Goal: Information Seeking & Learning: Learn about a topic

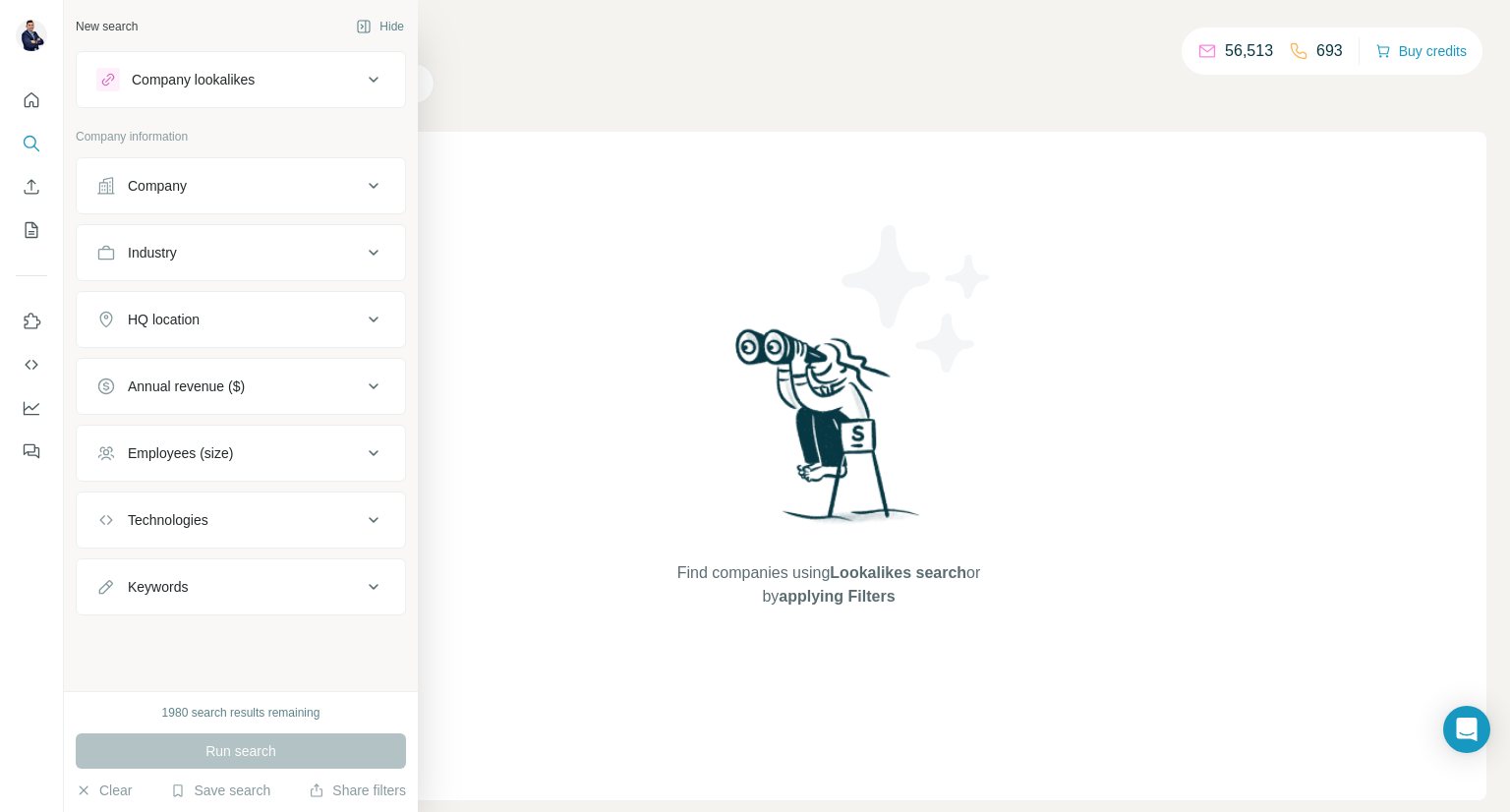
click at [370, 257] on icon at bounding box center [374, 253] width 24 height 24
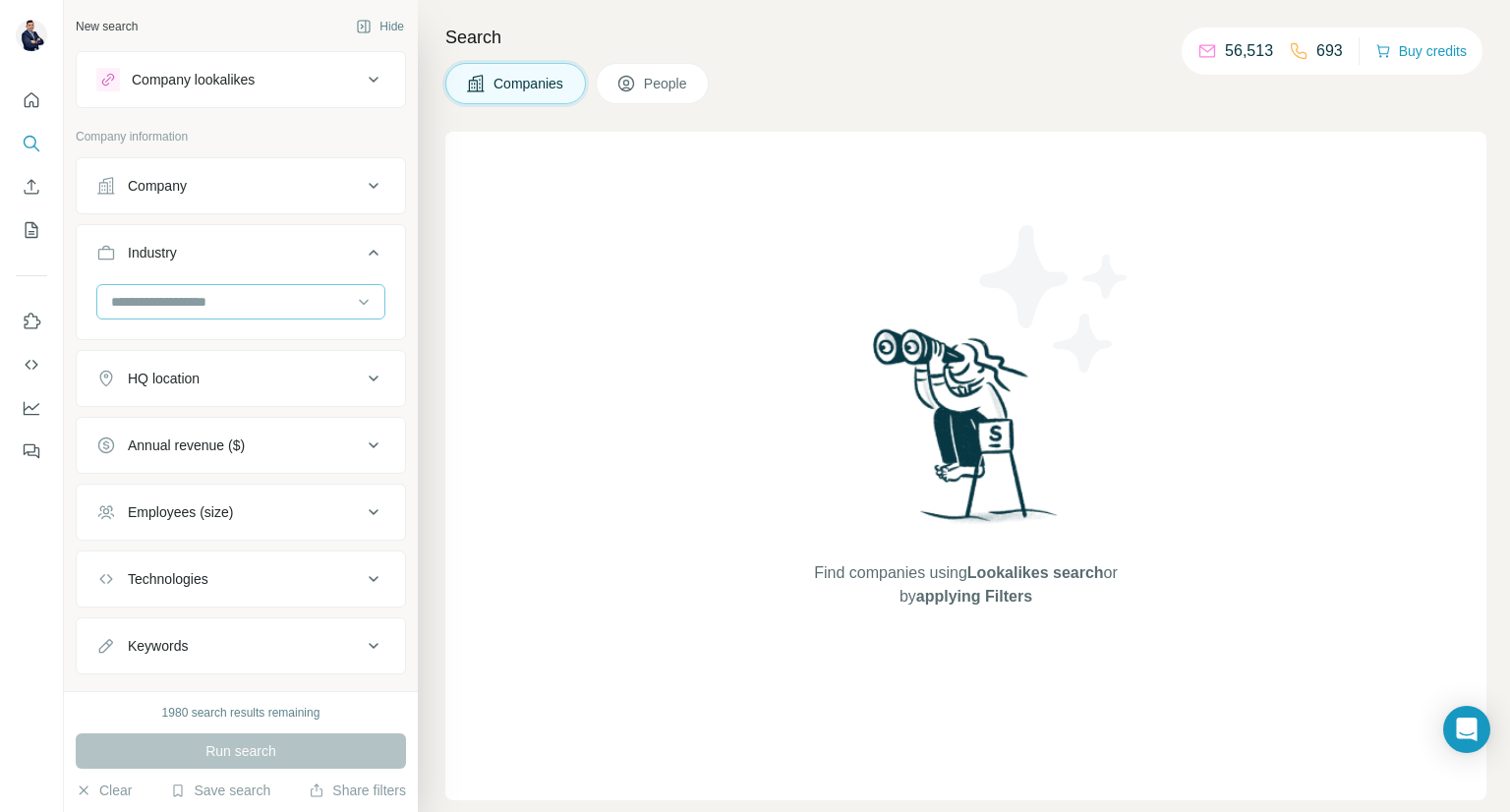
click at [333, 310] on input at bounding box center [231, 302] width 243 height 22
drag, startPoint x: 187, startPoint y: 291, endPoint x: 175, endPoint y: 298, distance: 13.9
click at [175, 298] on input at bounding box center [231, 302] width 243 height 22
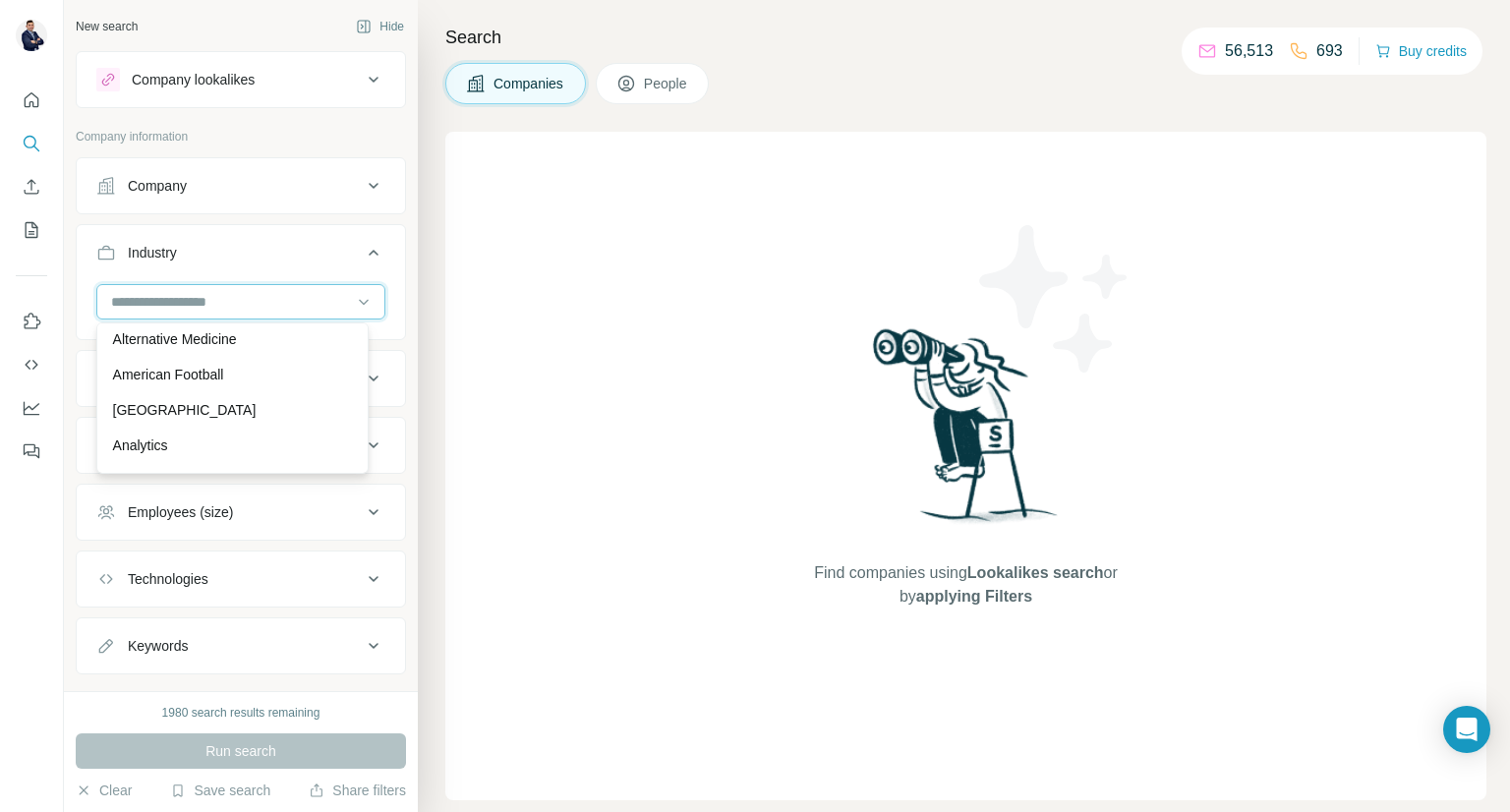
click at [175, 298] on input at bounding box center [231, 302] width 243 height 22
click at [335, 300] on input at bounding box center [231, 302] width 243 height 22
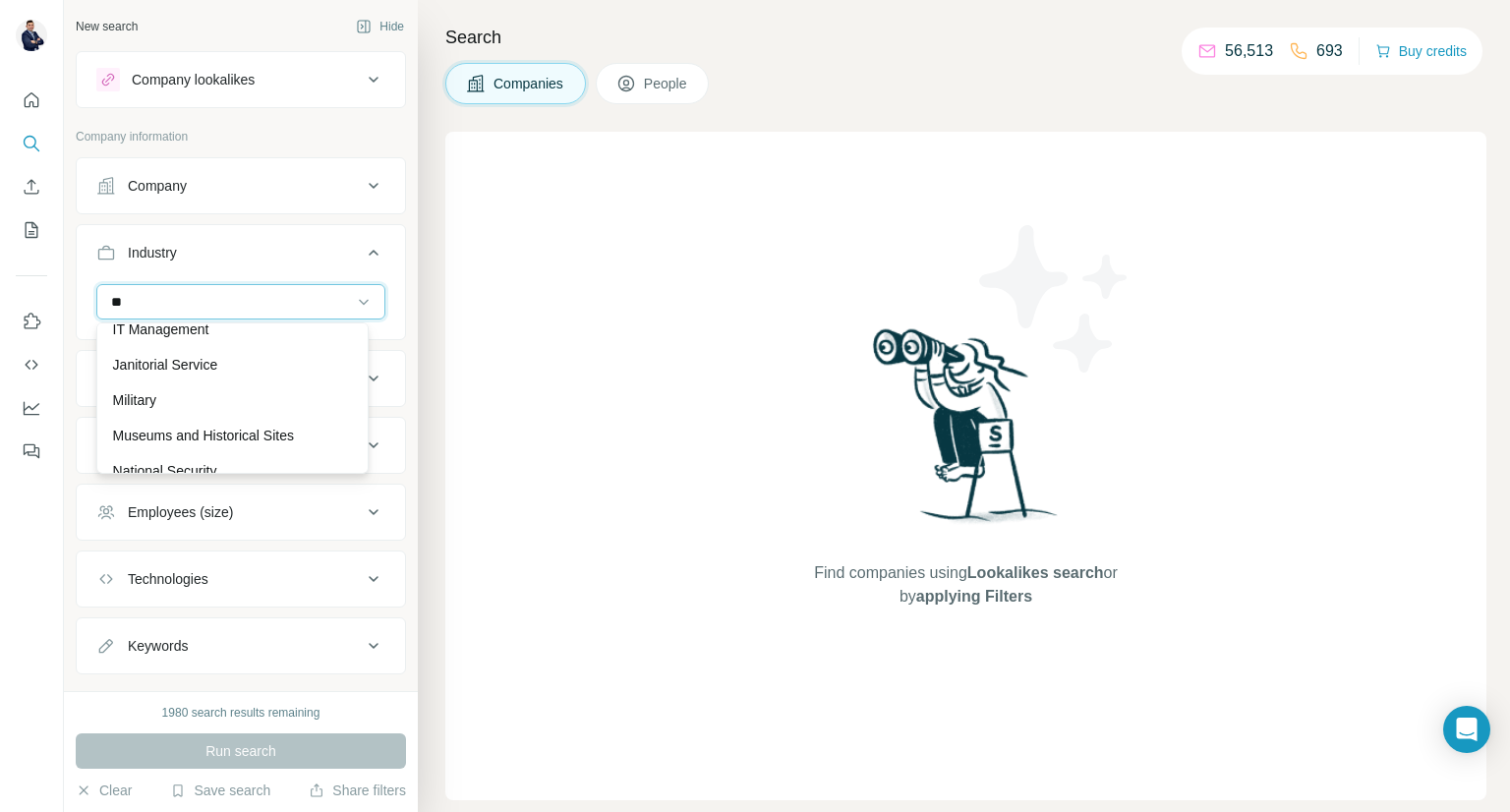
scroll to position [1042, 0]
type input "*"
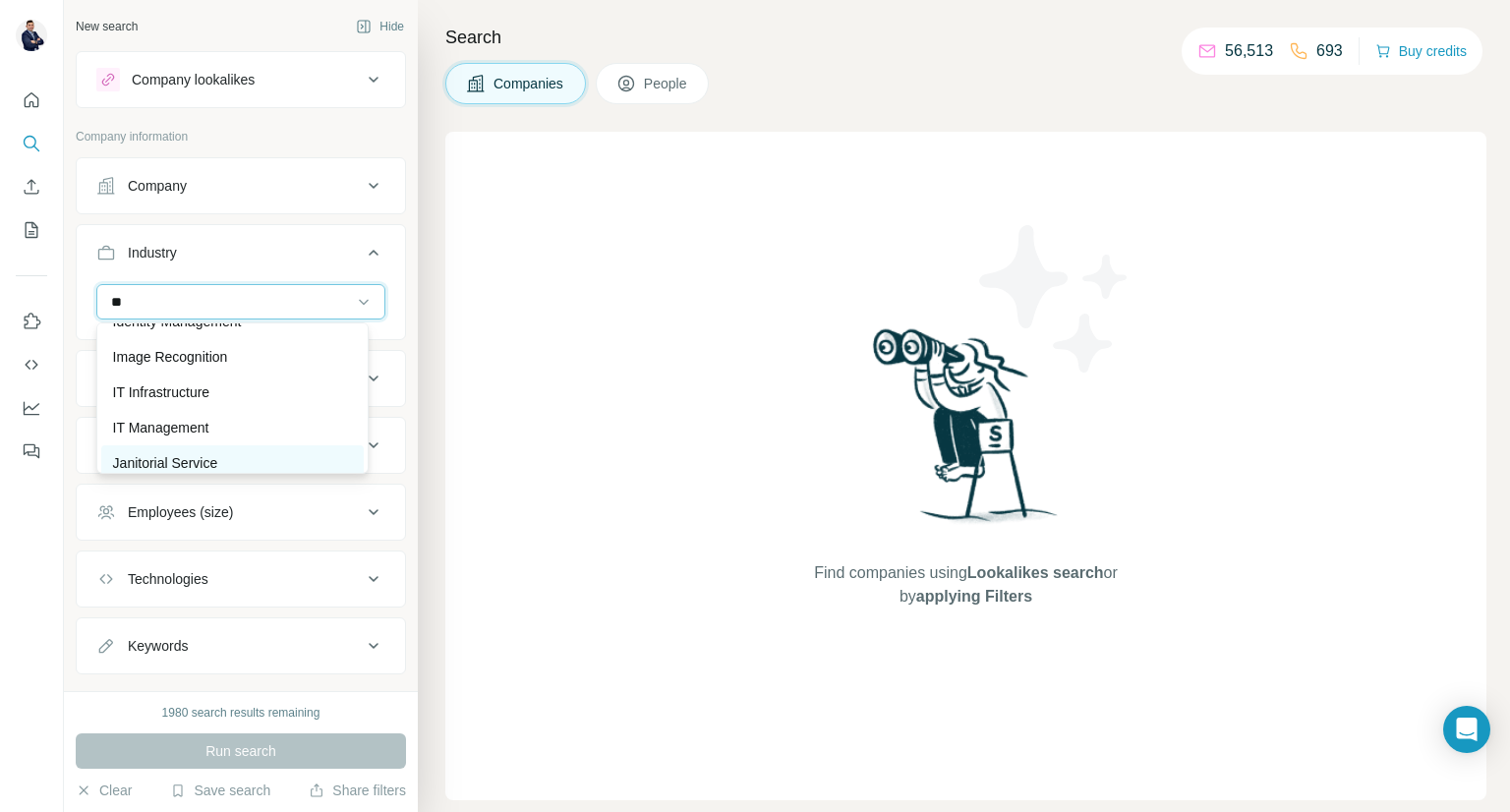
scroll to position [942, 0]
type input "**"
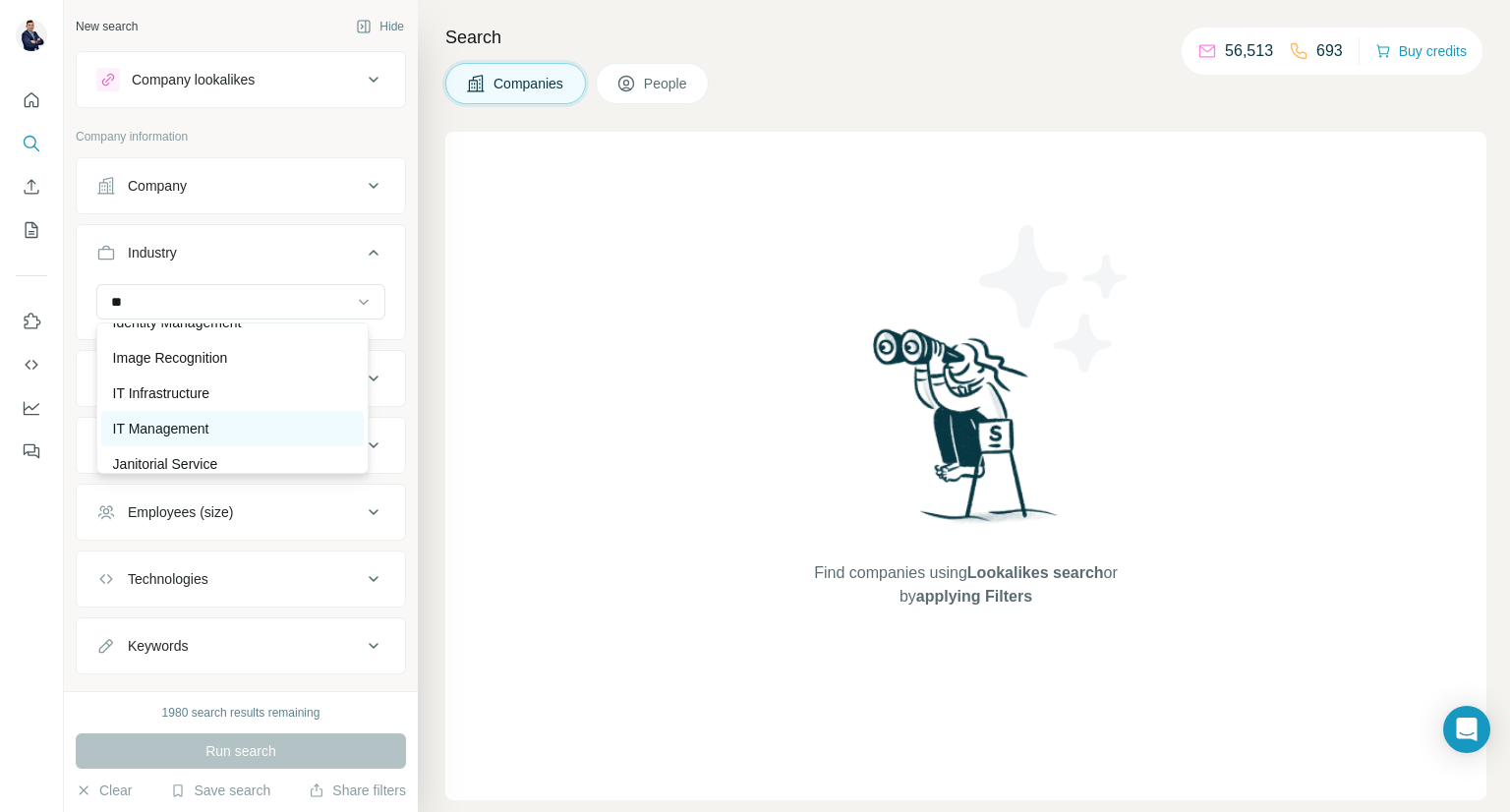
click at [177, 425] on p "IT Management" at bounding box center [162, 428] width 97 height 20
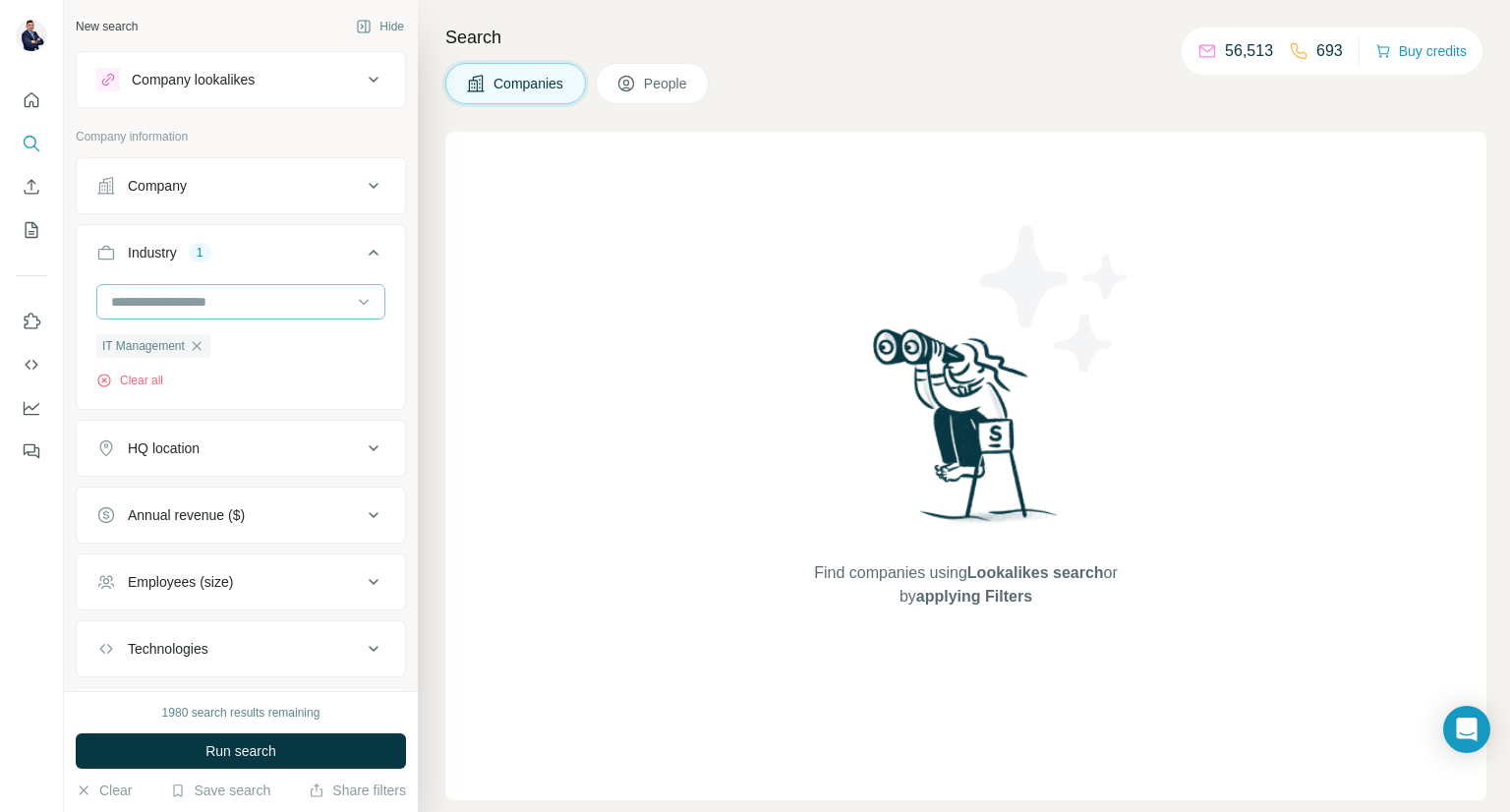
click at [193, 296] on input at bounding box center [231, 302] width 243 height 22
type input "*********"
click at [176, 387] on p "Financial Services" at bounding box center [170, 381] width 113 height 20
click at [157, 297] on input at bounding box center [231, 302] width 243 height 22
type input "*****"
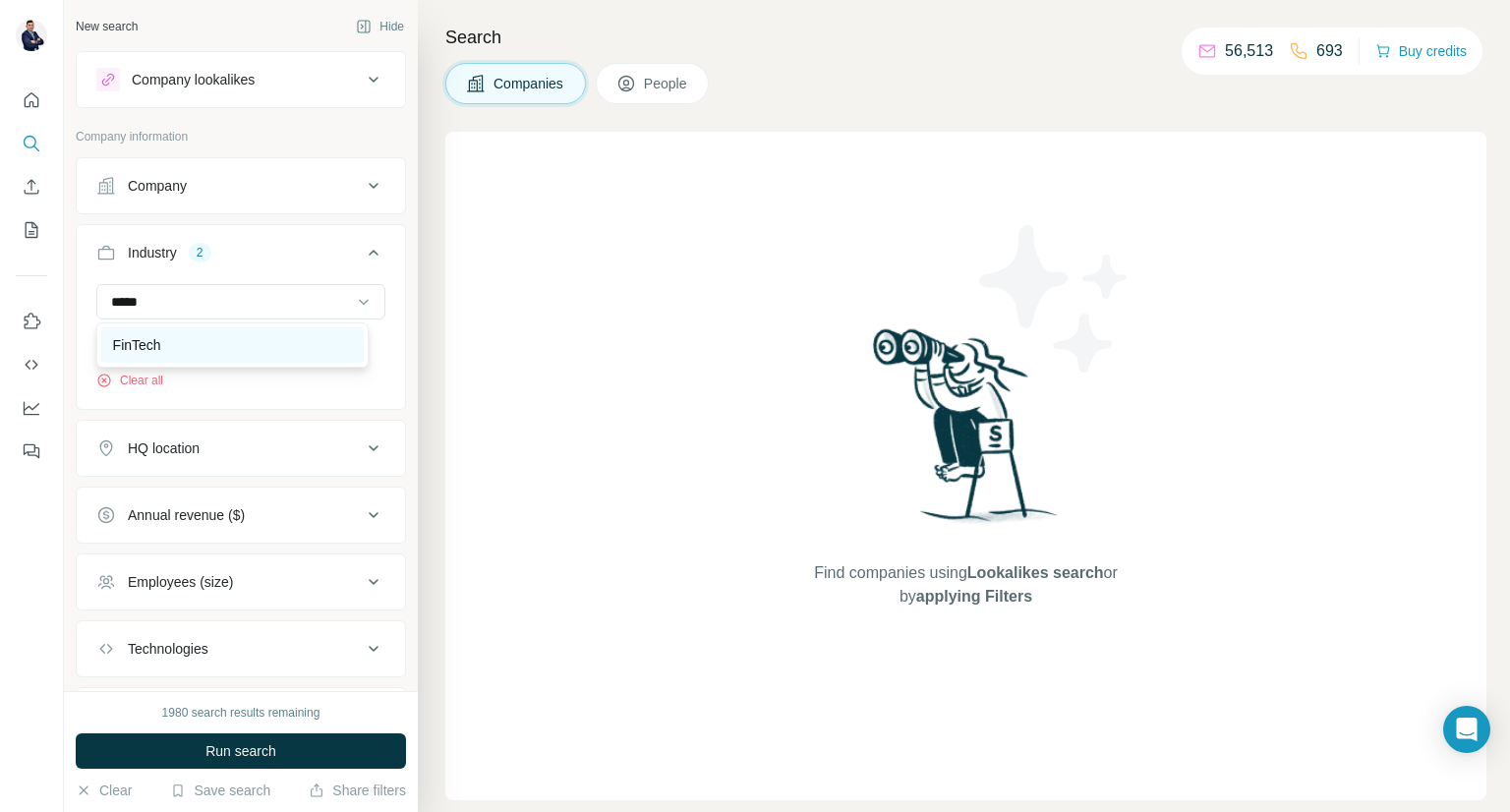
click at [154, 357] on div "FinTech" at bounding box center [233, 345] width 264 height 36
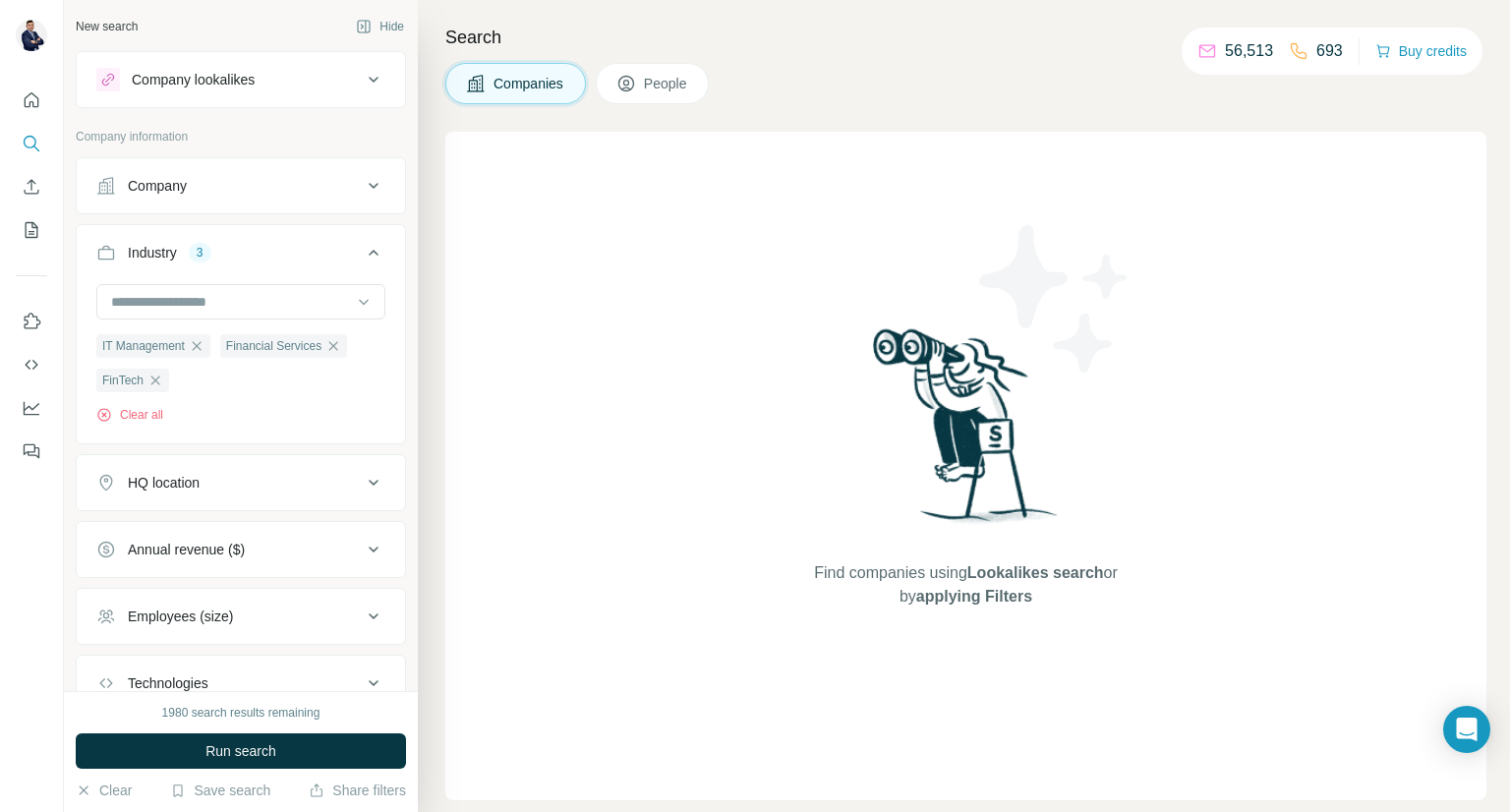
click at [362, 252] on icon at bounding box center [374, 253] width 24 height 24
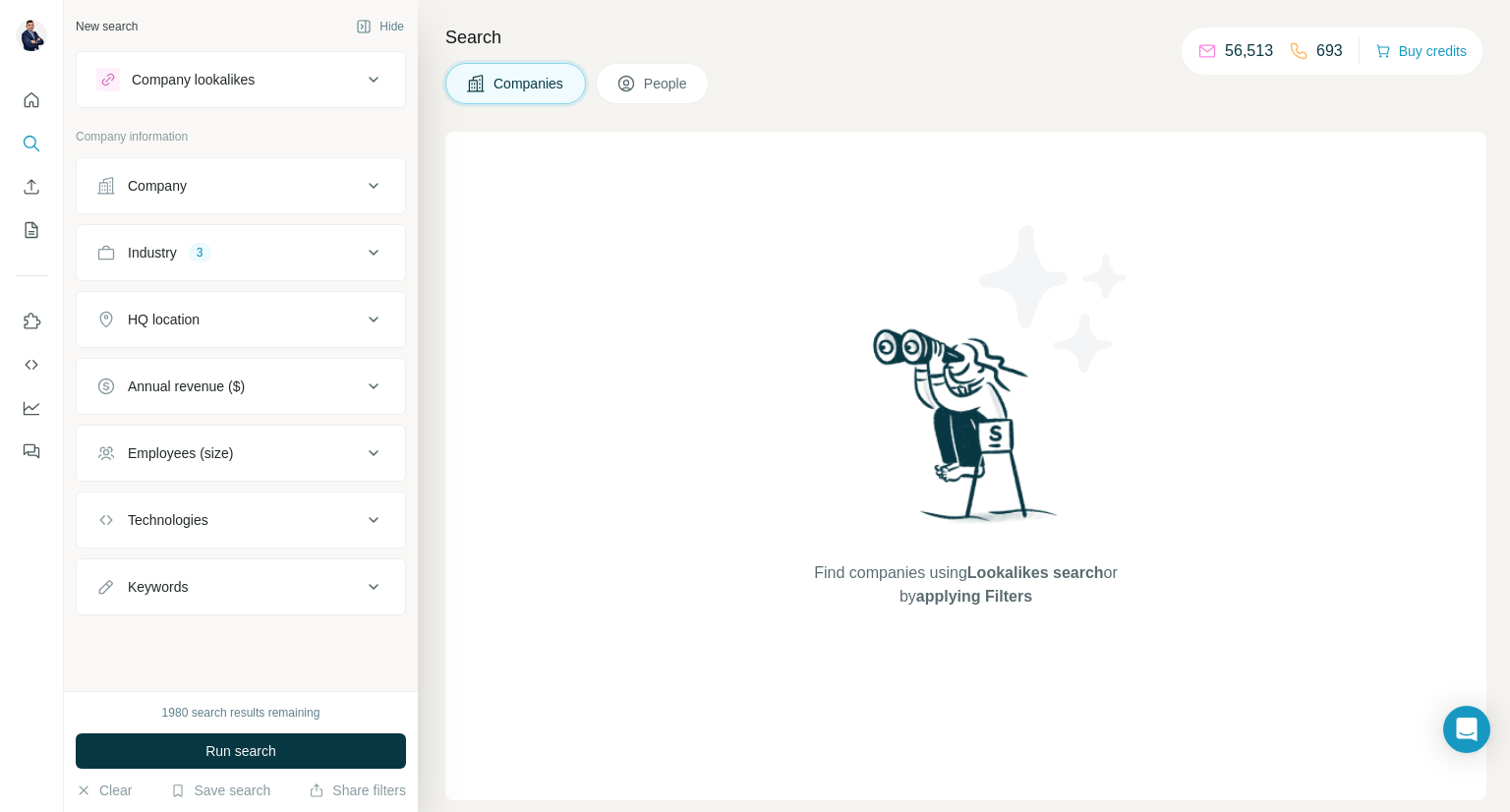
click at [288, 466] on button "Employees (size)" at bounding box center [241, 453] width 329 height 47
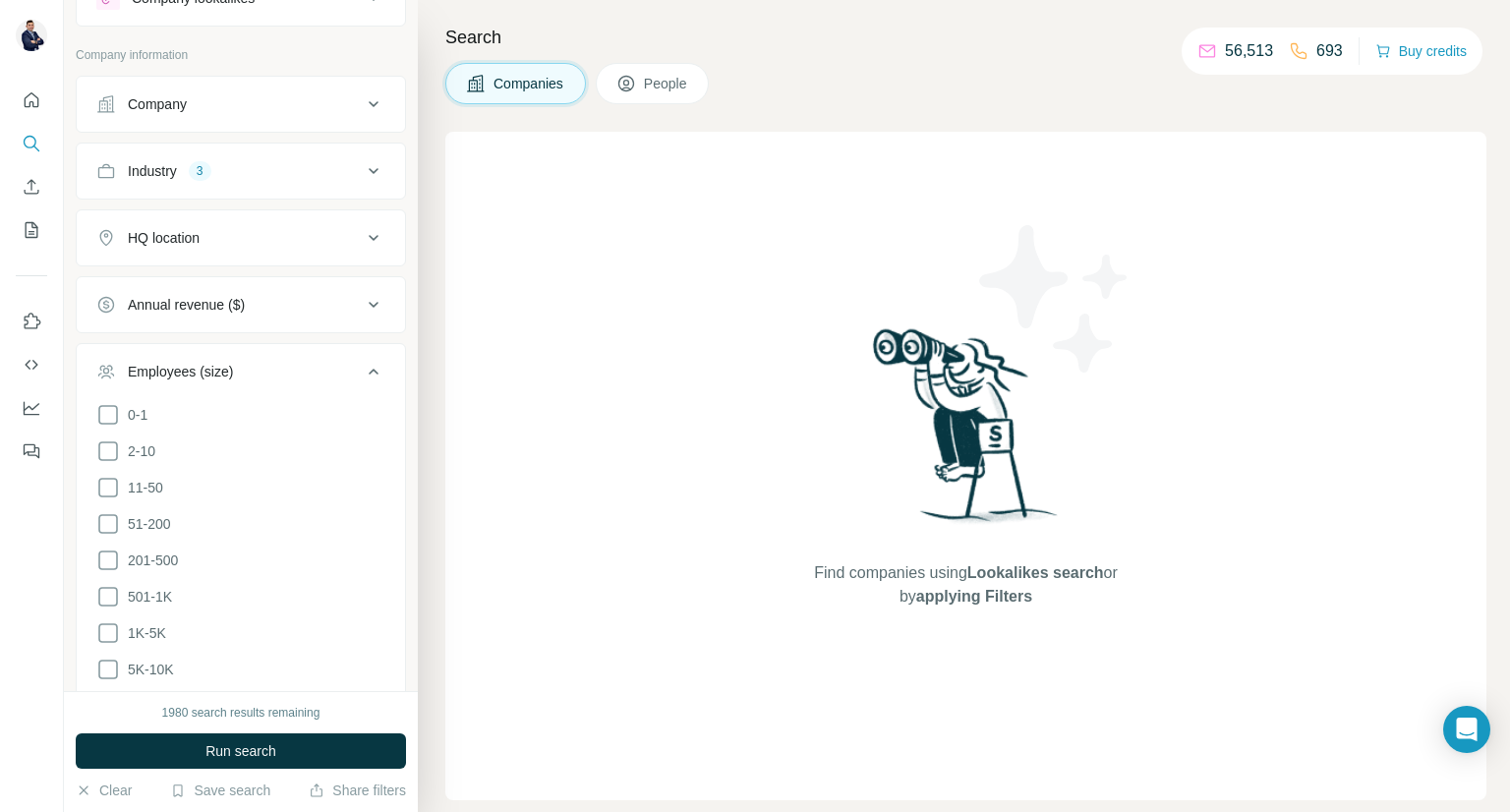
scroll to position [75, 0]
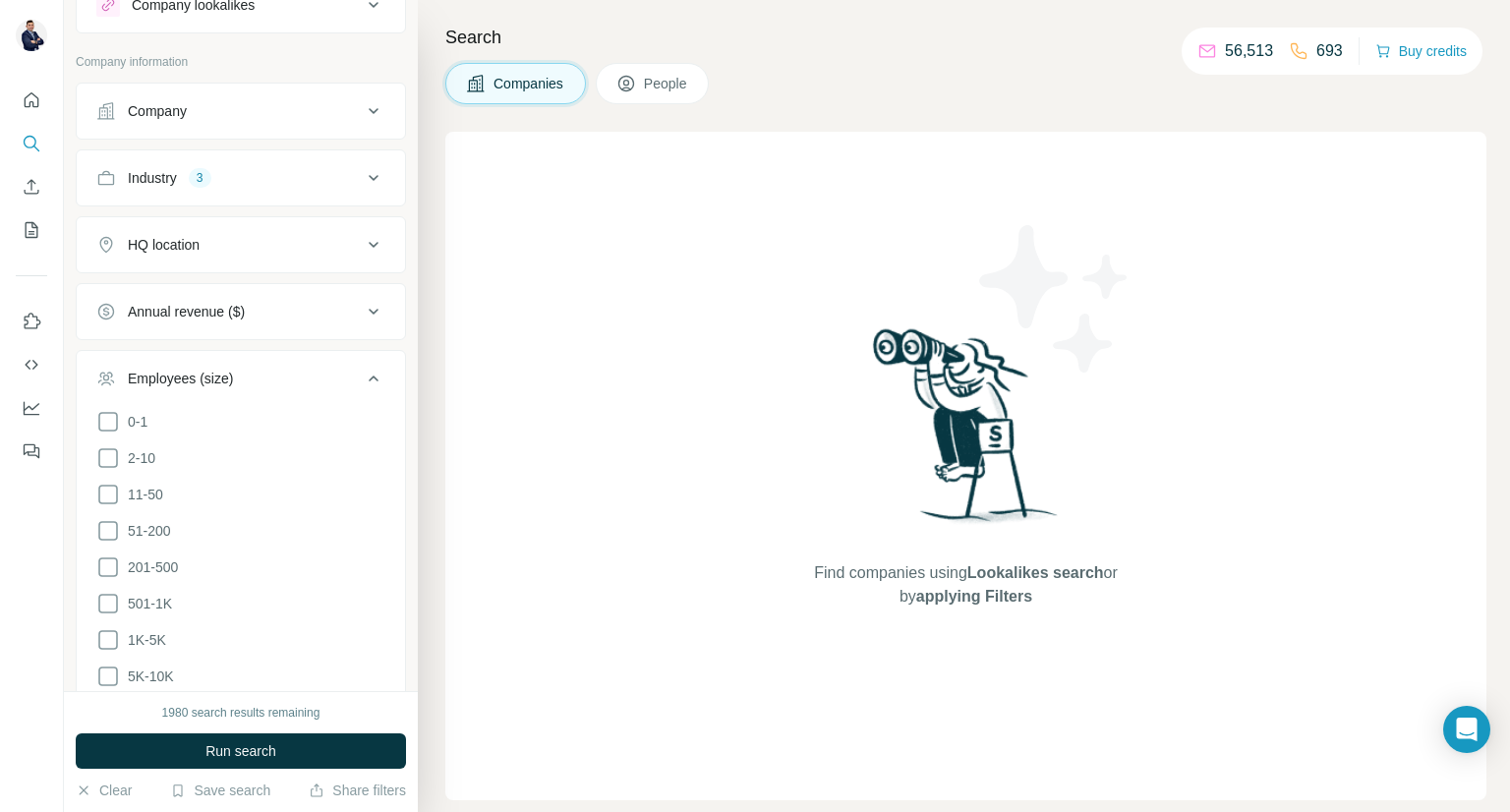
click at [363, 374] on icon at bounding box center [374, 379] width 24 height 24
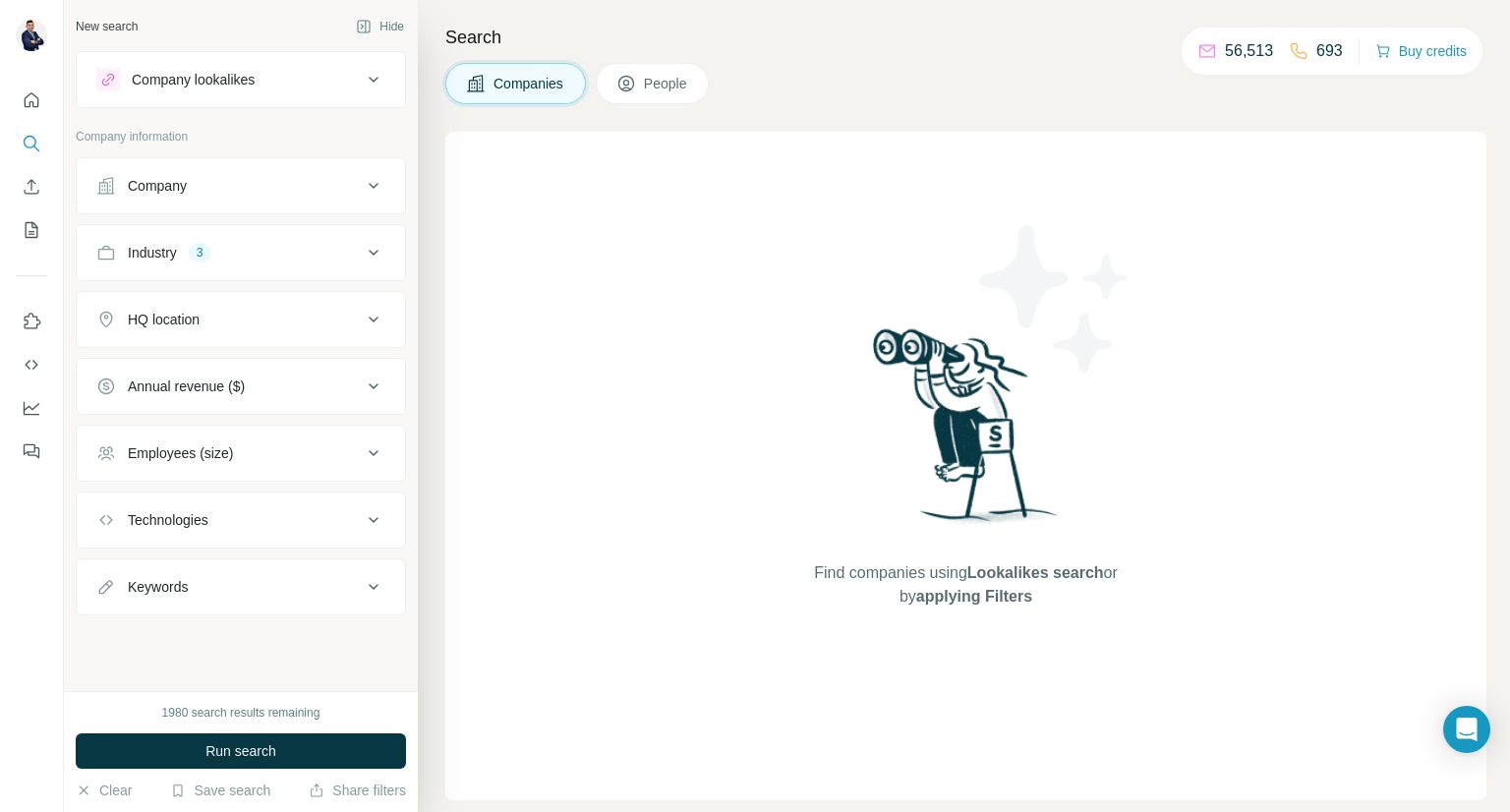
scroll to position [0, 0]
click at [256, 748] on span "Run search" at bounding box center [241, 751] width 71 height 20
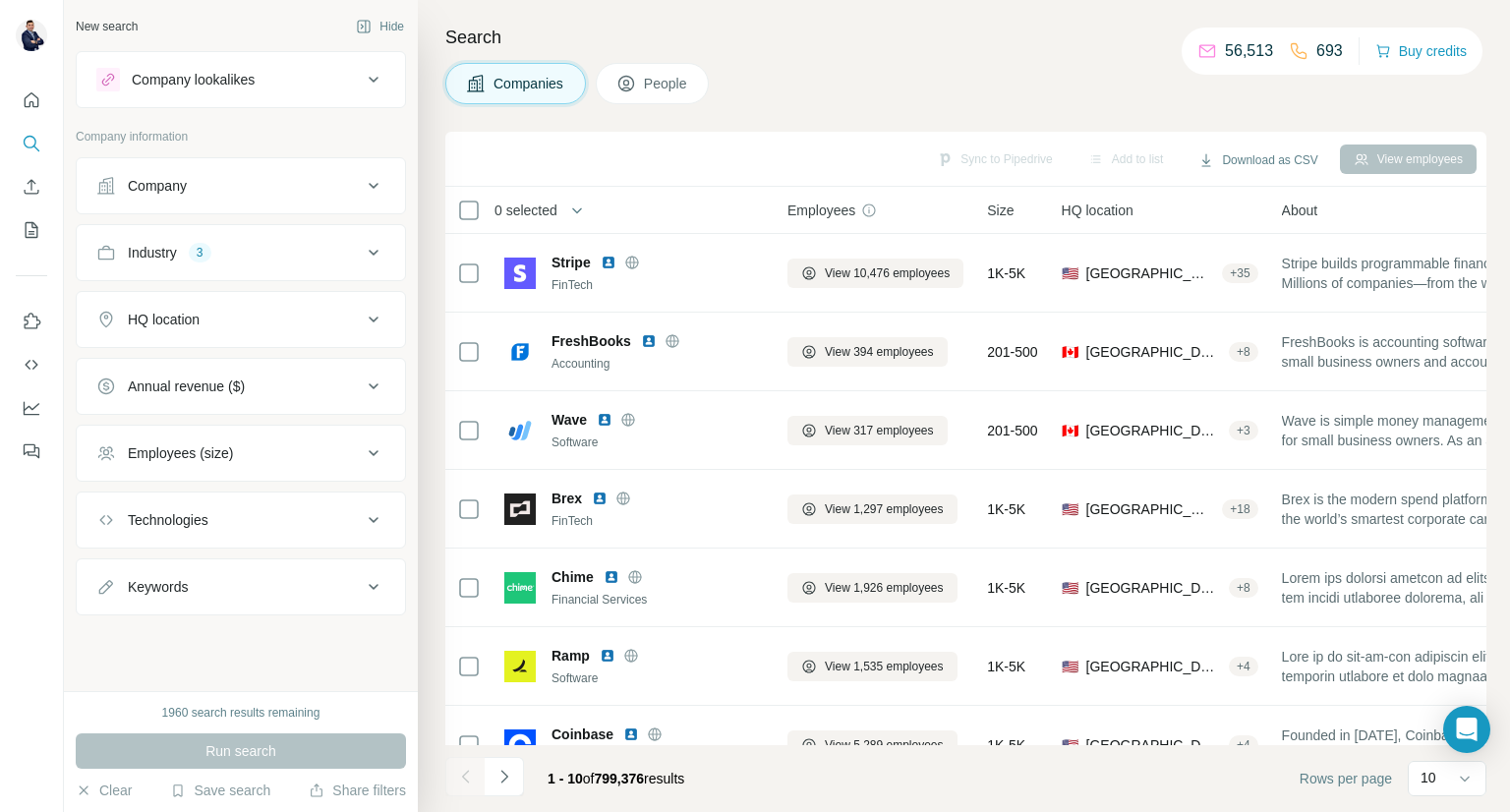
click at [664, 80] on span "People" at bounding box center [667, 84] width 45 height 20
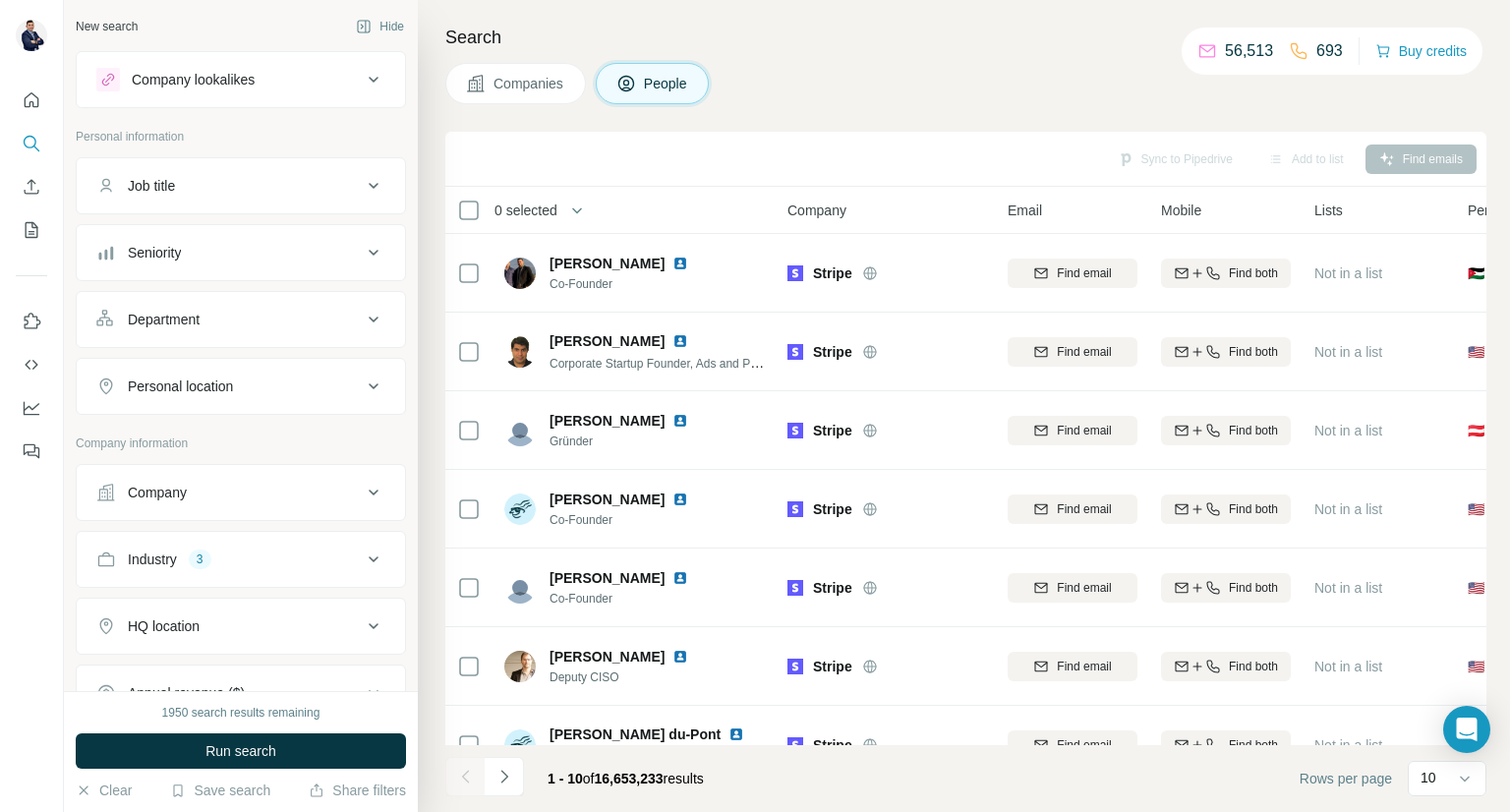
click at [366, 245] on icon at bounding box center [374, 253] width 24 height 24
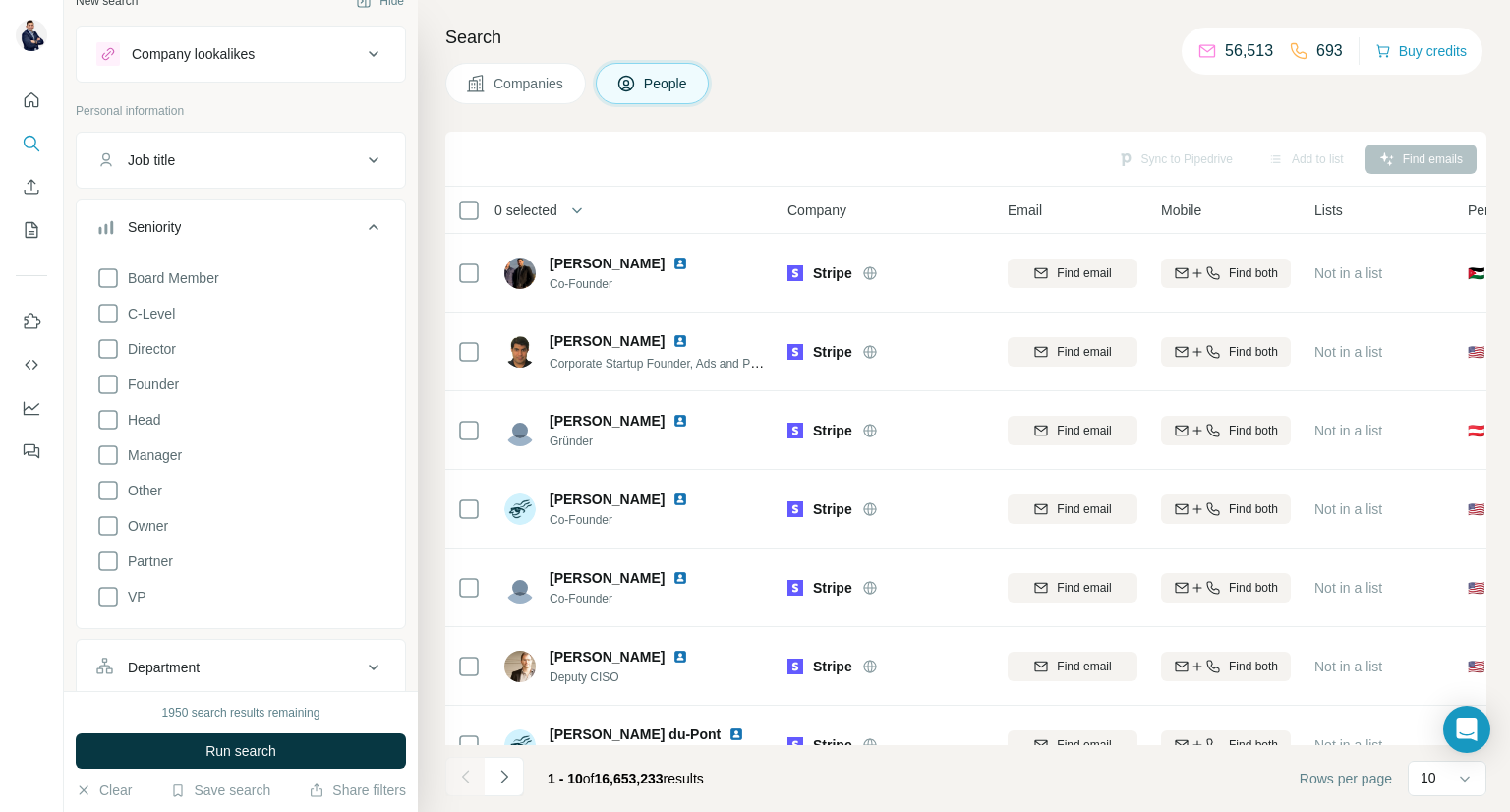
scroll to position [28, 0]
click at [158, 455] on span "Manager" at bounding box center [151, 453] width 62 height 20
click at [153, 403] on div "Board Member C-Level Director Founder Head Manager Other Owner Partner VP Clear…" at bounding box center [241, 446] width 289 height 380
click at [149, 408] on span "Head" at bounding box center [140, 417] width 40 height 20
click at [362, 225] on icon at bounding box center [374, 225] width 24 height 24
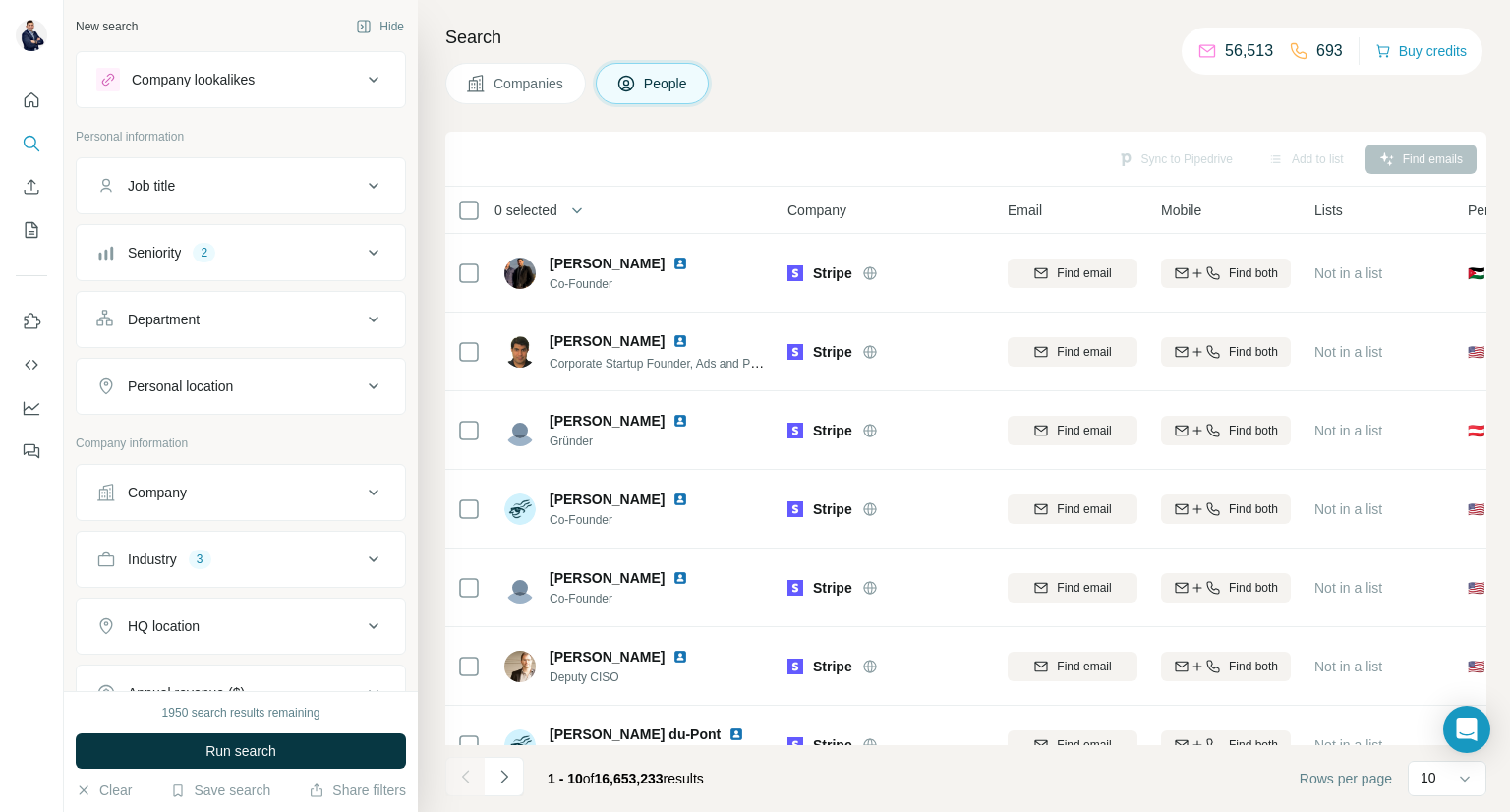
click at [362, 191] on icon at bounding box center [374, 185] width 24 height 24
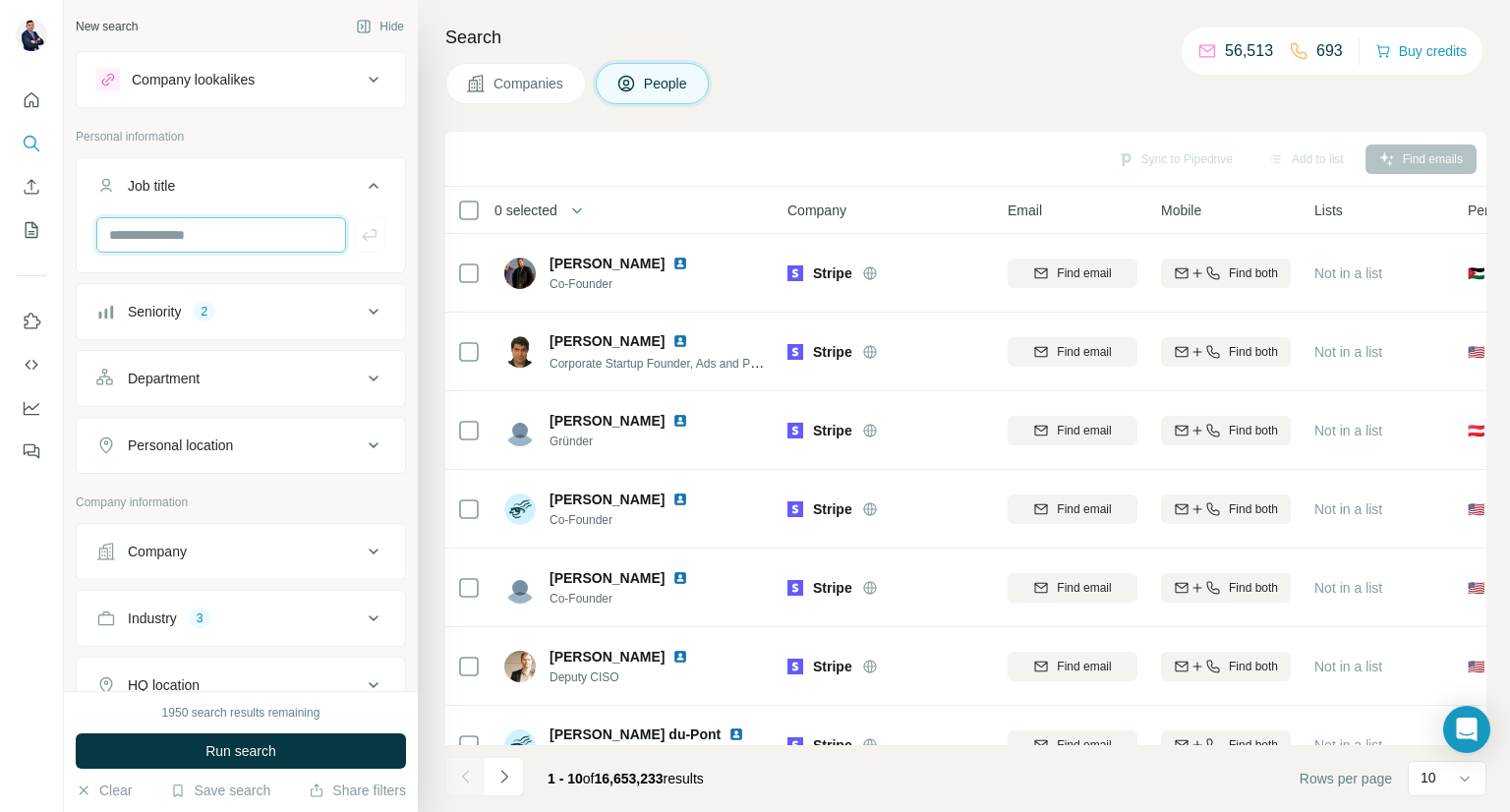
click at [295, 226] on input "text" at bounding box center [221, 235] width 250 height 36
type input "**********"
click at [360, 225] on icon "button" at bounding box center [370, 235] width 20 height 20
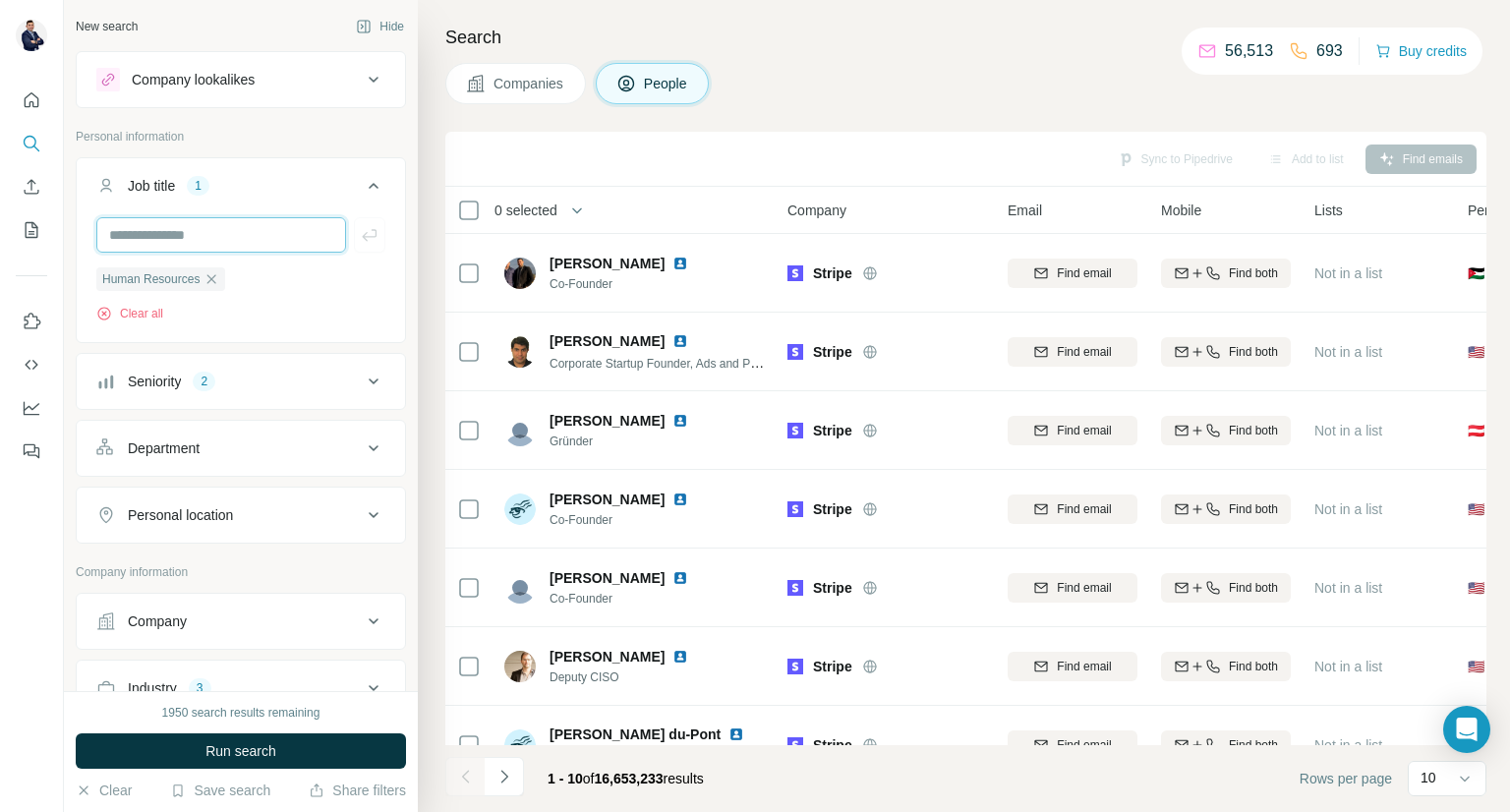
click at [245, 246] on input "text" at bounding box center [221, 235] width 250 height 36
type input "**********"
click at [360, 233] on icon "button" at bounding box center [370, 235] width 20 height 20
click at [362, 194] on icon at bounding box center [374, 185] width 24 height 24
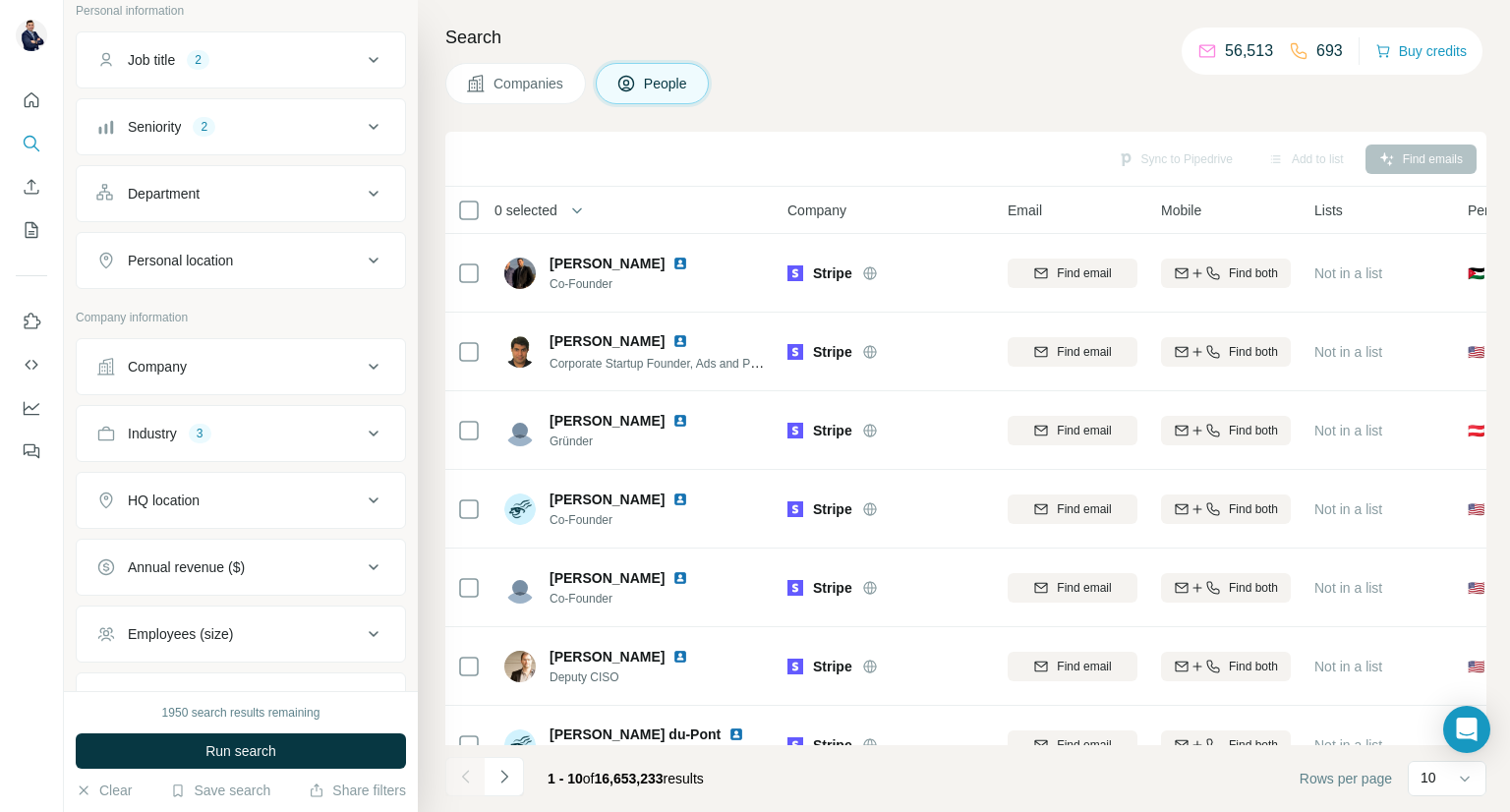
scroll to position [171, 0]
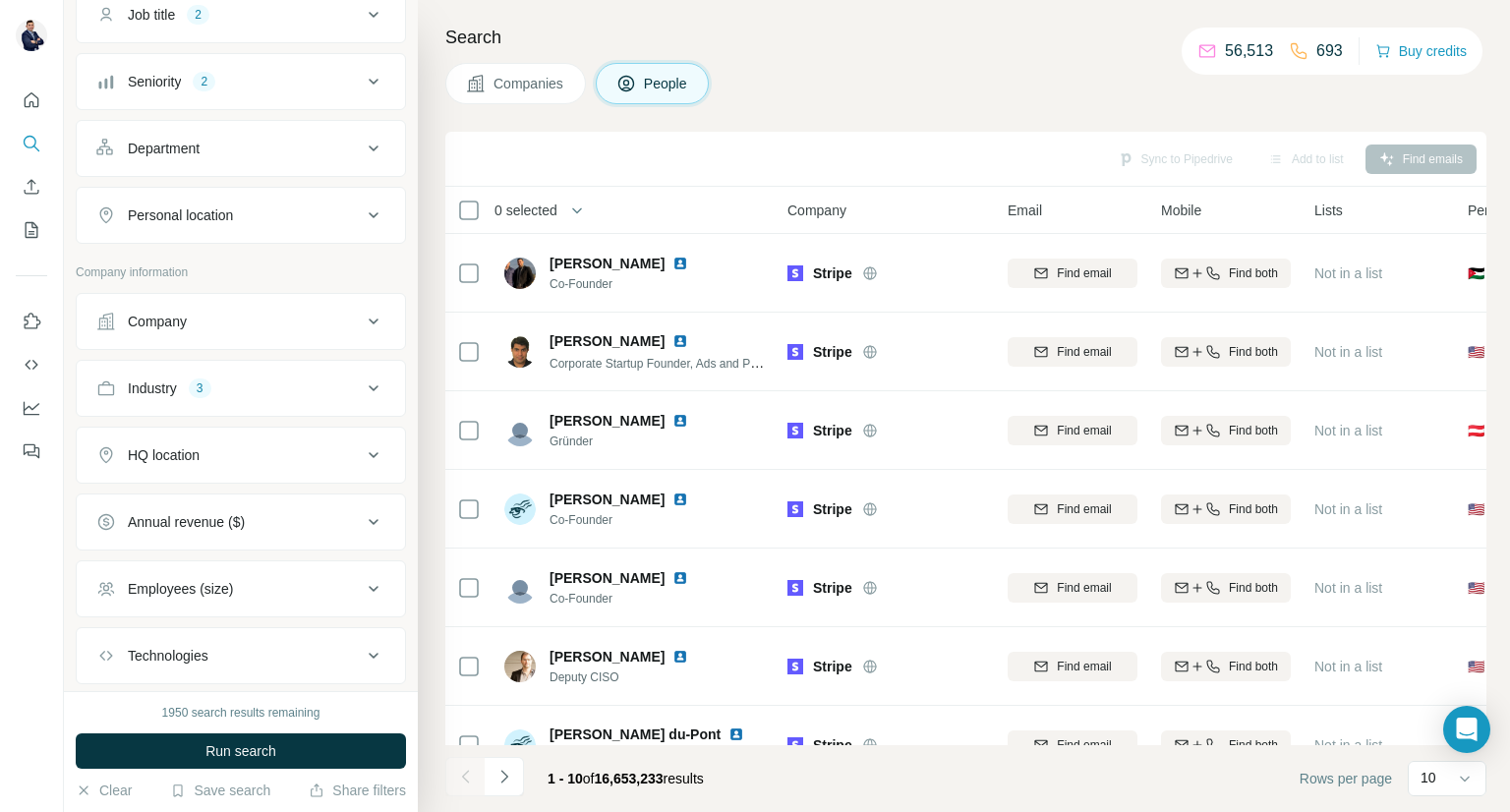
click at [311, 226] on button "Personal location" at bounding box center [241, 215] width 329 height 47
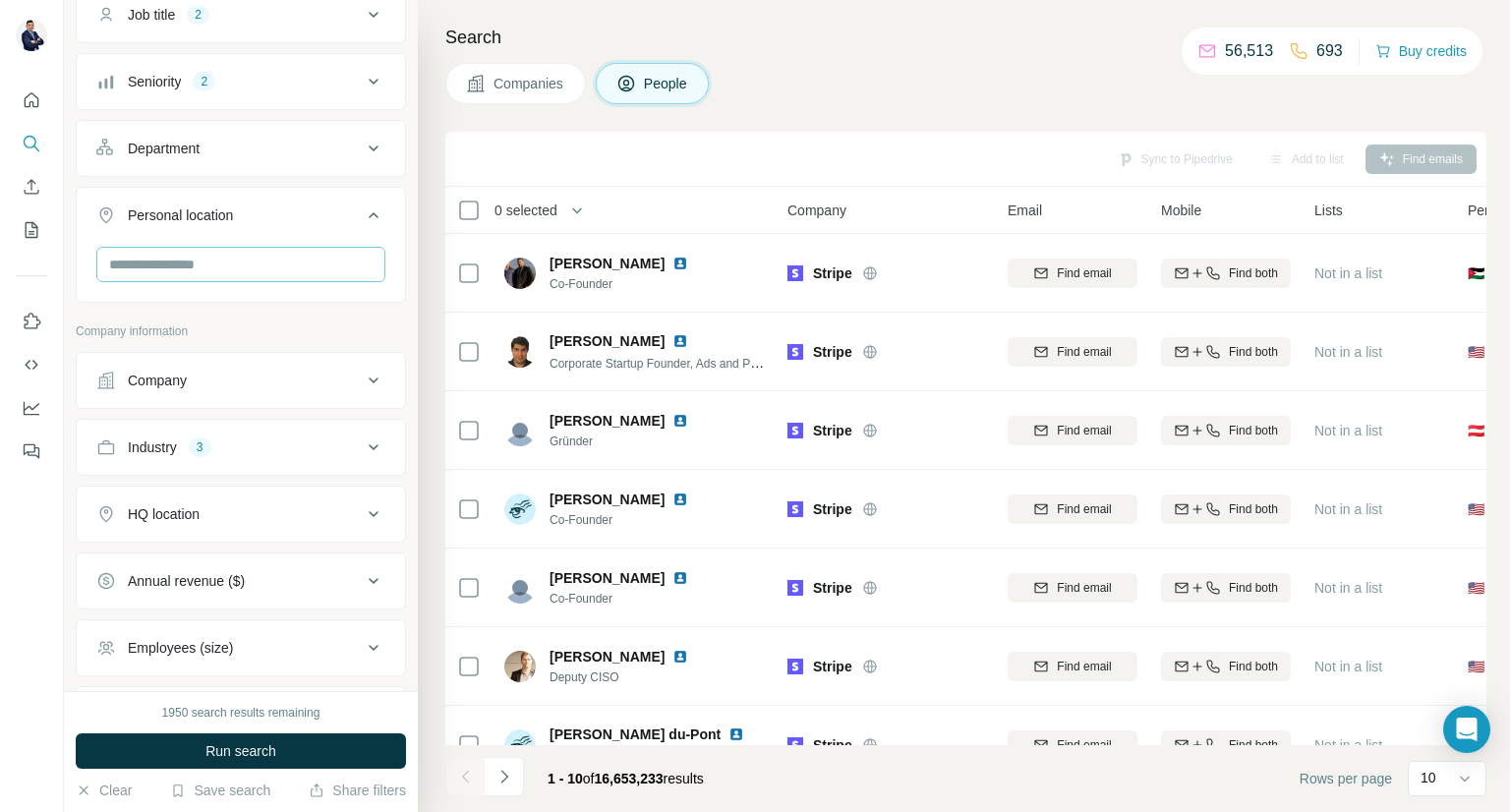
click at [77, 191] on button "Personal location" at bounding box center [241, 219] width 329 height 55
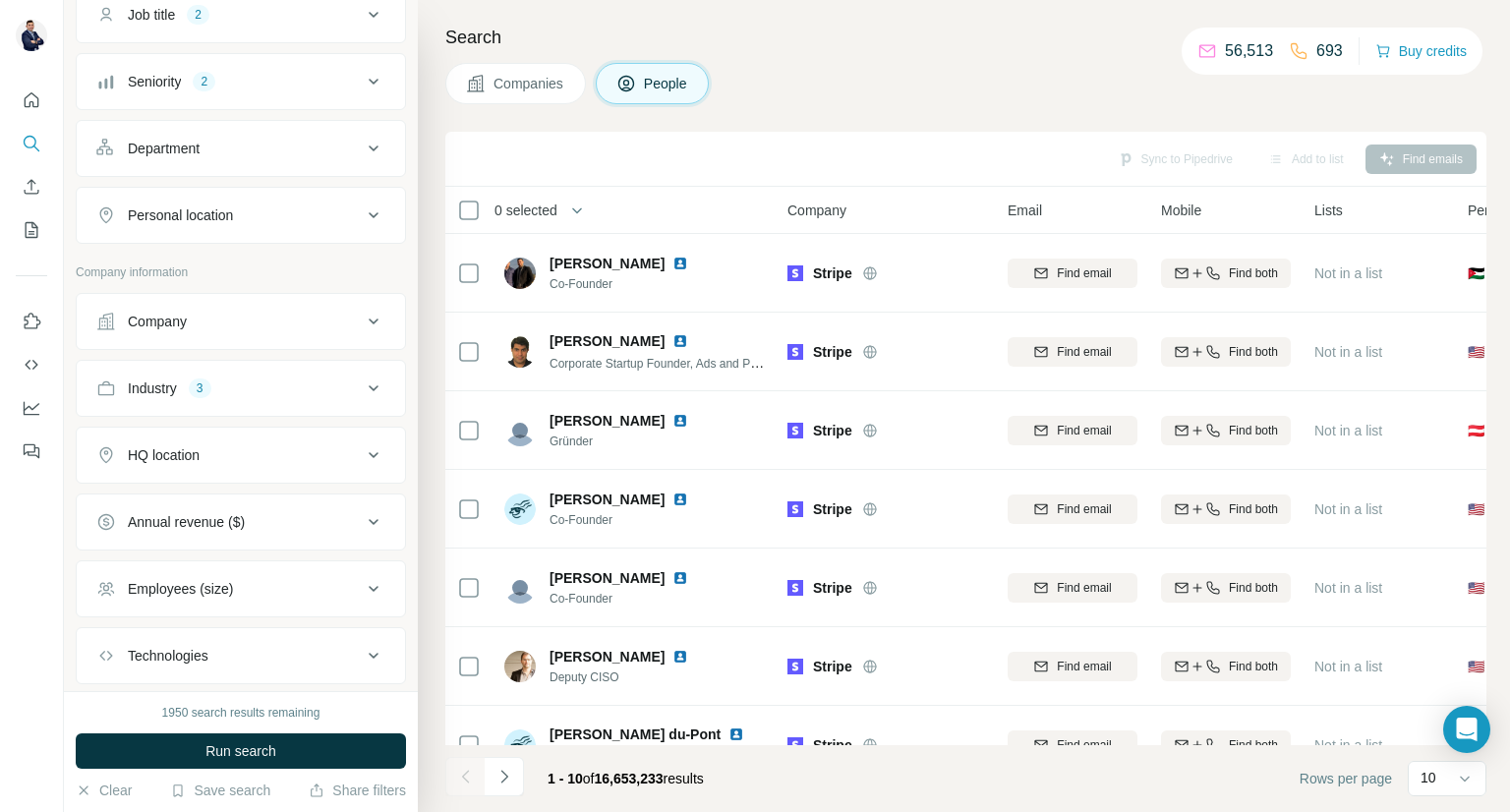
click at [281, 217] on div "Personal location" at bounding box center [229, 215] width 265 height 20
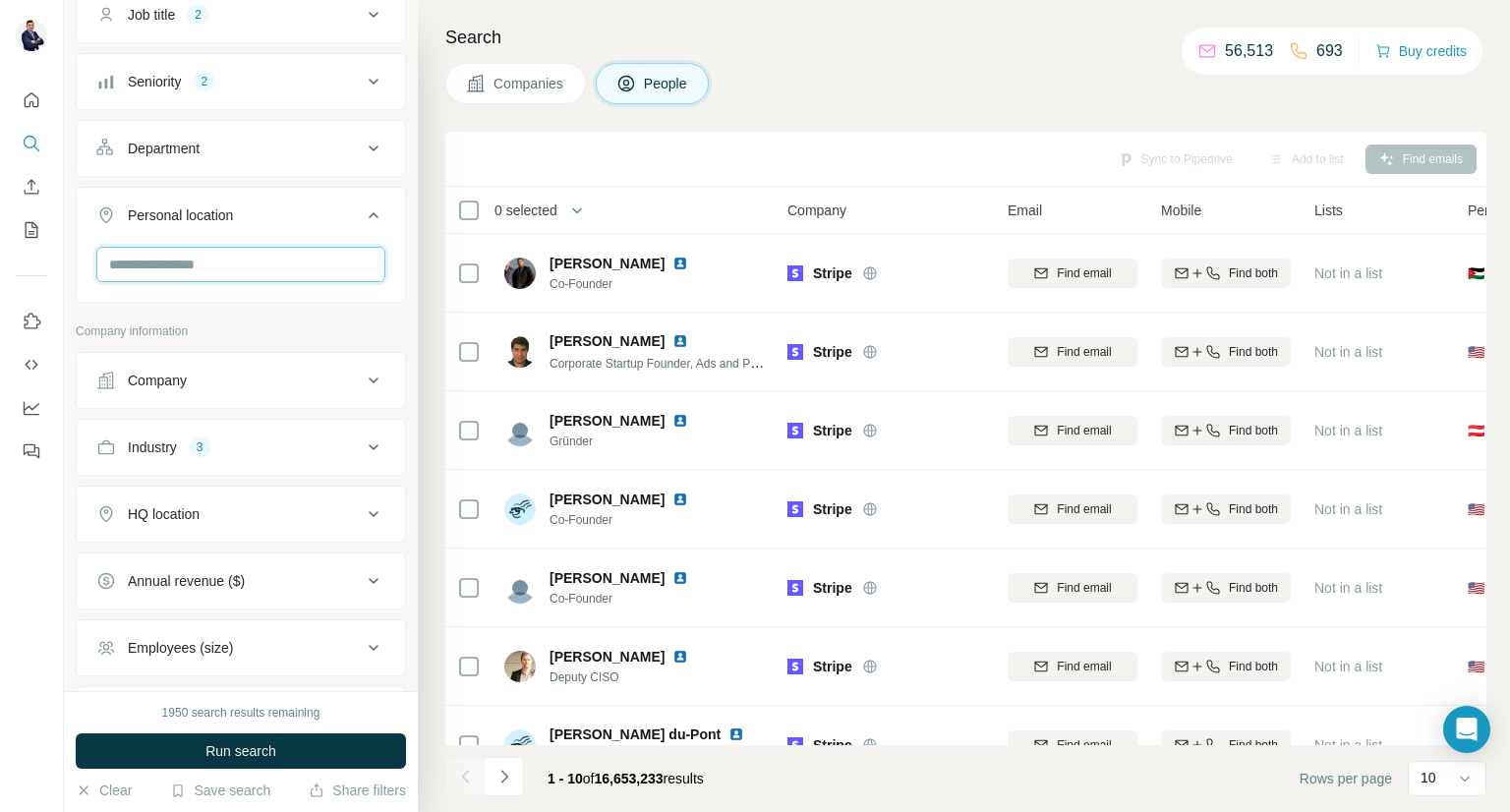
click at [308, 257] on input "text" at bounding box center [241, 264] width 289 height 36
type input "*"
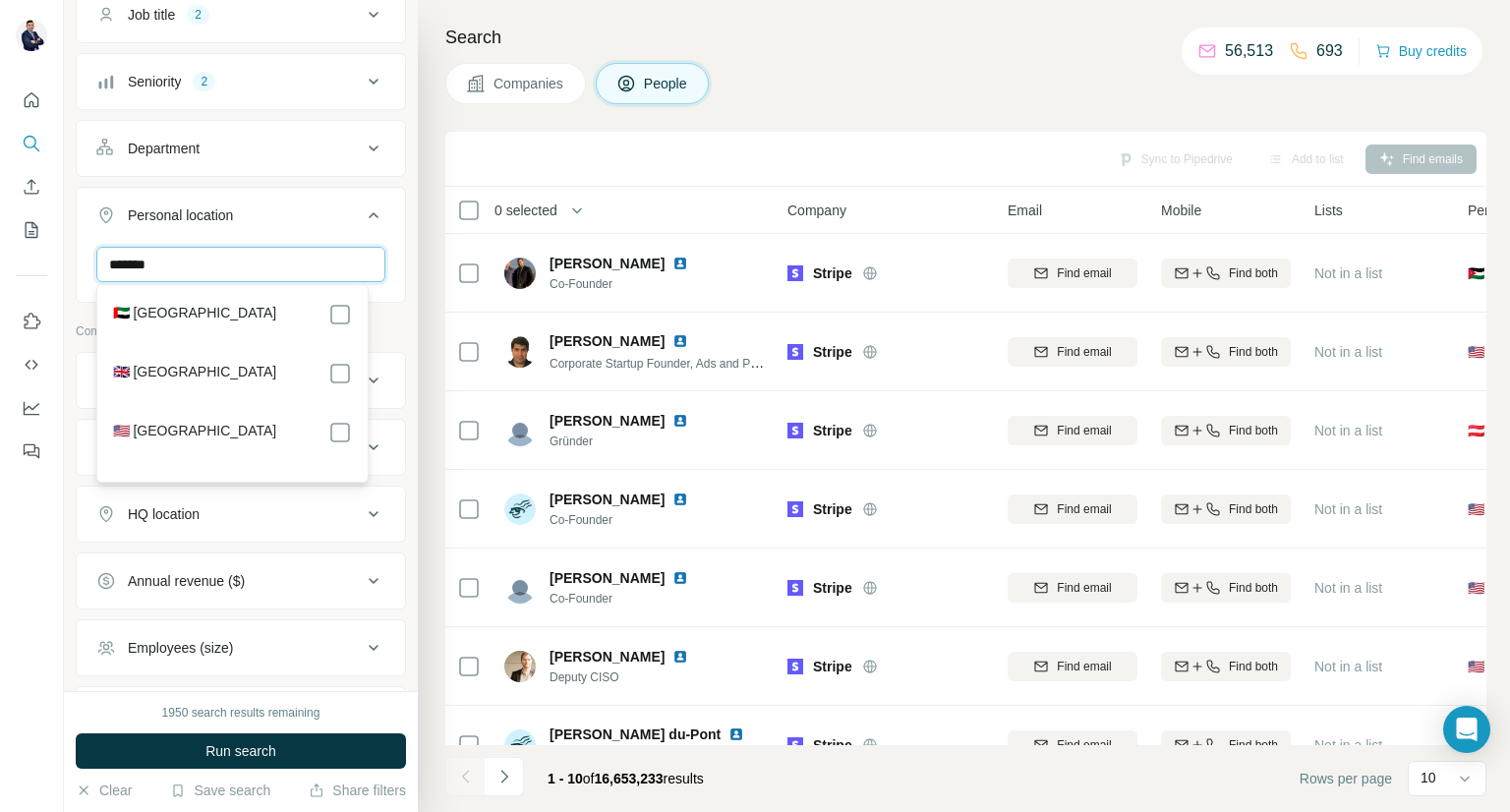
type input "******"
click at [325, 303] on div "🇦🇪 [GEOGRAPHIC_DATA]" at bounding box center [233, 315] width 240 height 24
click at [362, 211] on icon at bounding box center [374, 215] width 24 height 24
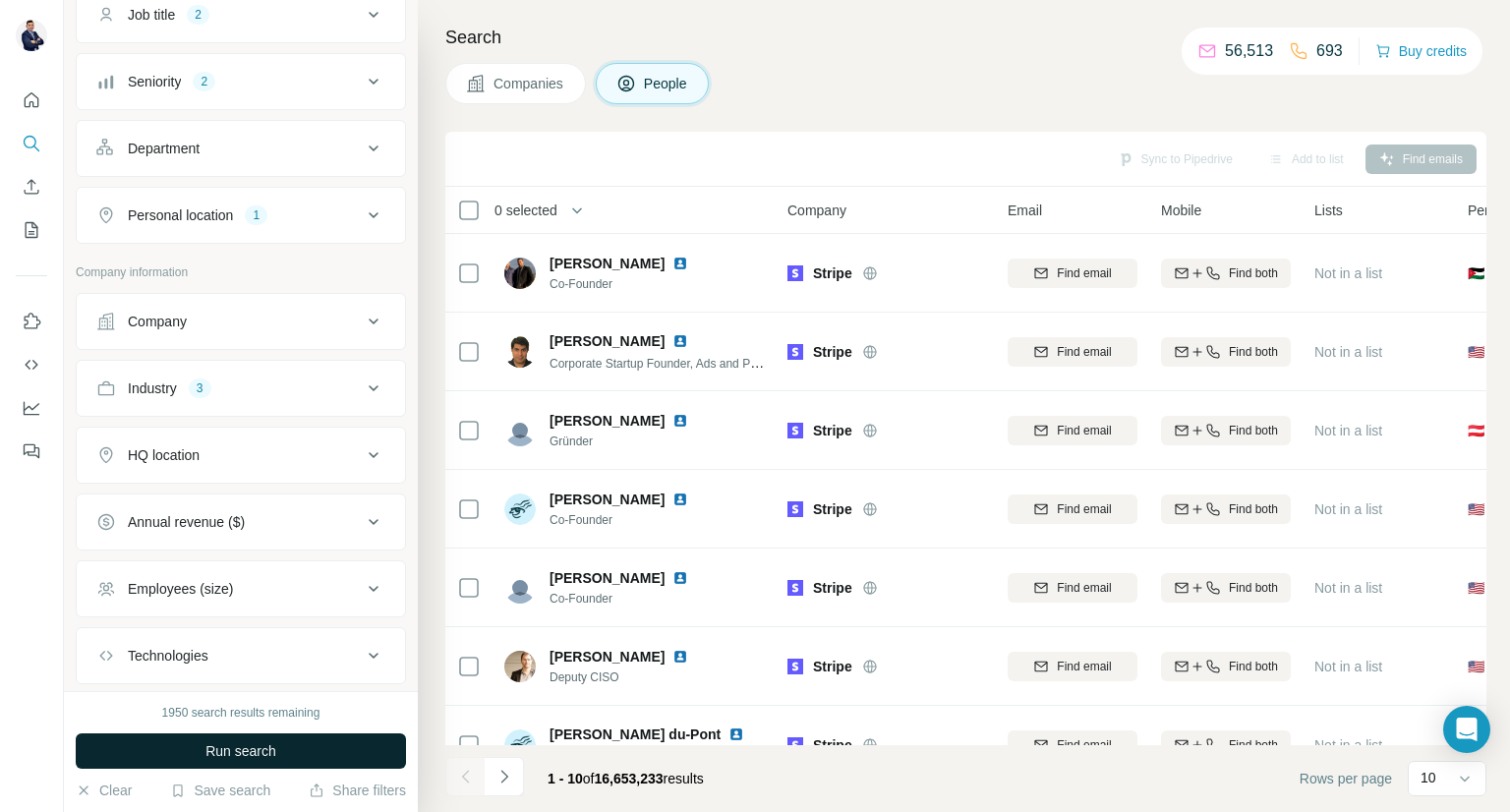
click at [255, 752] on span "Run search" at bounding box center [241, 751] width 71 height 20
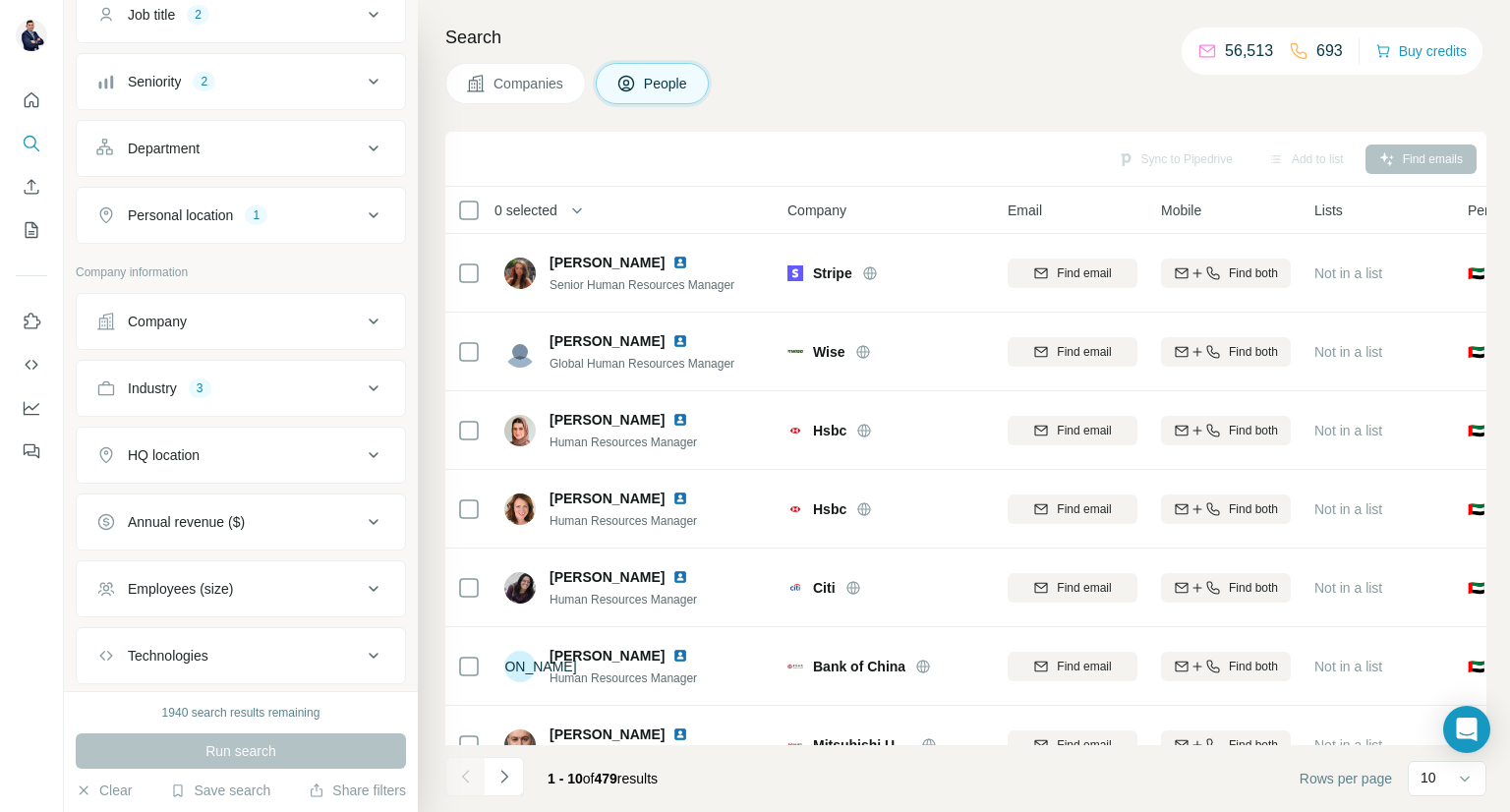
click at [362, 379] on icon at bounding box center [374, 389] width 24 height 24
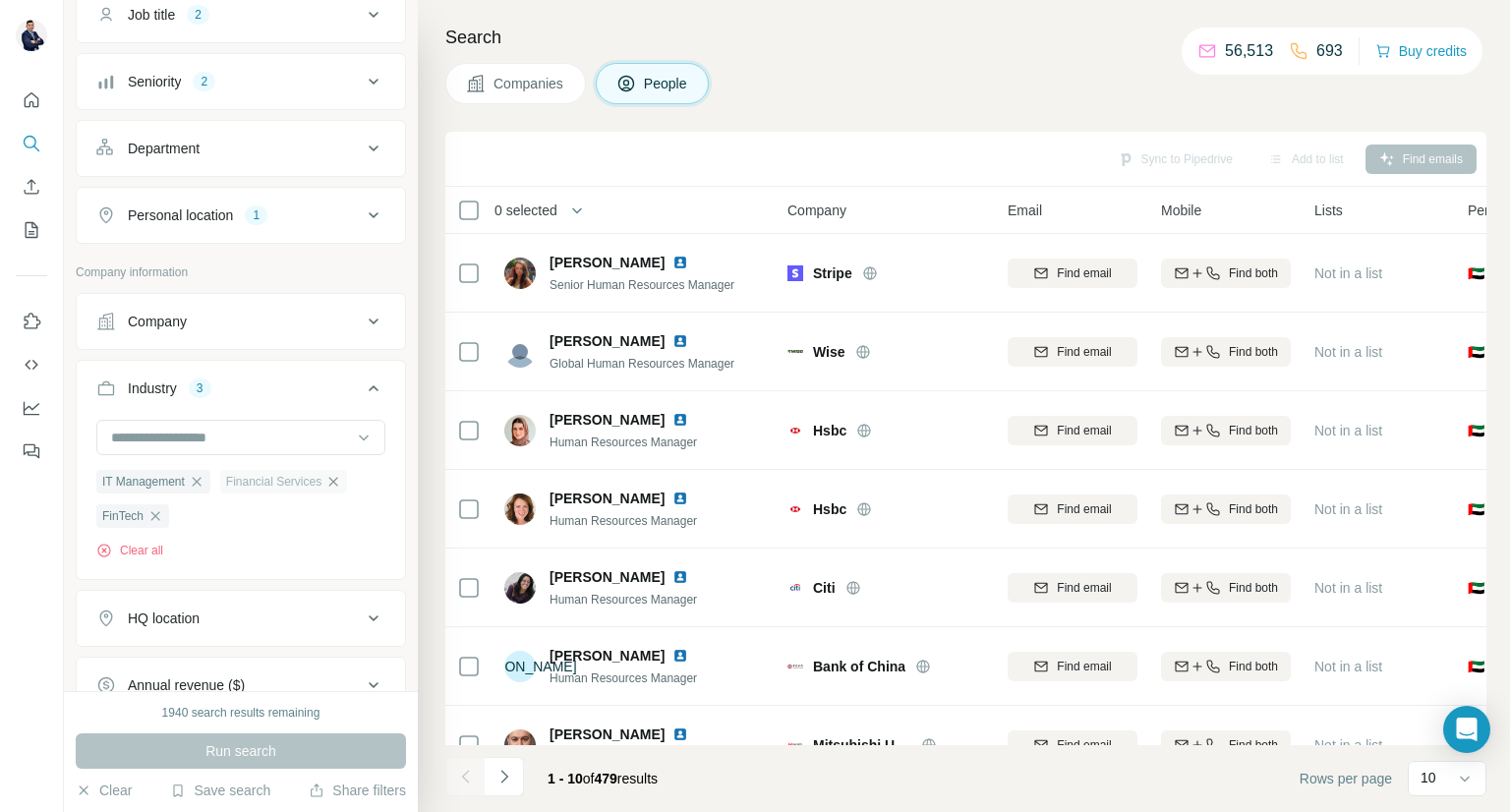
click at [339, 482] on icon "button" at bounding box center [334, 480] width 9 height 9
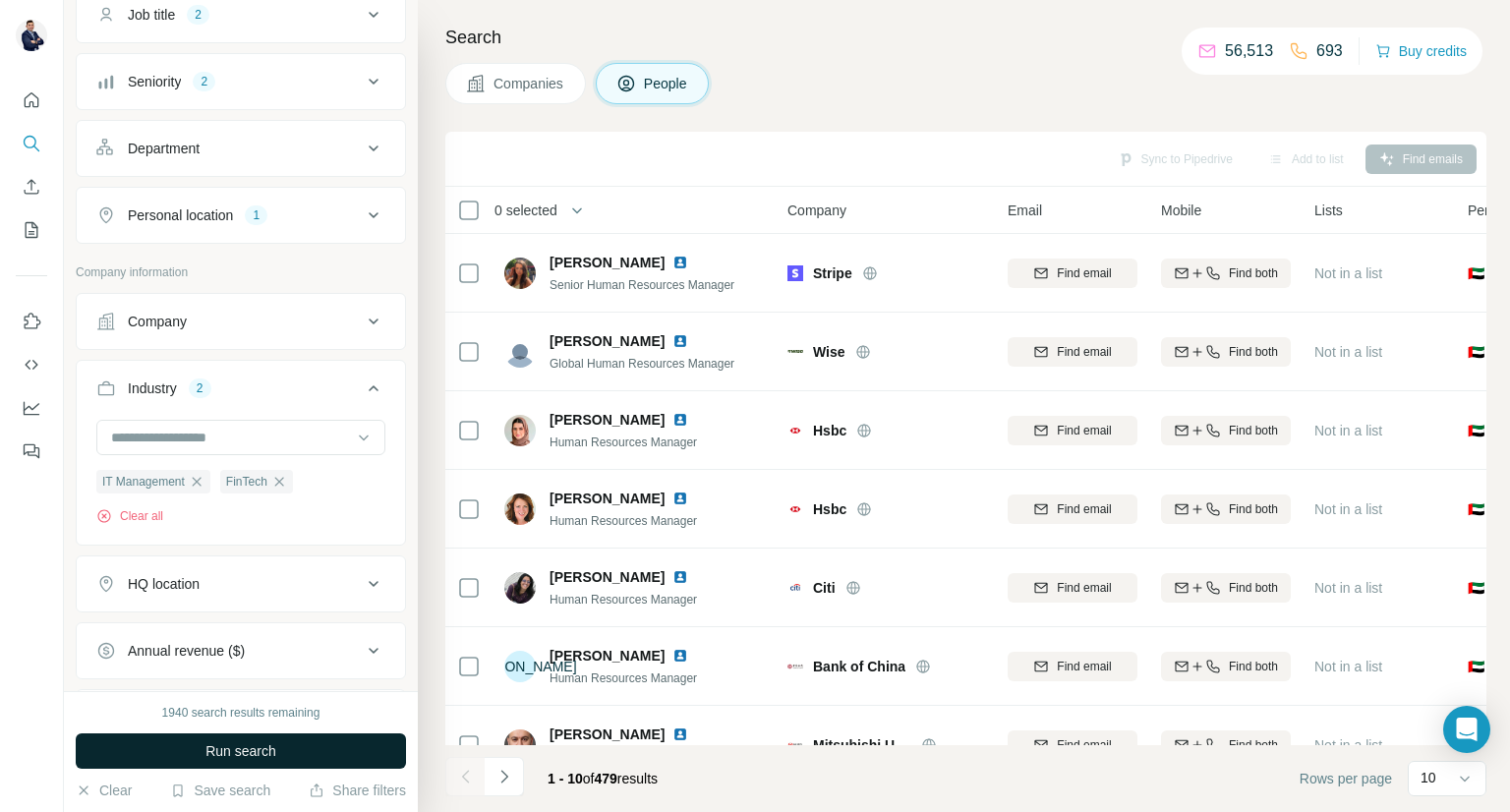
click at [257, 761] on button "Run search" at bounding box center [241, 751] width 331 height 36
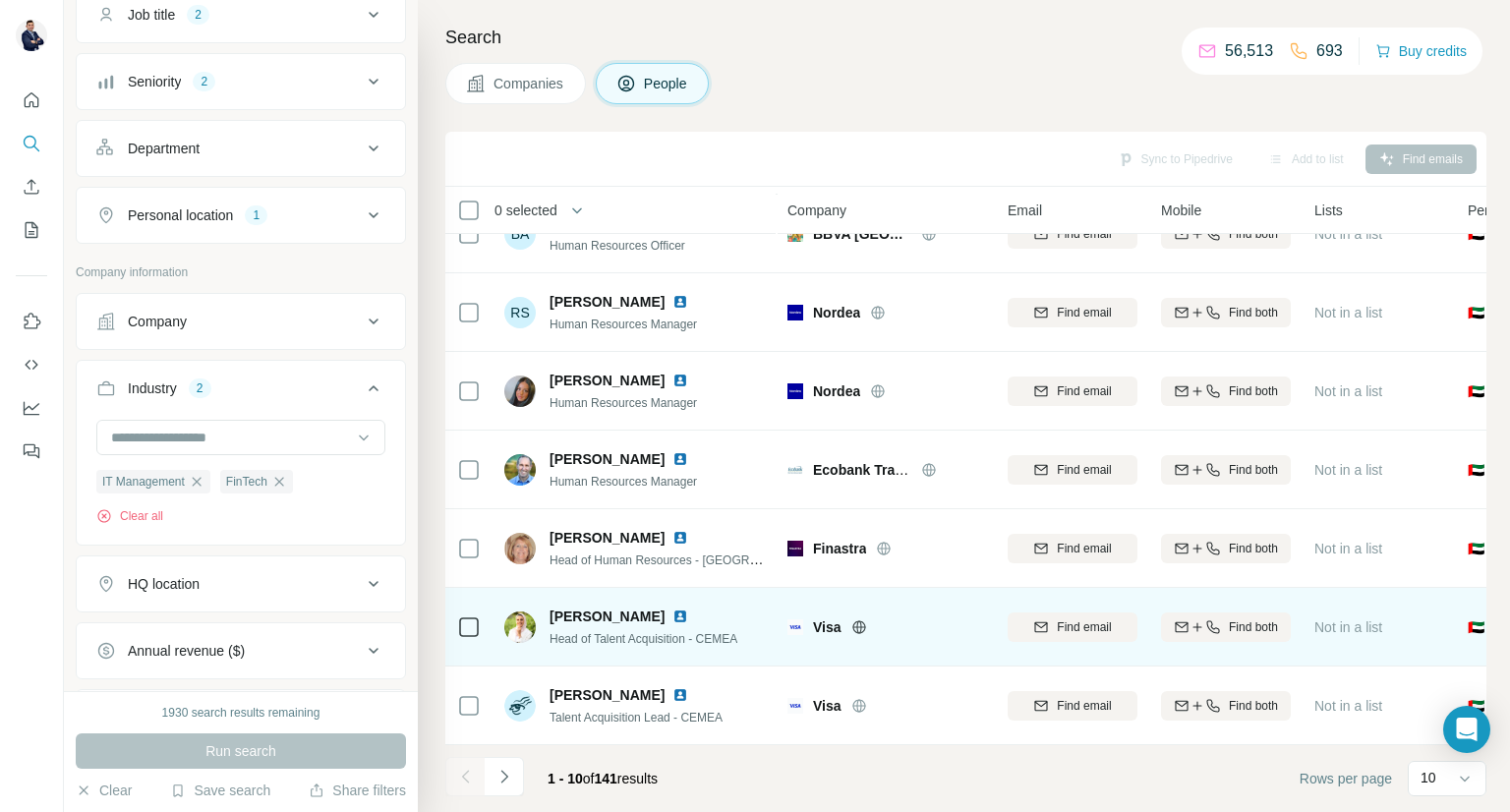
scroll to position [285, 0]
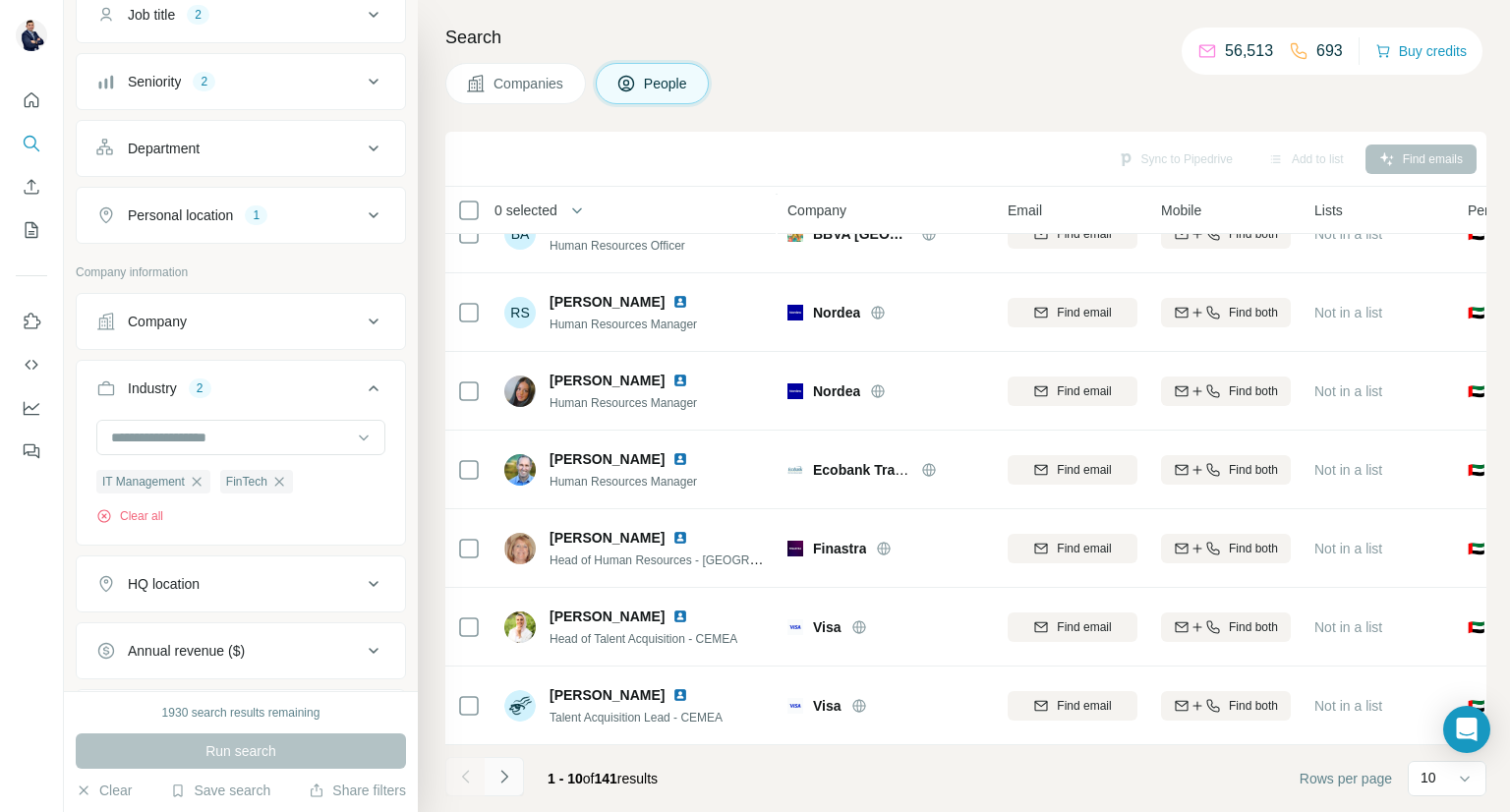
click at [515, 784] on button "Navigate to next page" at bounding box center [504, 776] width 39 height 39
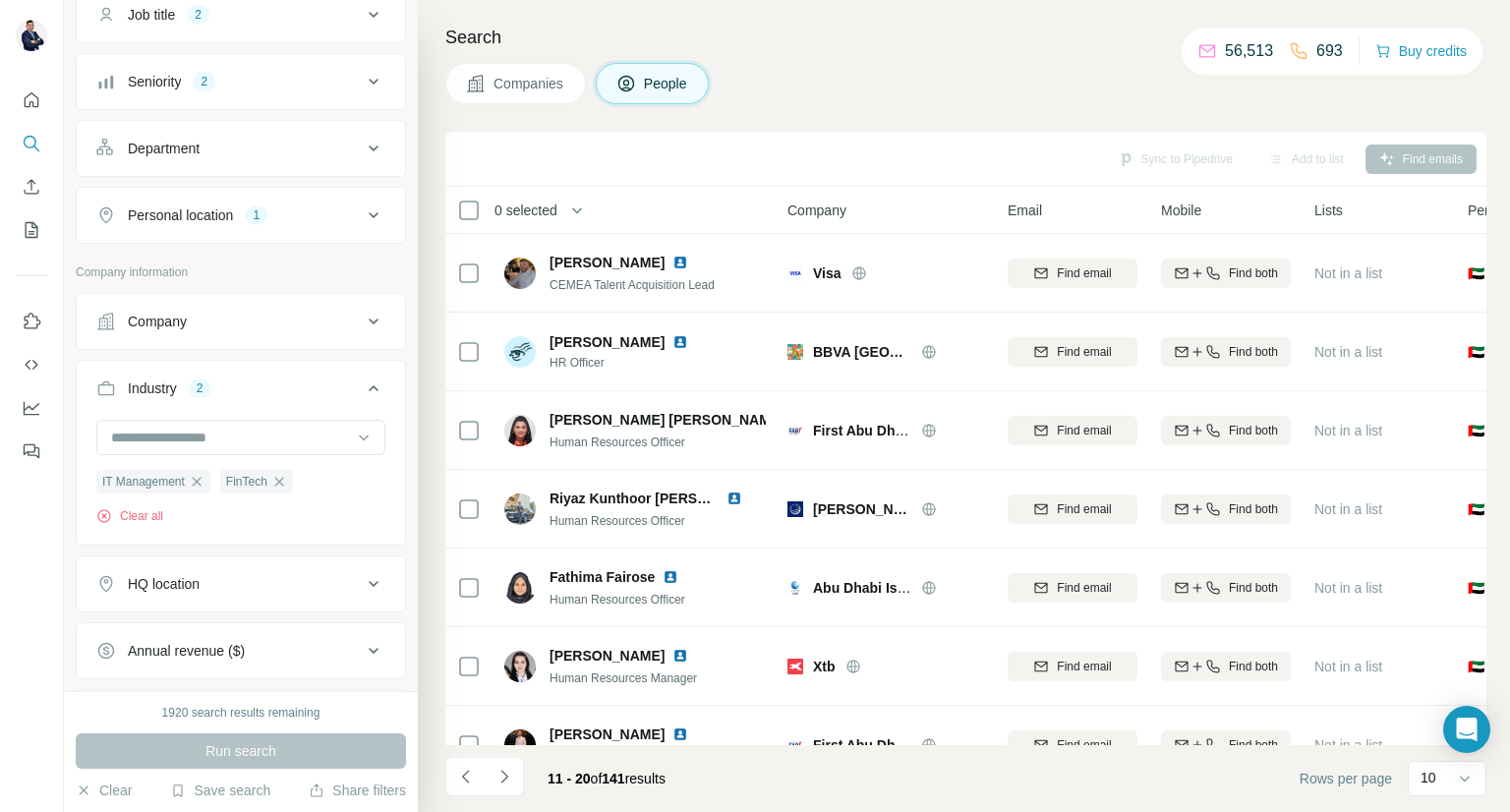
scroll to position [286, 0]
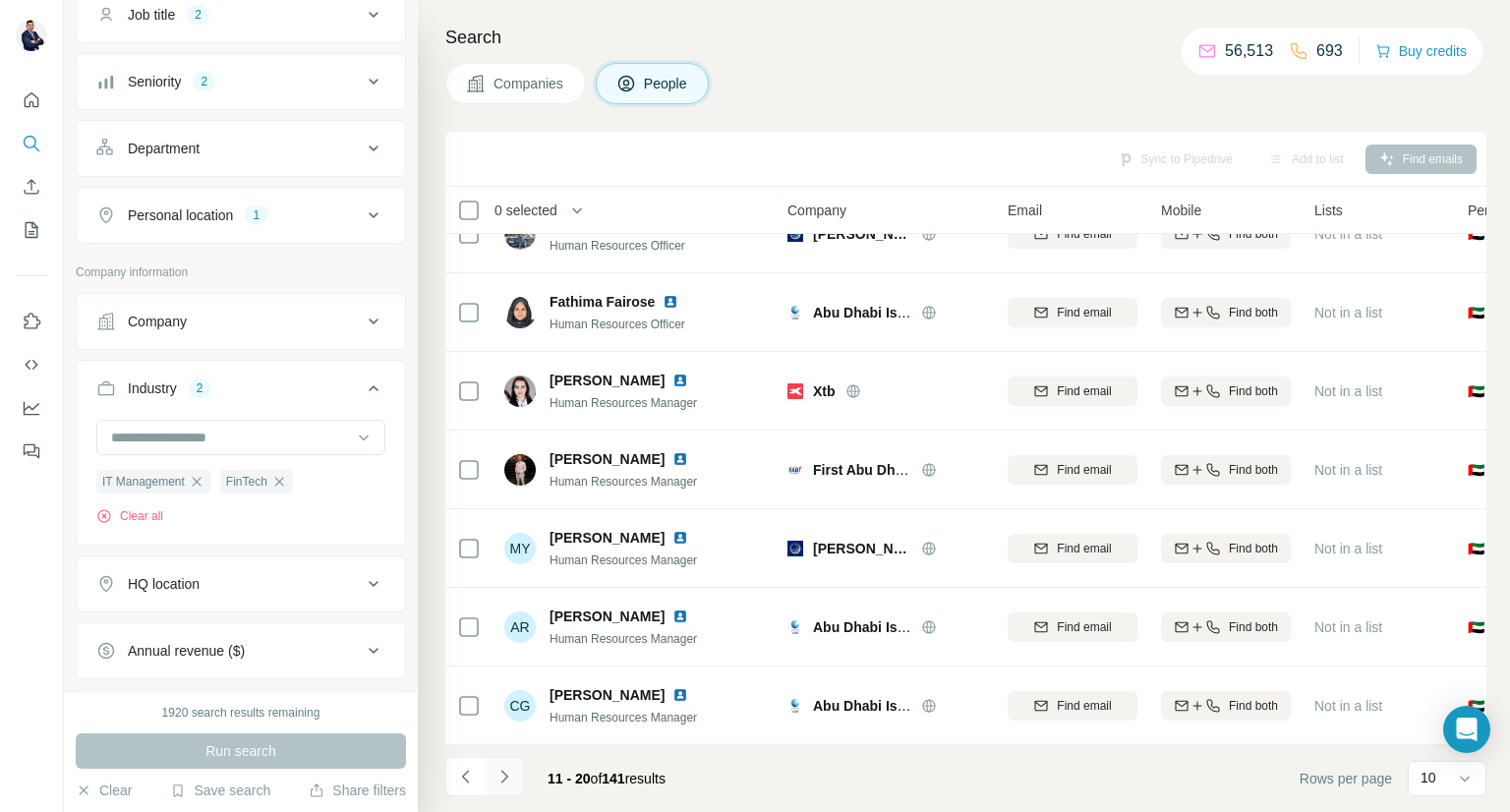
click at [510, 779] on icon "Navigate to next page" at bounding box center [504, 776] width 20 height 20
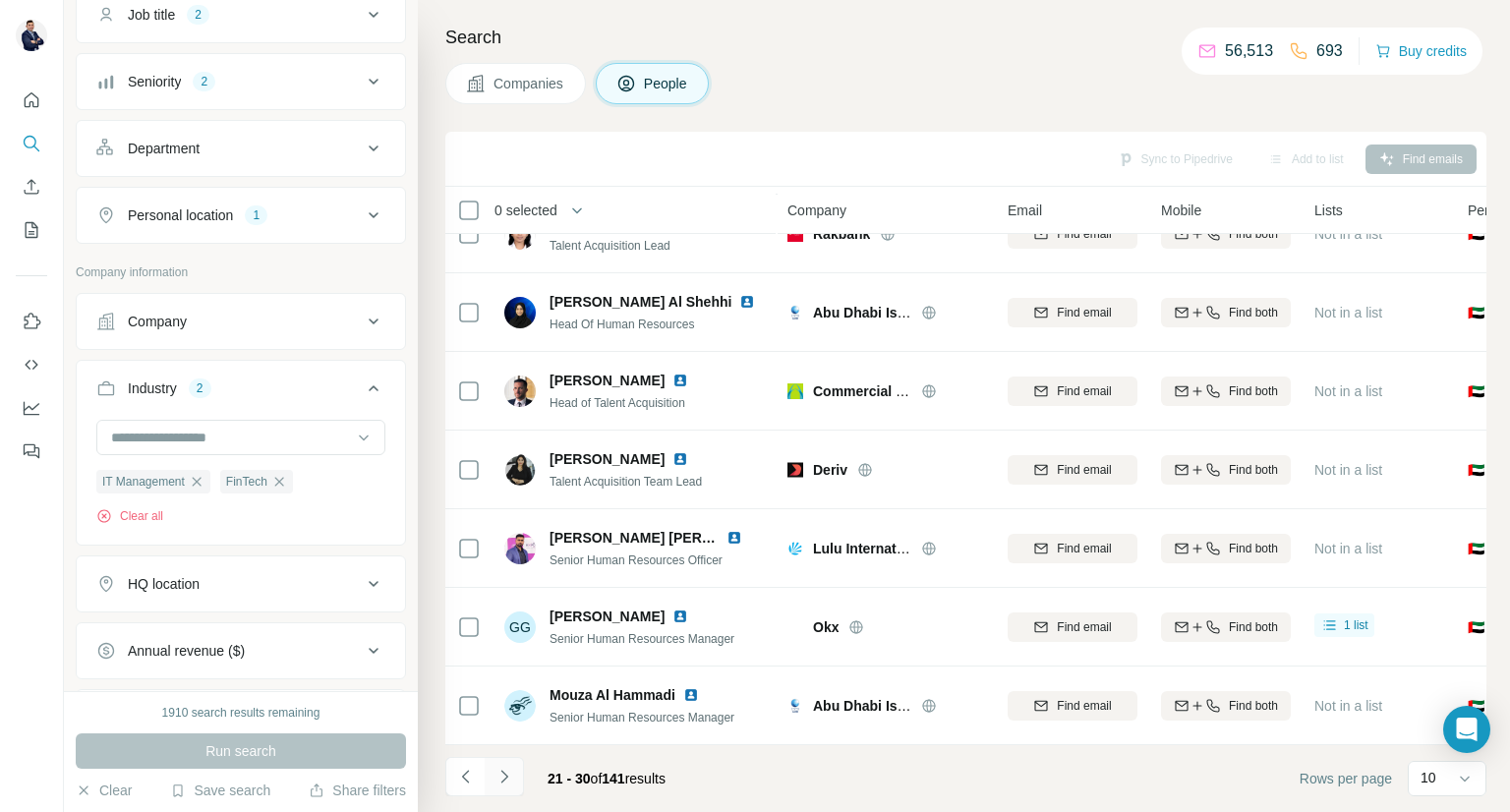
click at [511, 772] on icon "Navigate to next page" at bounding box center [504, 776] width 20 height 20
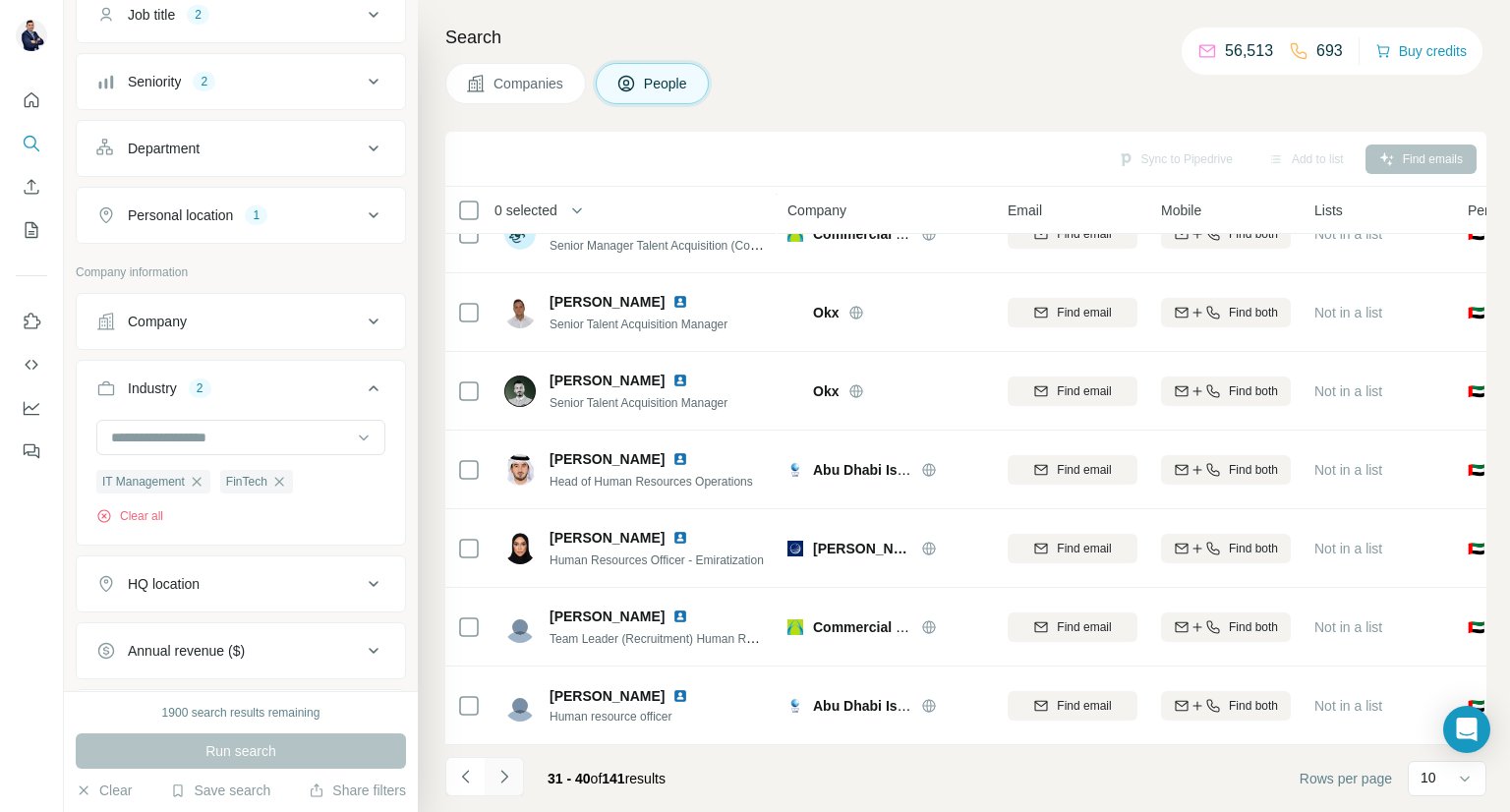
click at [508, 779] on icon "Navigate to next page" at bounding box center [504, 776] width 20 height 20
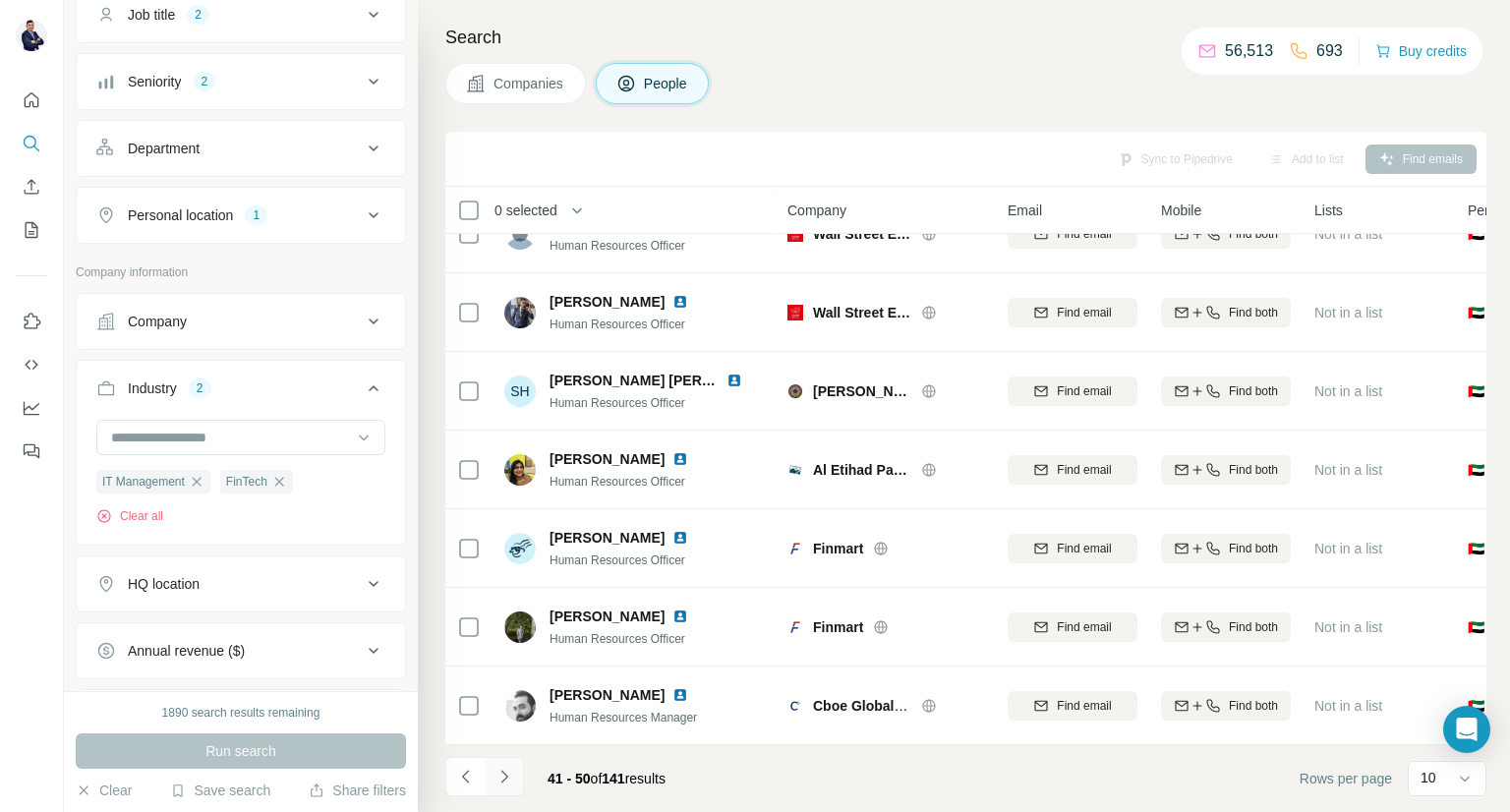
click at [510, 775] on icon "Navigate to next page" at bounding box center [504, 776] width 20 height 20
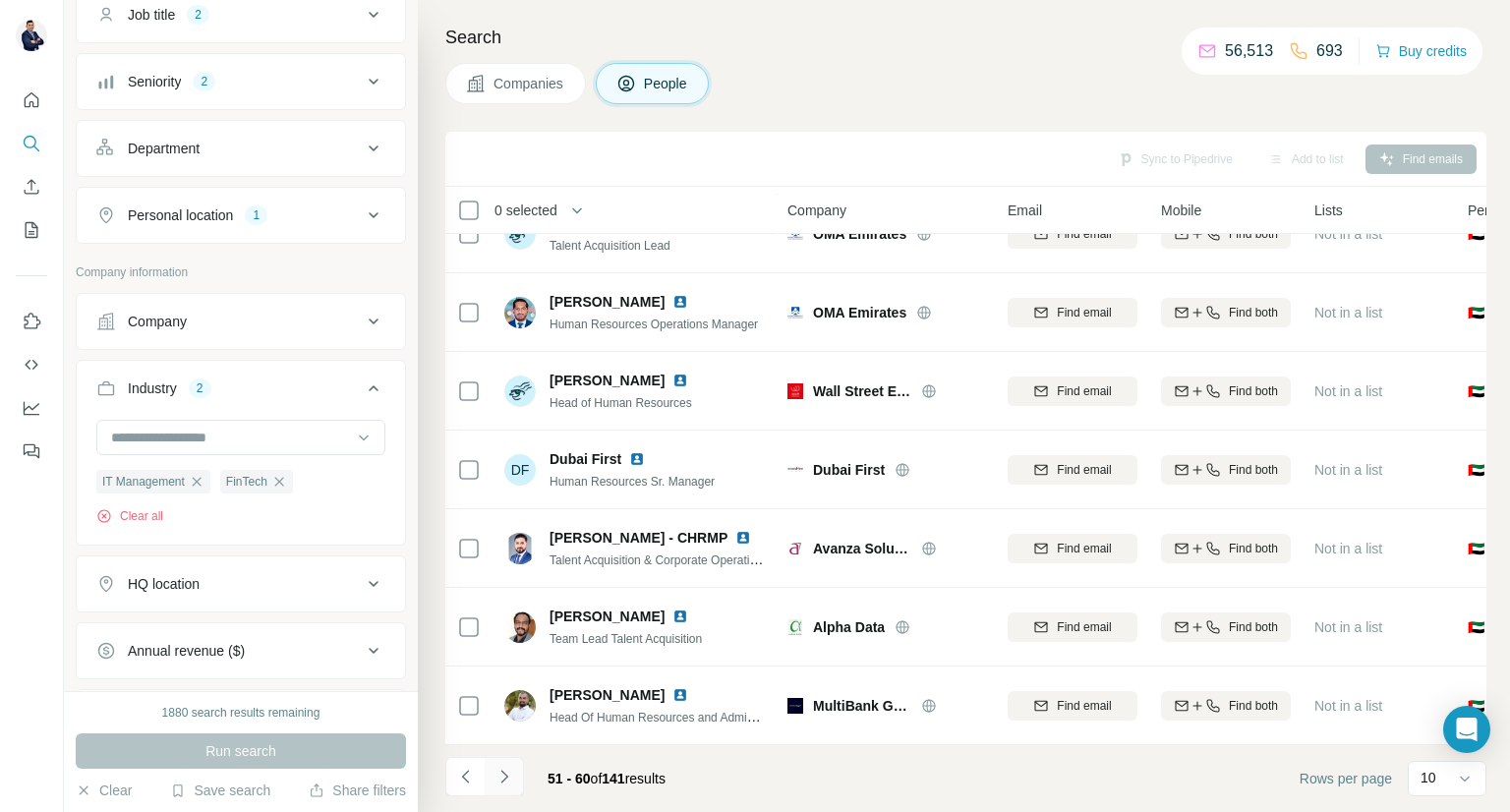
click at [502, 781] on icon "Navigate to next page" at bounding box center [504, 776] width 20 height 20
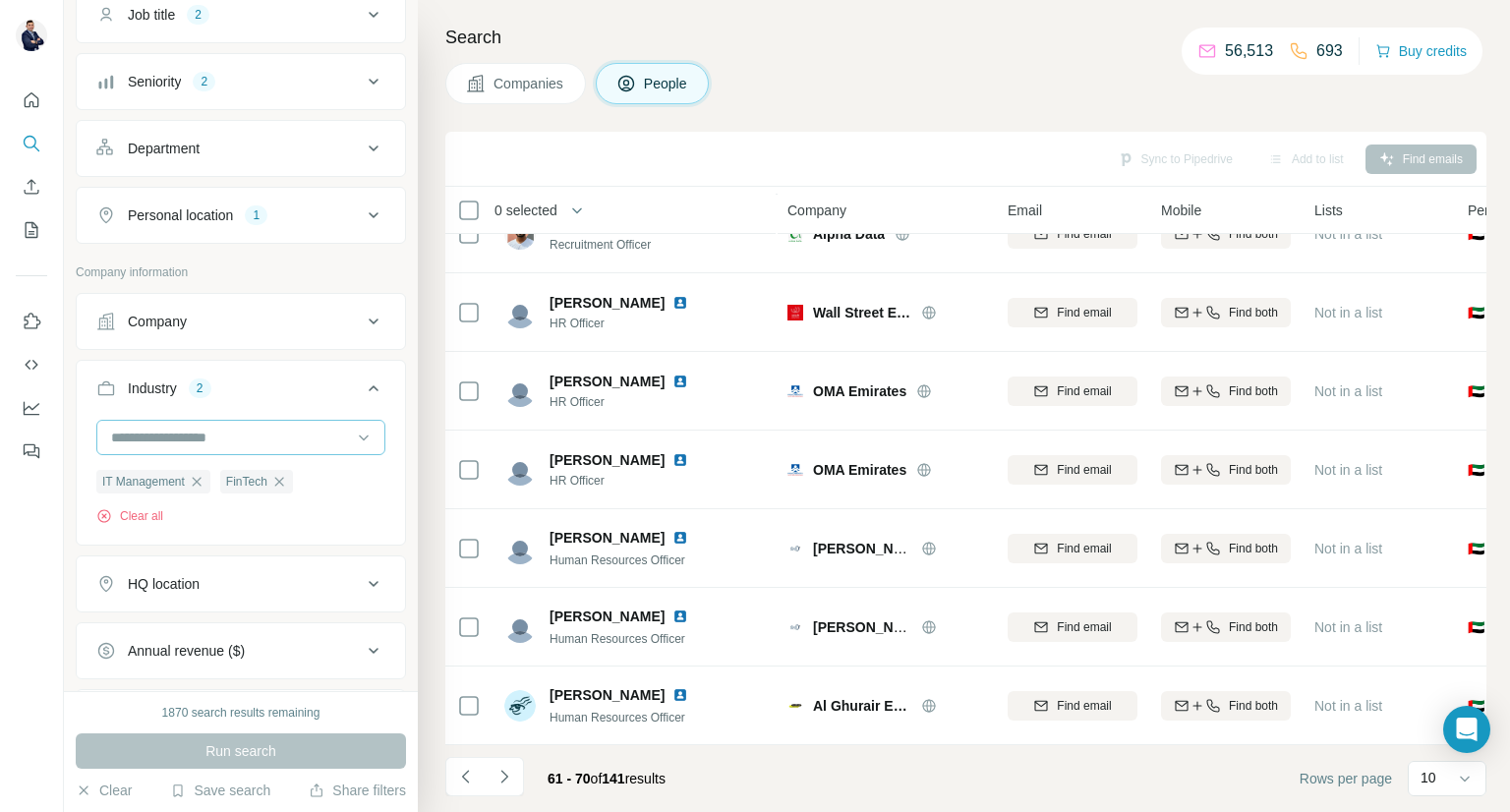
click at [224, 435] on input at bounding box center [231, 437] width 243 height 22
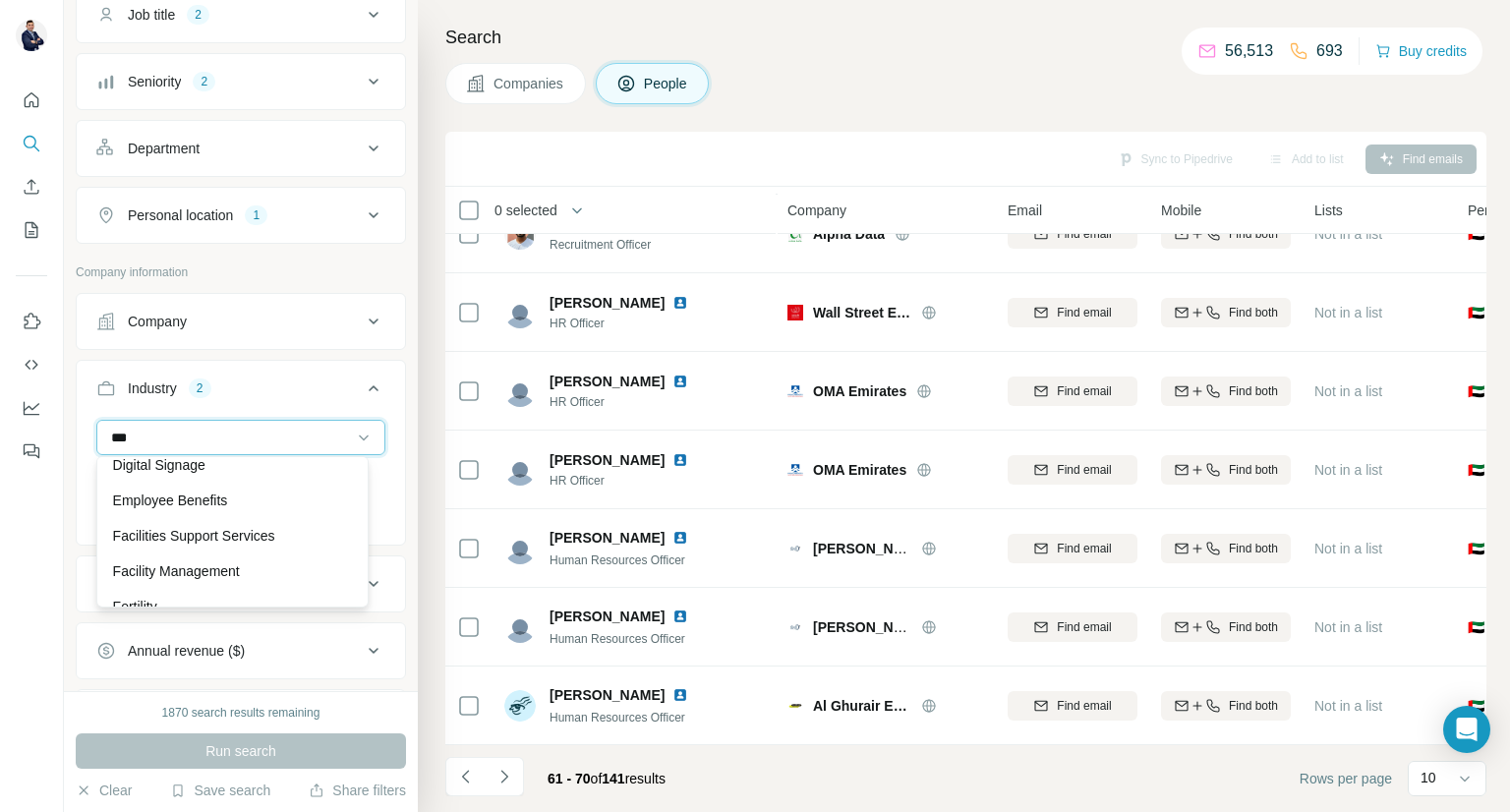
scroll to position [537, 0]
type input "**"
click at [142, 445] on div "**" at bounding box center [231, 437] width 243 height 34
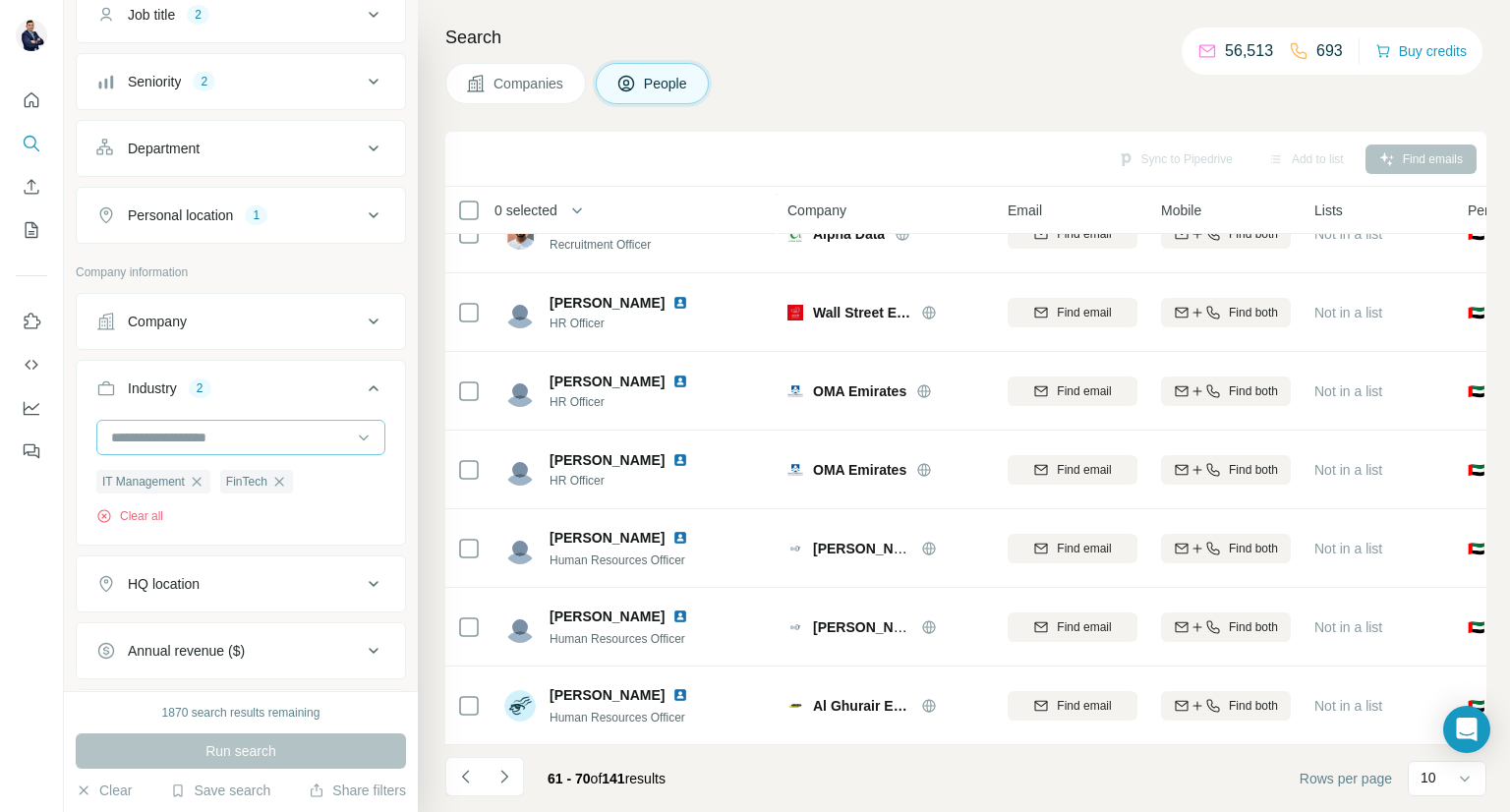
click at [154, 429] on input at bounding box center [231, 437] width 243 height 22
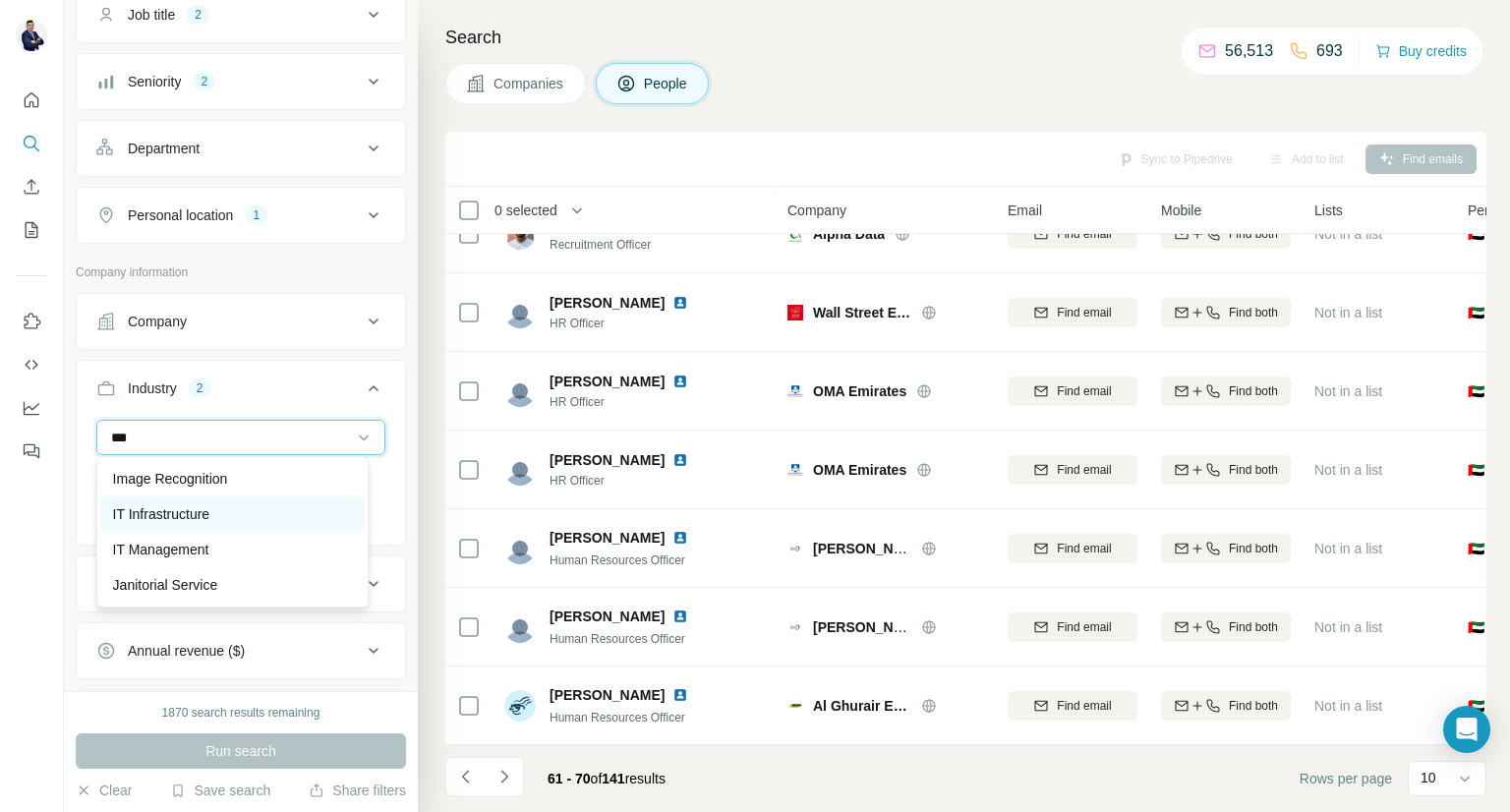
type input "**"
click at [236, 514] on div "IT Infrastructure" at bounding box center [233, 514] width 240 height 20
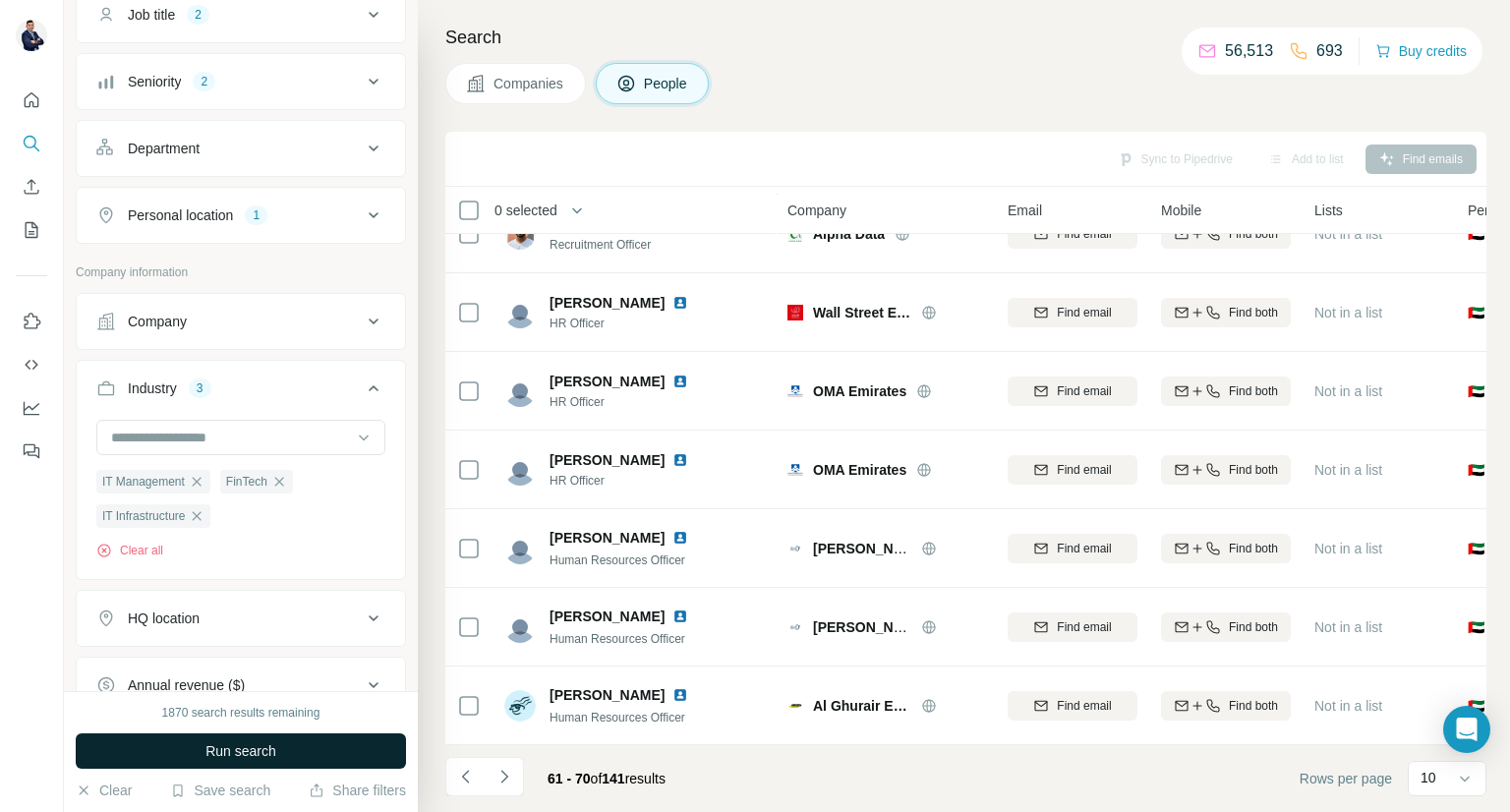
click at [250, 756] on span "Run search" at bounding box center [241, 751] width 71 height 20
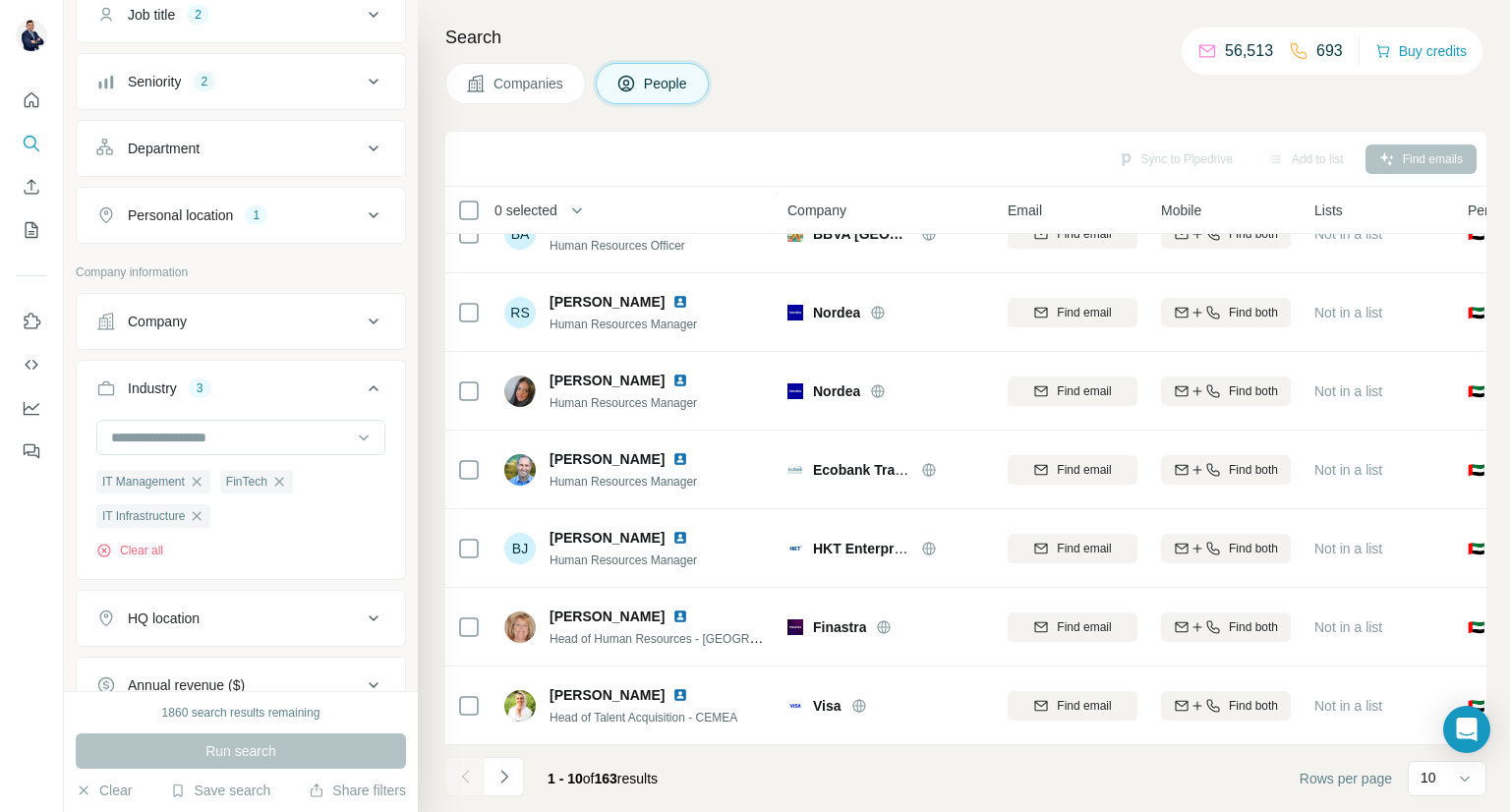
click at [505, 197] on span "0 selected" at bounding box center [539, 210] width 116 height 39
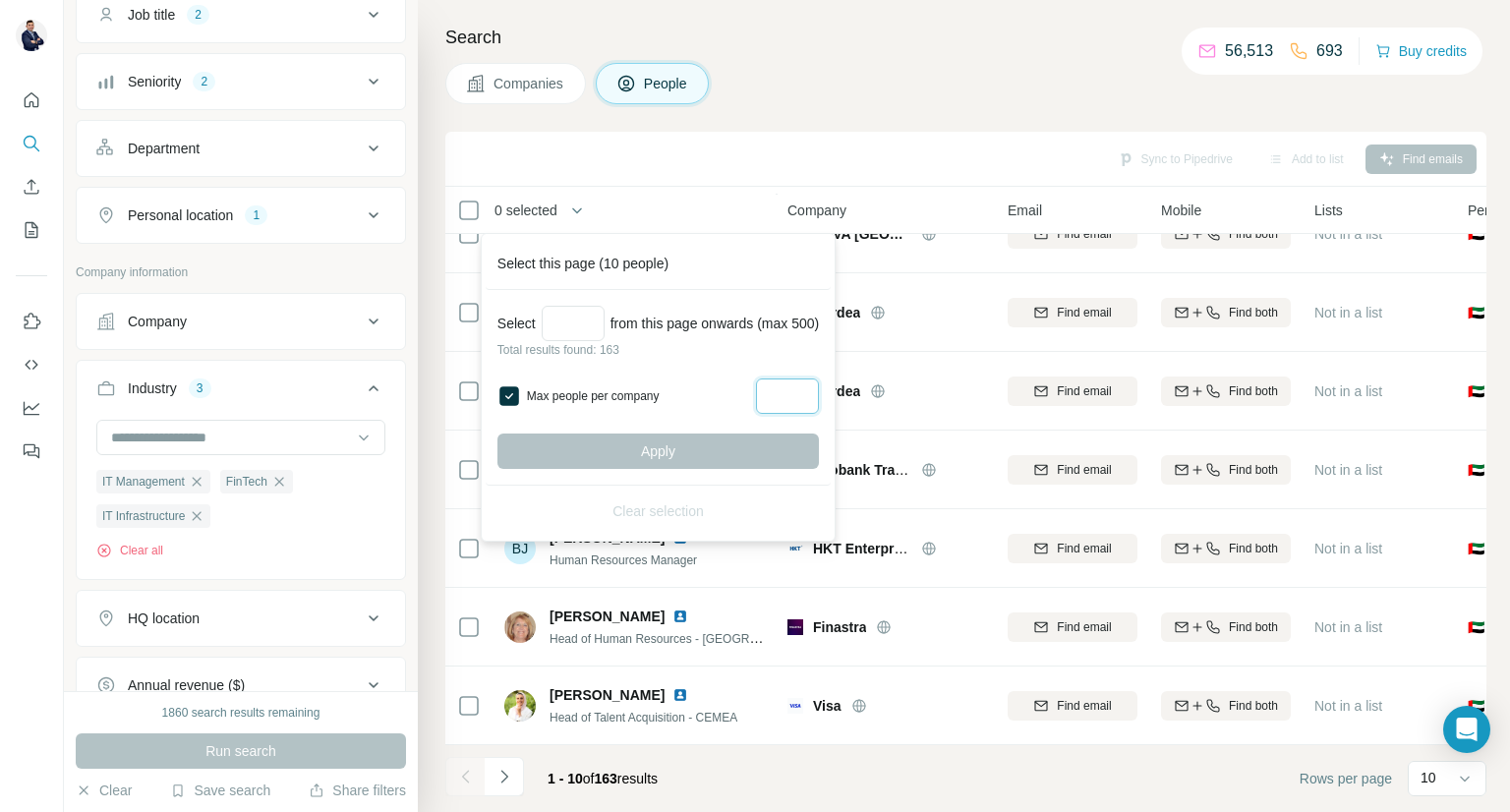
click at [784, 390] on input "Max people per company" at bounding box center [788, 397] width 63 height 36
type input "*"
click at [576, 327] on input "Select a number (up to 500)" at bounding box center [573, 324] width 63 height 36
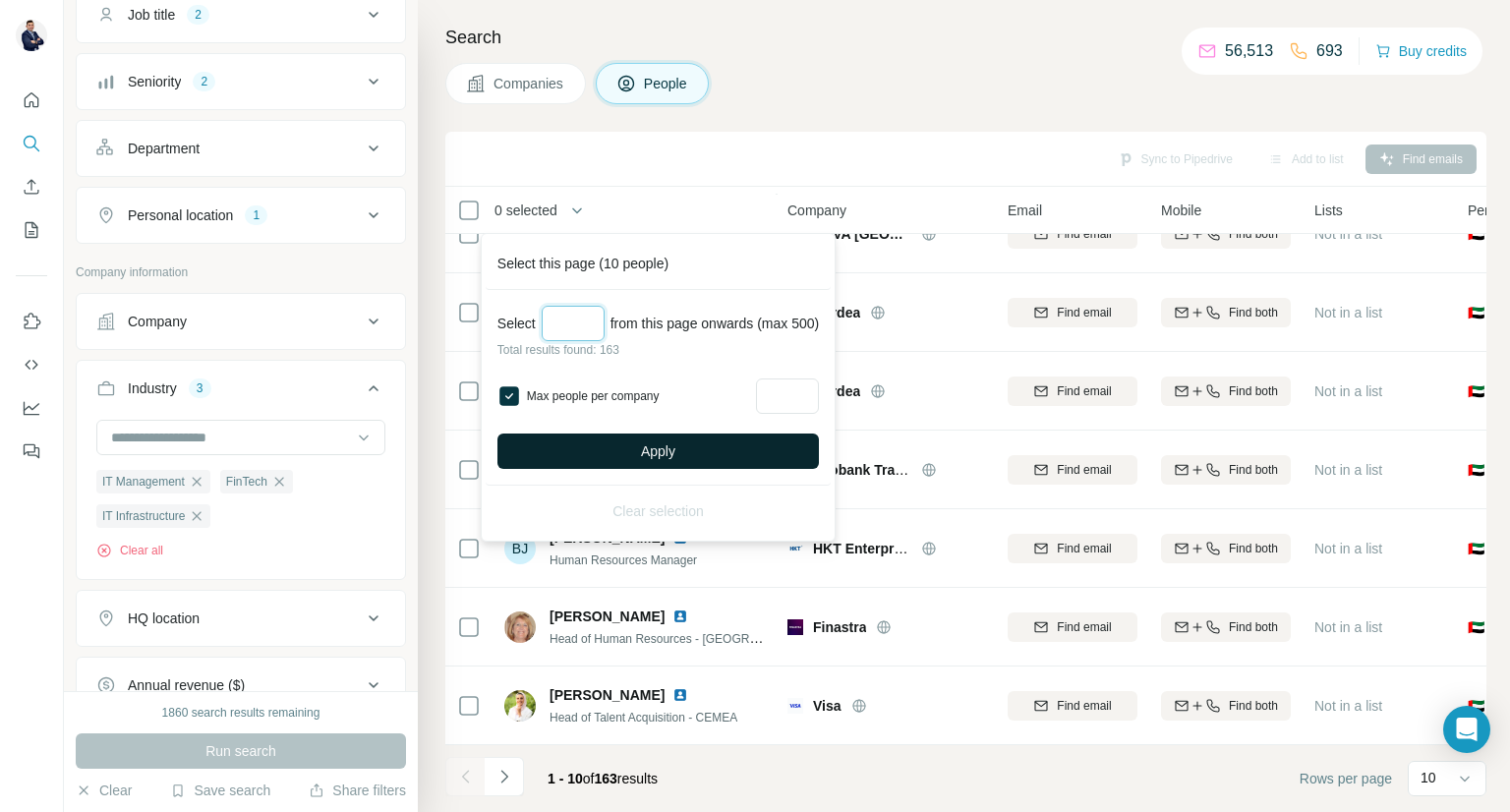
type input "***"
click at [660, 464] on button "Apply" at bounding box center [658, 451] width 322 height 36
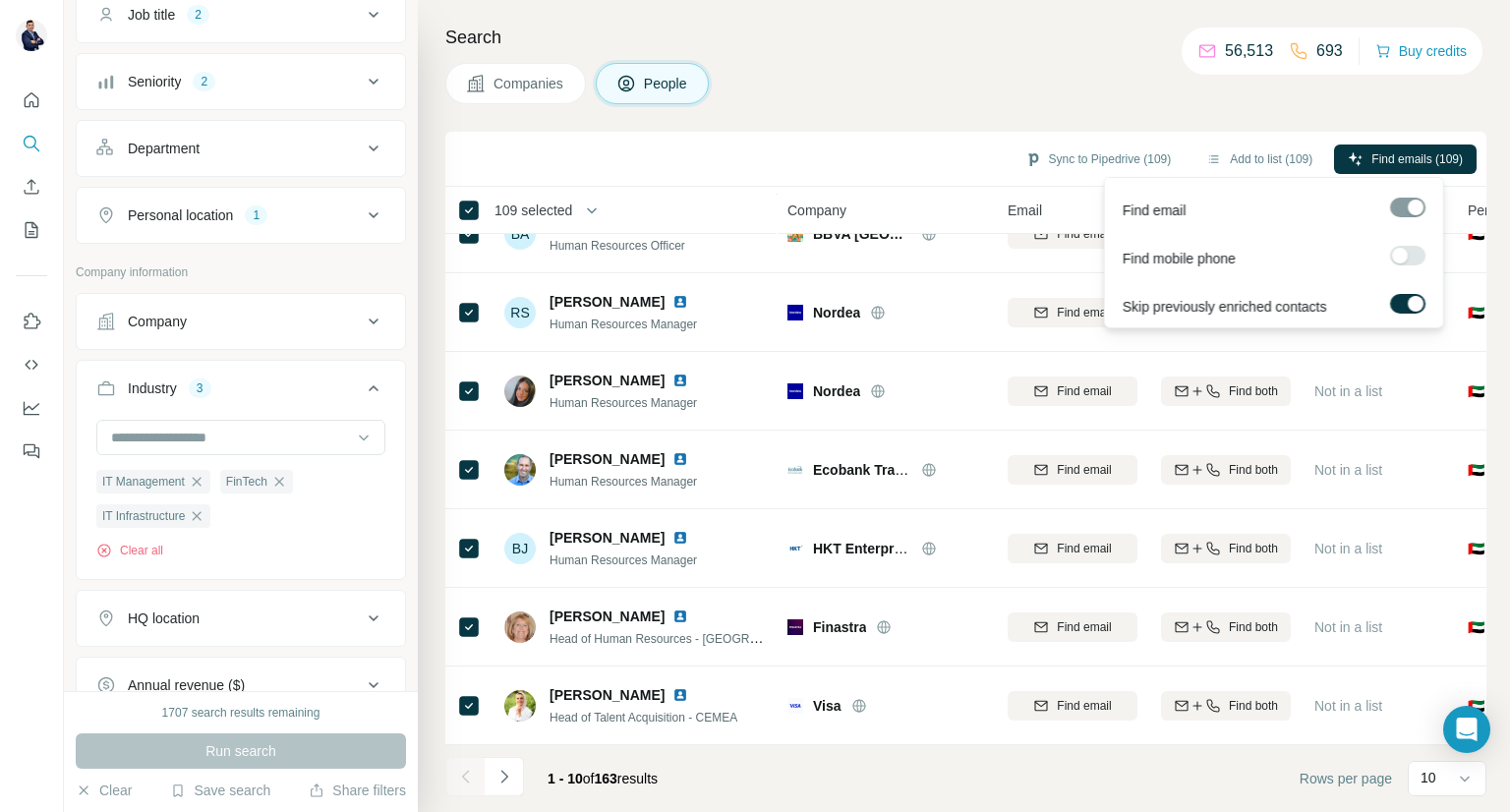
click at [1401, 256] on div at bounding box center [1399, 256] width 16 height 16
click at [1361, 150] on span "Find emails & mobiles (109)" at bounding box center [1390, 159] width 146 height 18
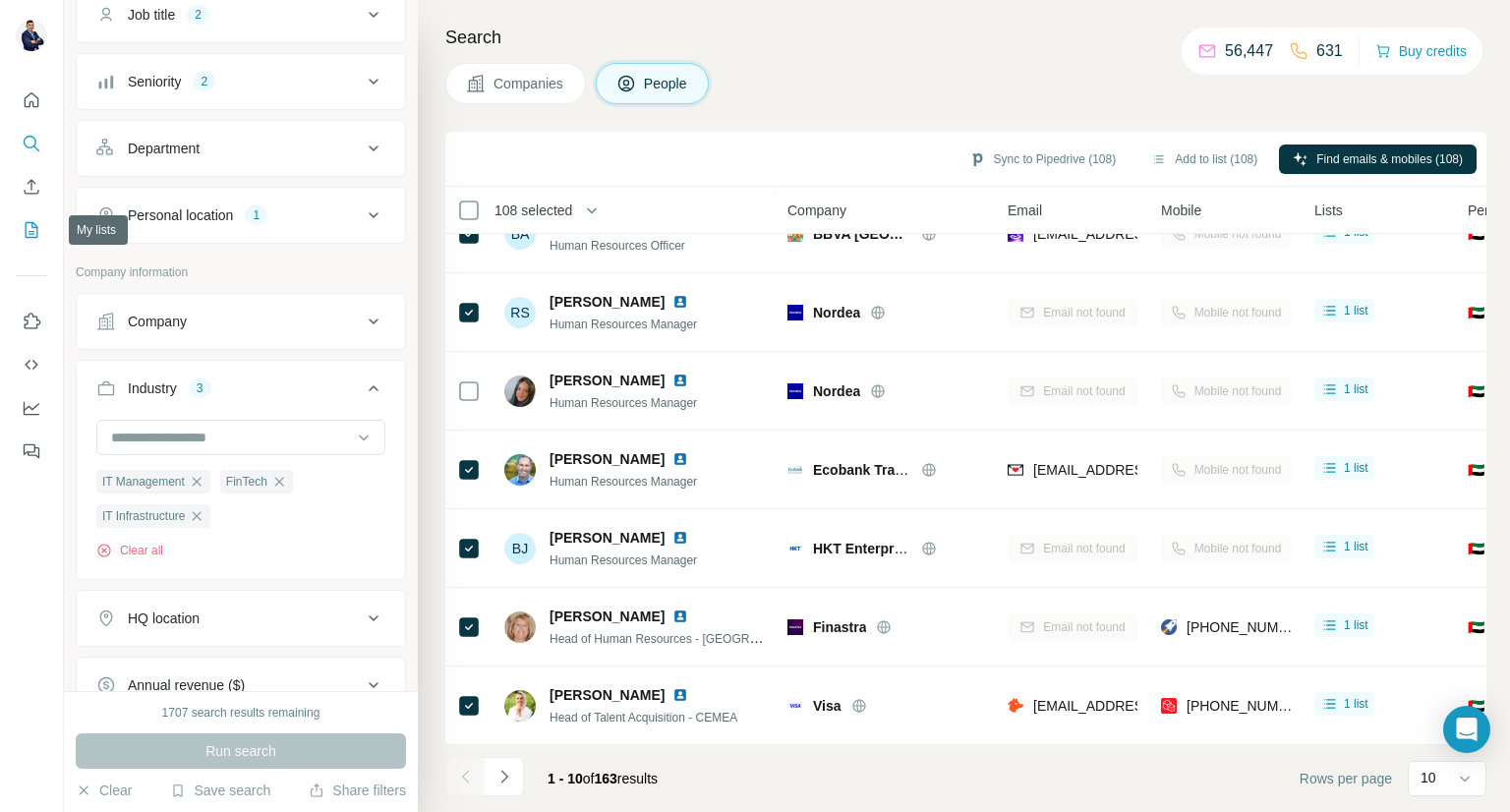
click at [32, 232] on icon "My lists" at bounding box center [34, 228] width 10 height 13
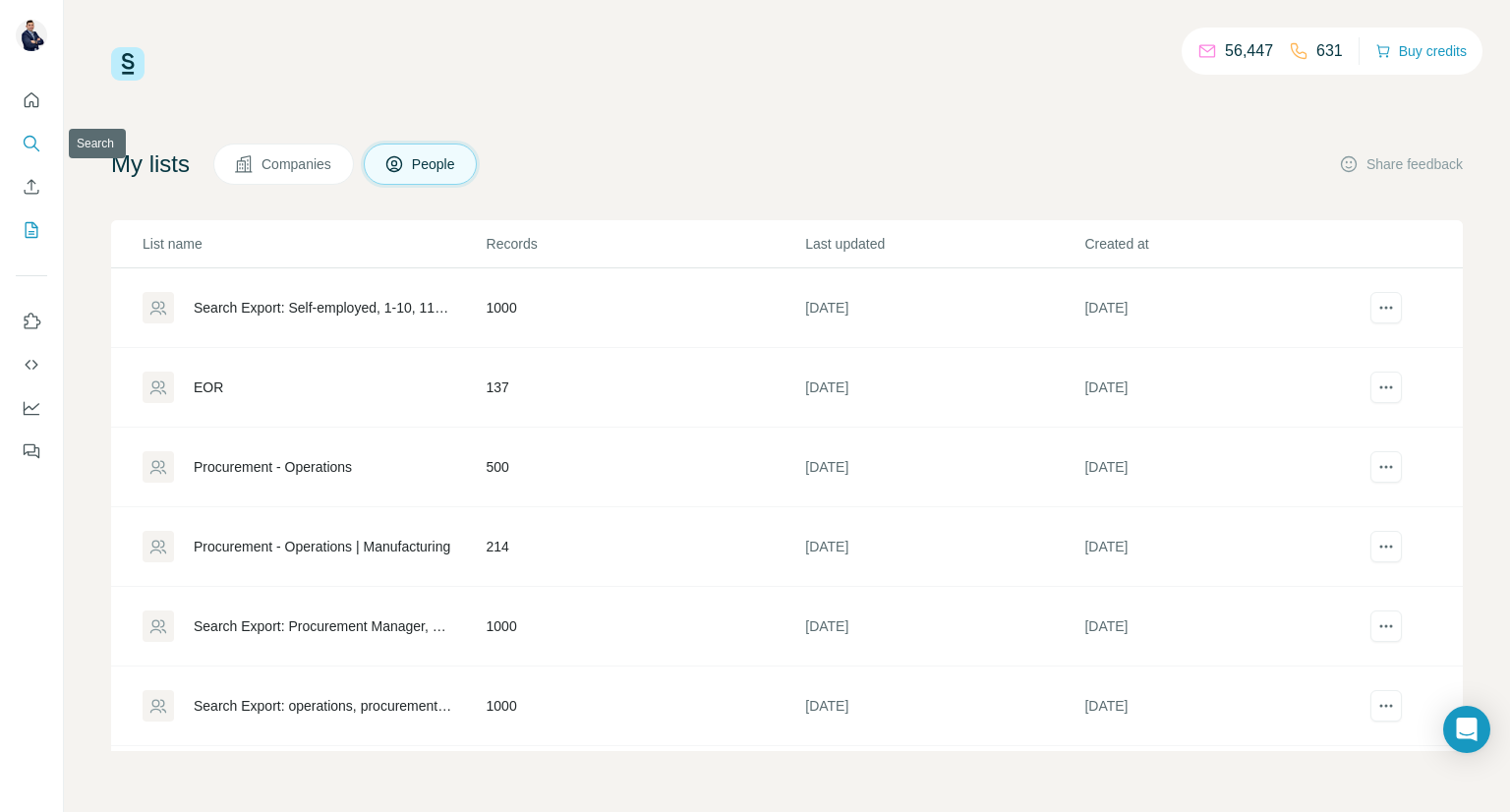
click at [31, 141] on icon "Search" at bounding box center [32, 143] width 20 height 20
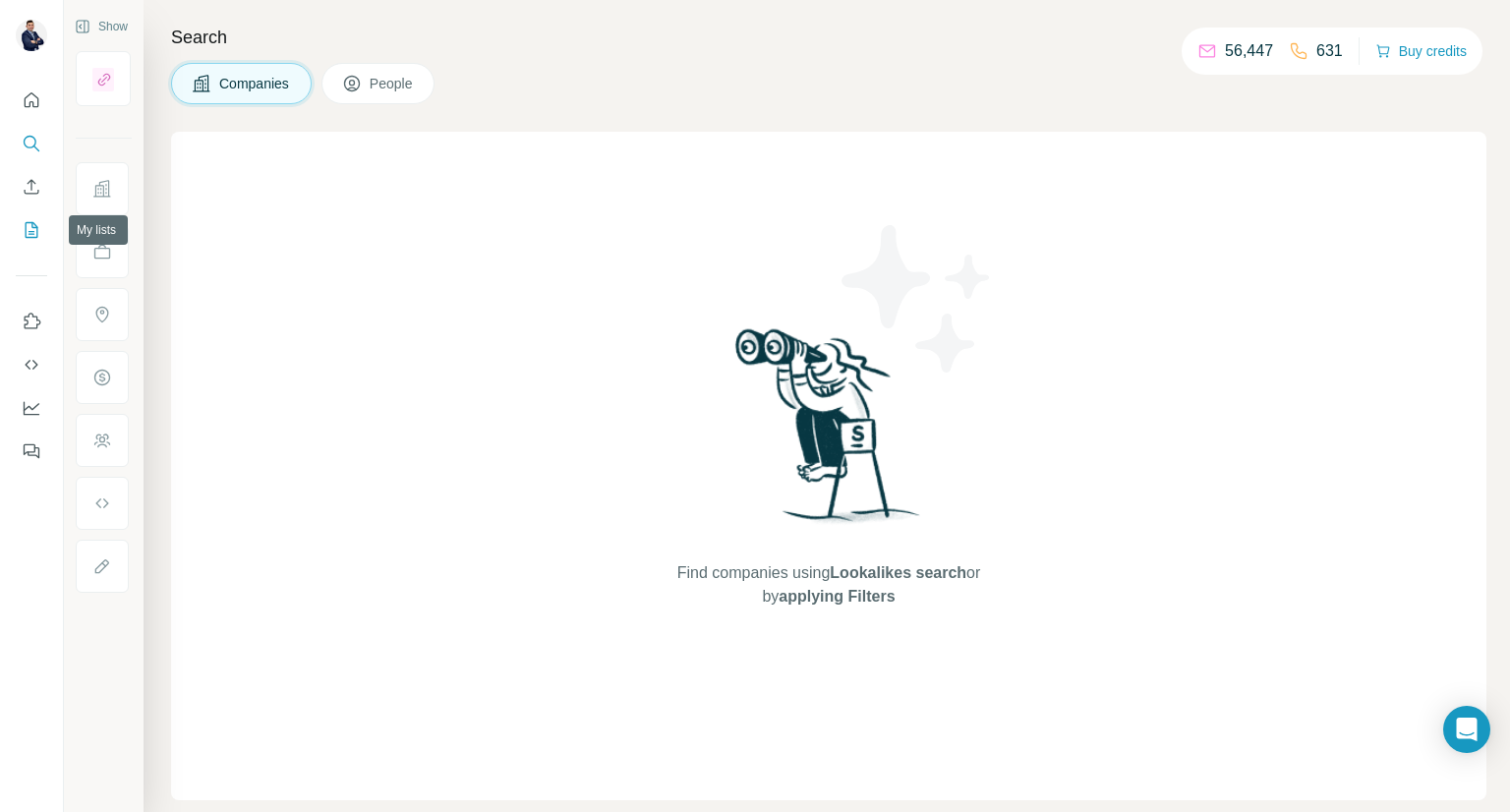
click at [29, 231] on icon "My lists" at bounding box center [34, 228] width 10 height 13
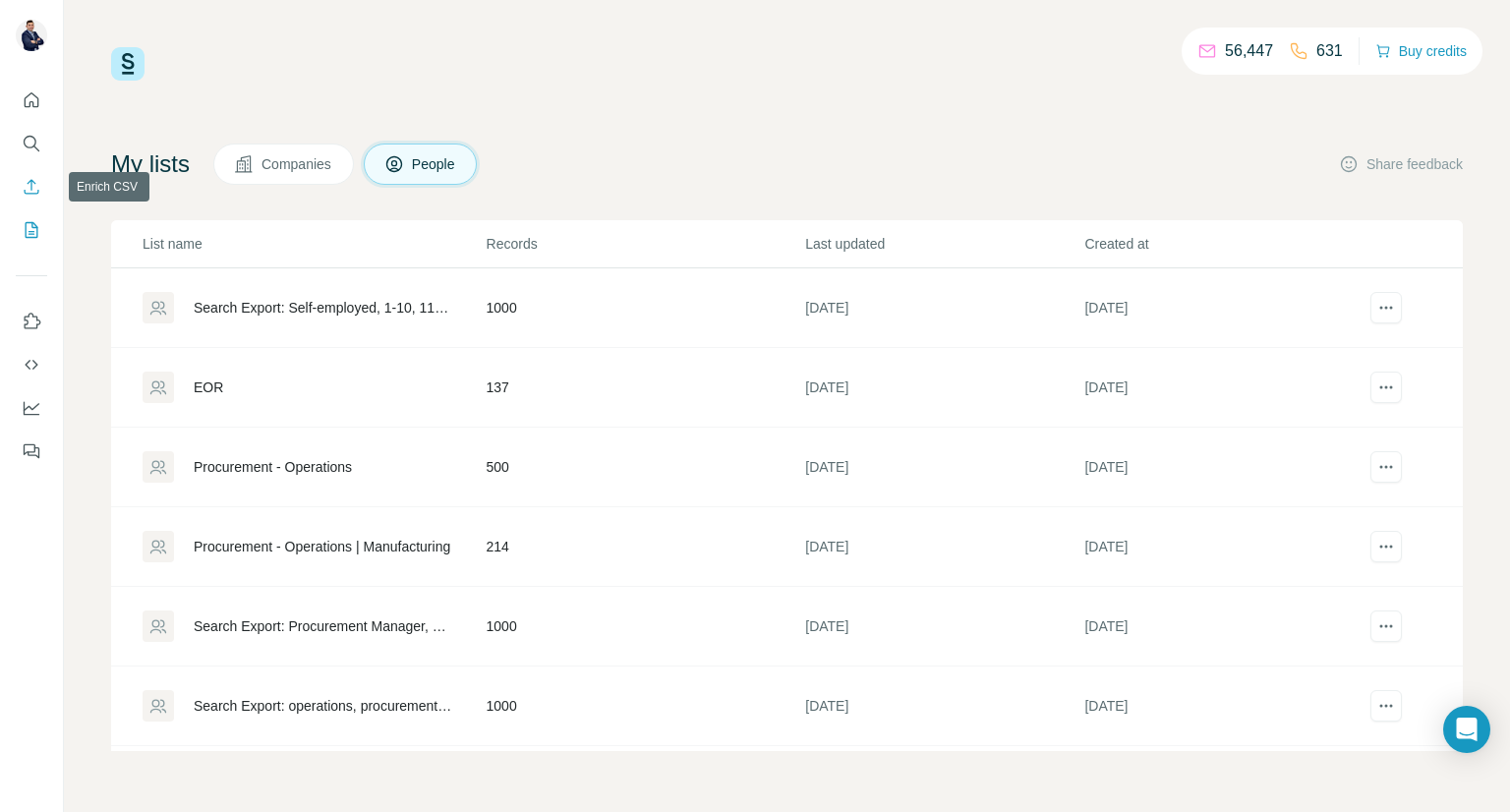
click at [24, 195] on icon "Enrich CSV" at bounding box center [32, 186] width 20 height 20
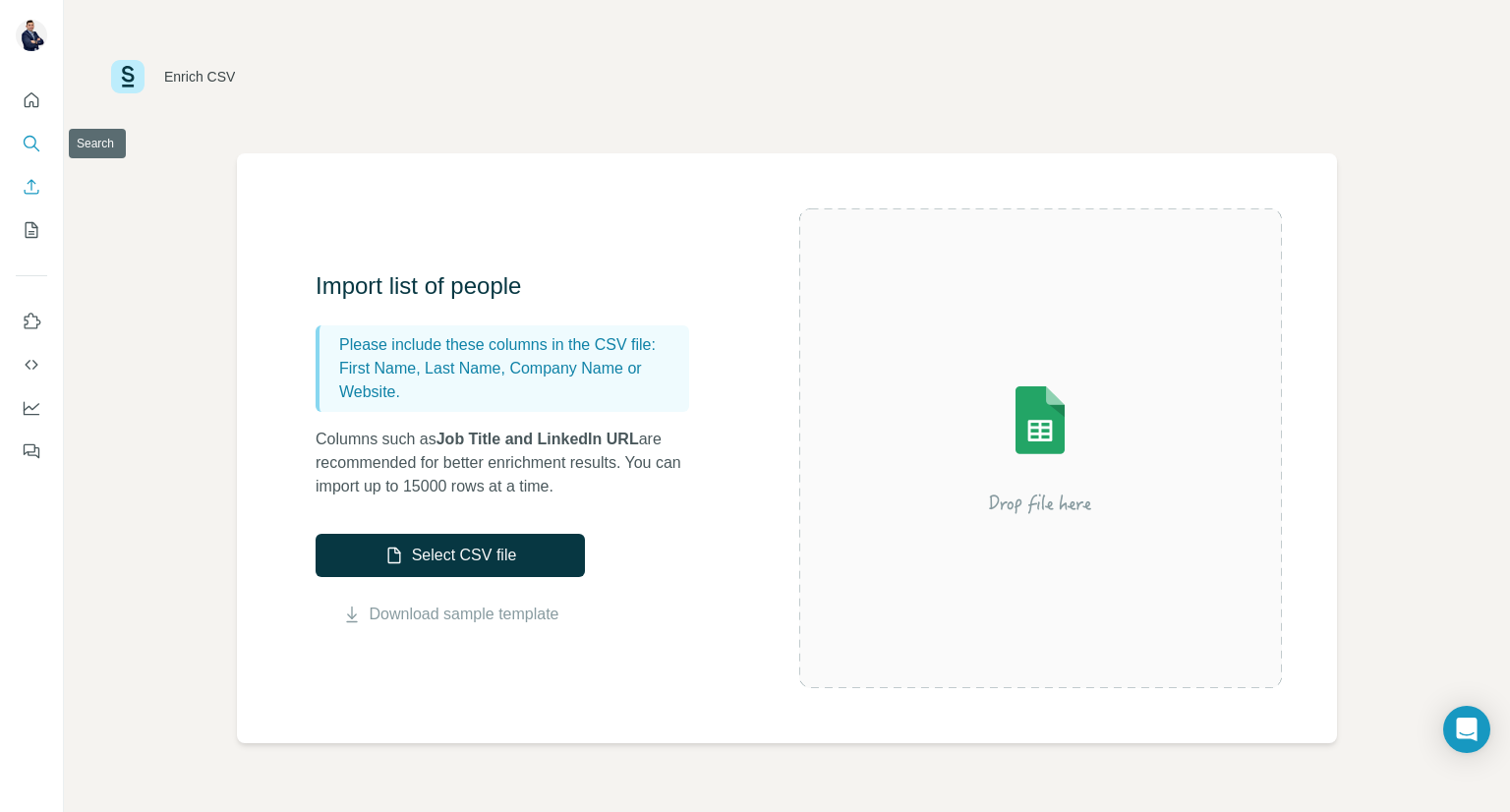
click at [26, 154] on button "Search" at bounding box center [32, 144] width 32 height 36
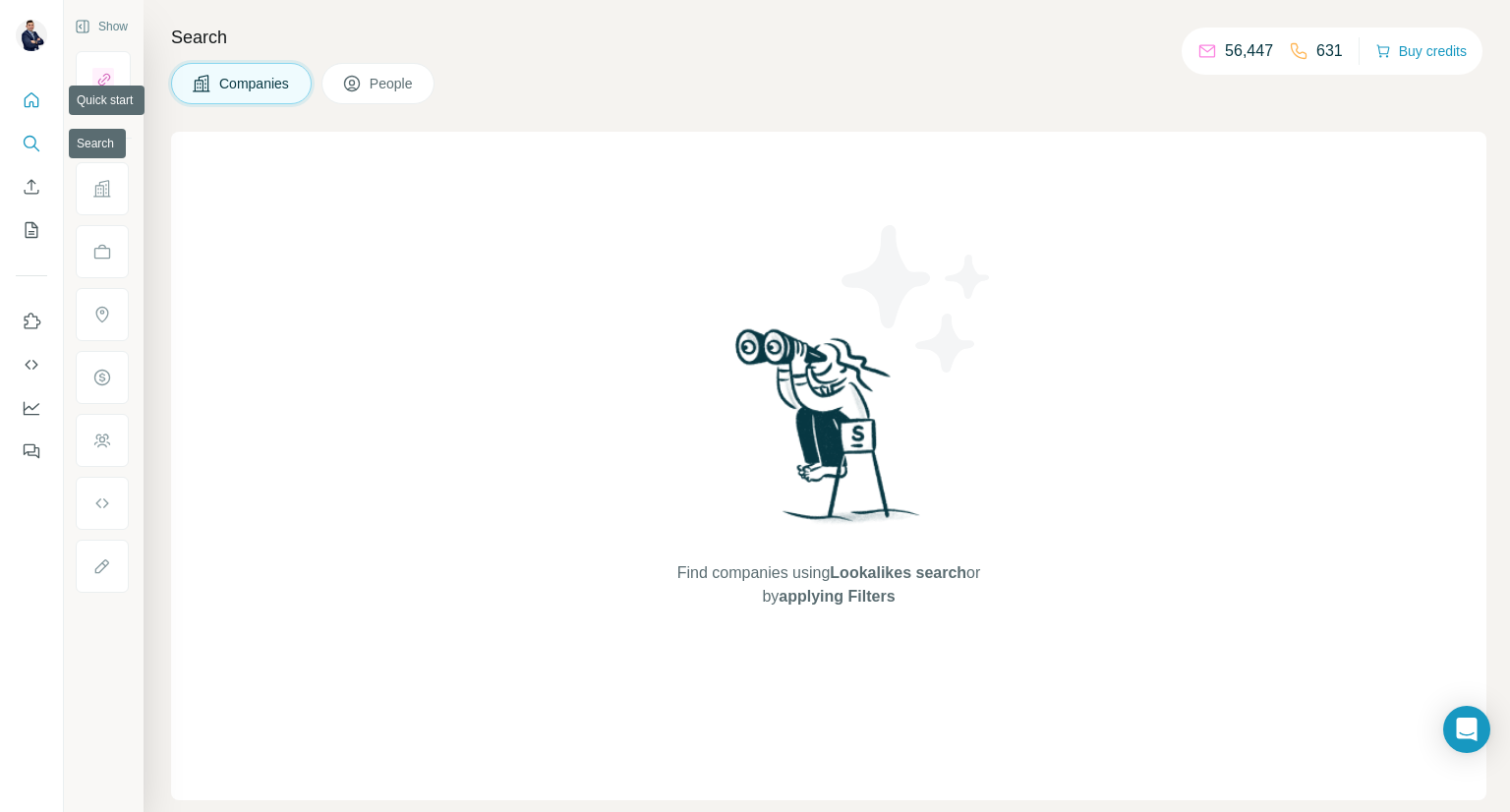
click at [35, 108] on icon "Quick start" at bounding box center [32, 101] width 20 height 20
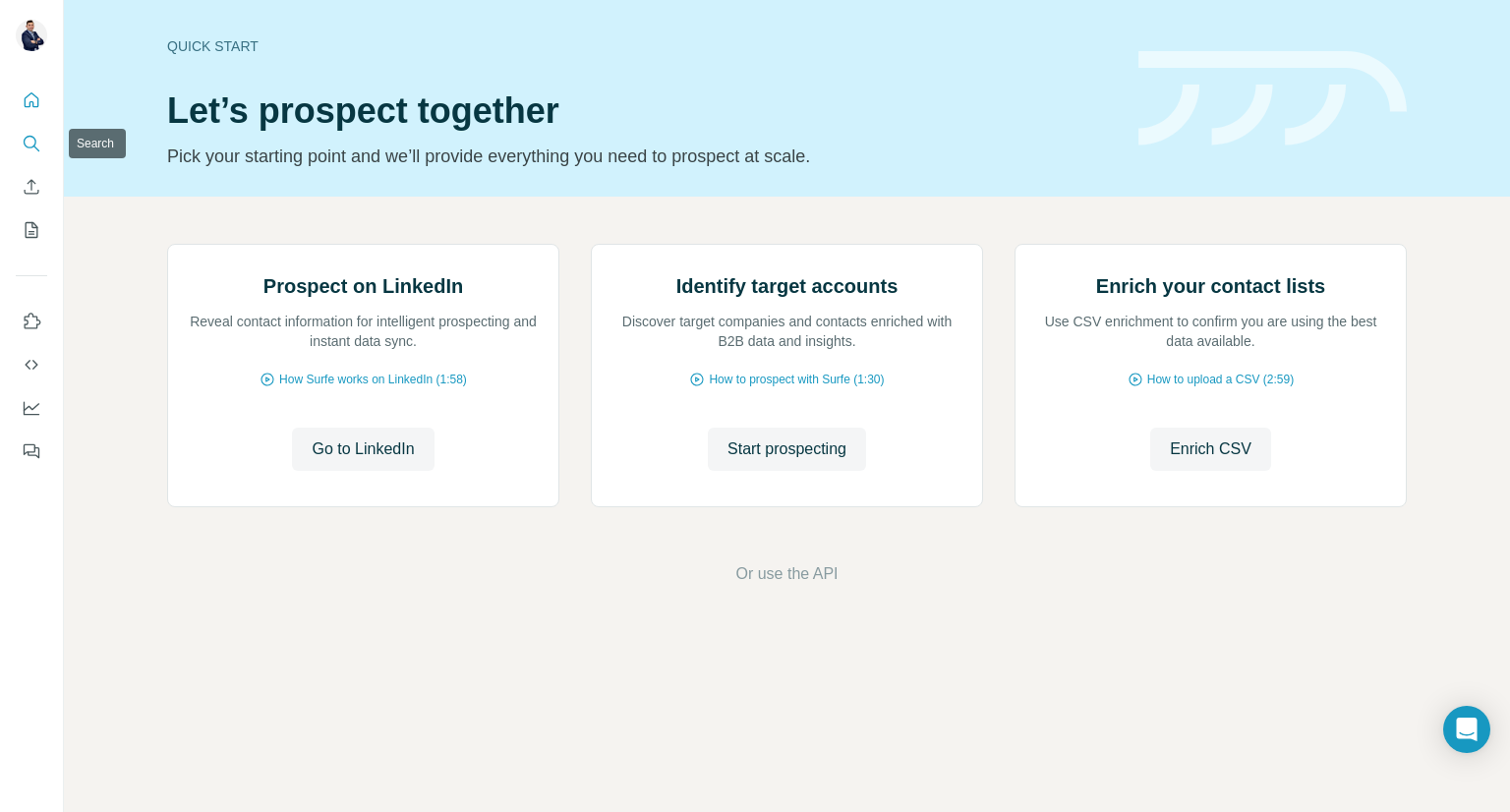
click at [31, 136] on icon "Search" at bounding box center [32, 143] width 20 height 20
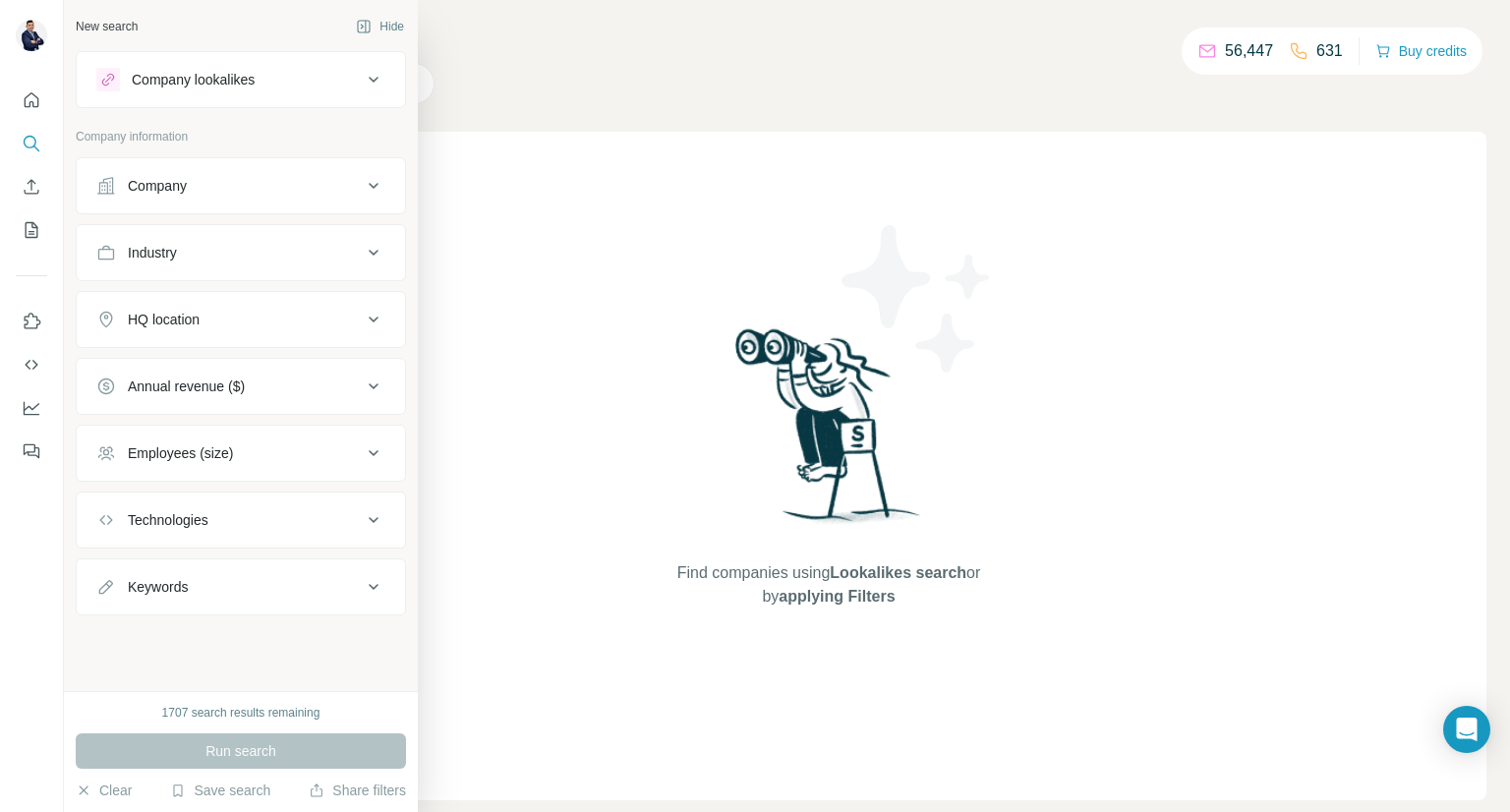
click at [303, 273] on button "Industry" at bounding box center [241, 253] width 329 height 47
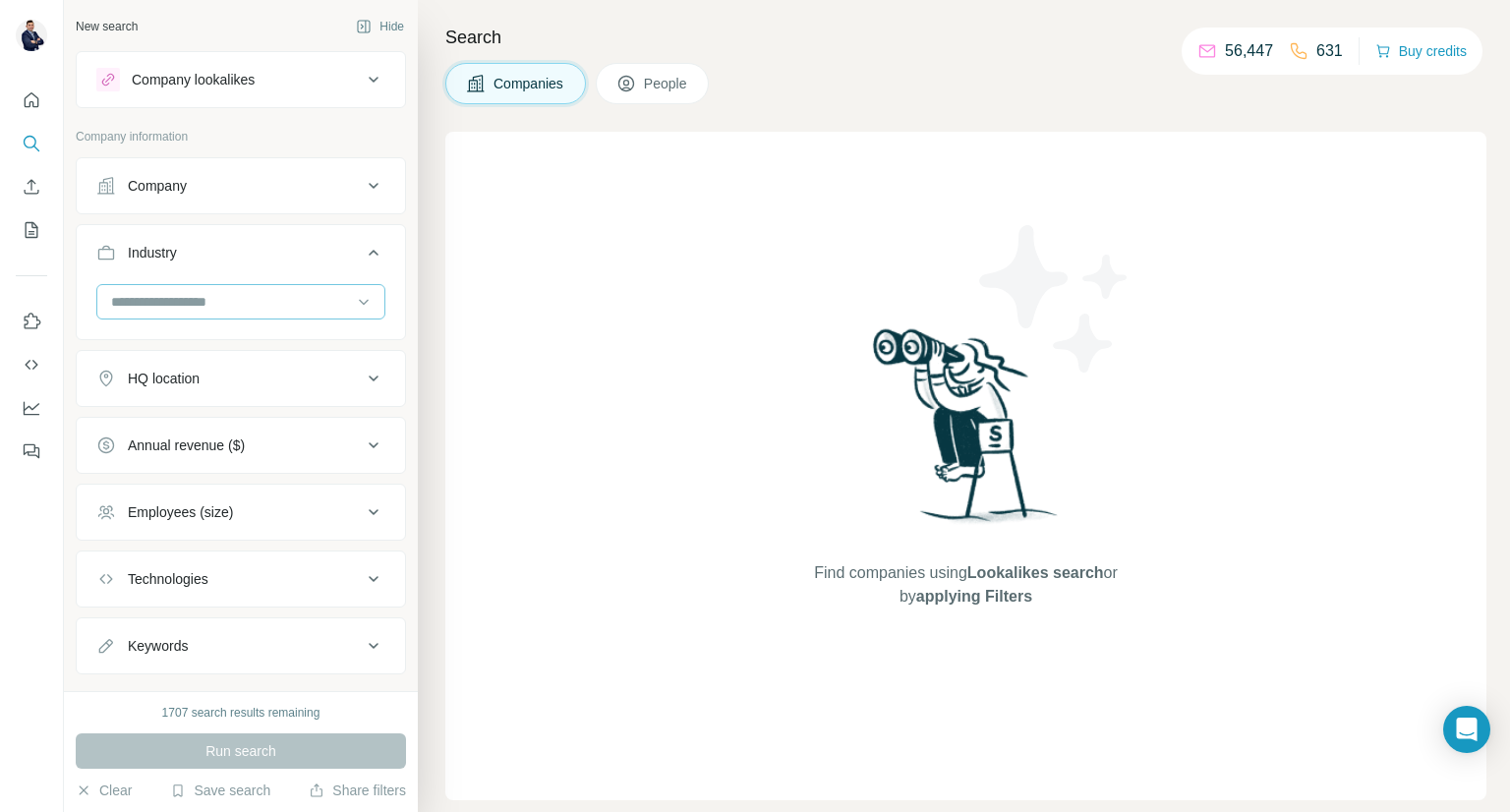
click at [275, 296] on input at bounding box center [231, 302] width 243 height 22
type input "*****"
click at [258, 332] on div "FinTech" at bounding box center [233, 345] width 264 height 36
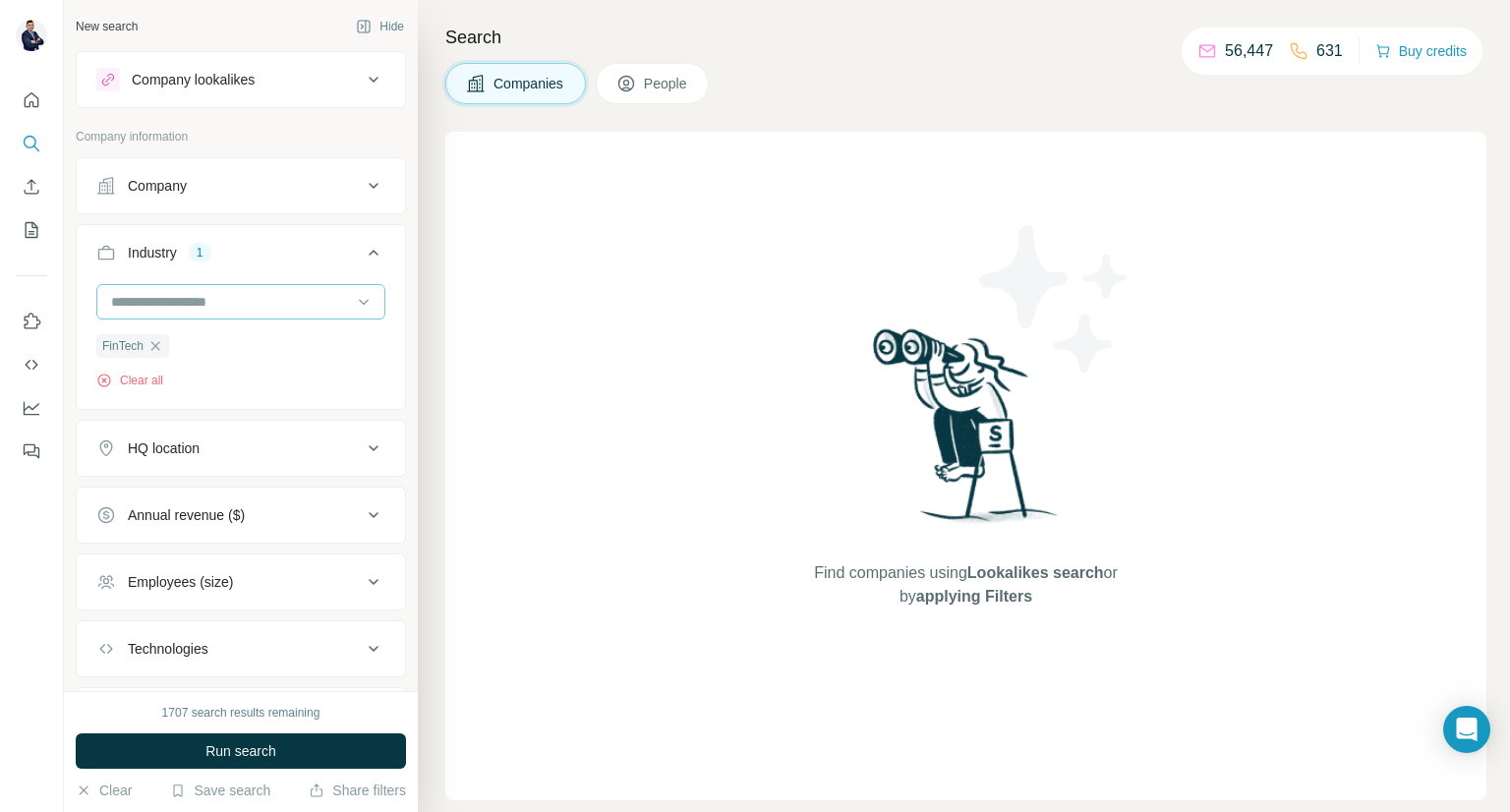
click at [267, 303] on input at bounding box center [231, 302] width 243 height 22
type input "*****"
click at [257, 339] on div "IT Management" at bounding box center [233, 345] width 240 height 20
click at [256, 302] on input at bounding box center [231, 302] width 243 height 22
type input "*****"
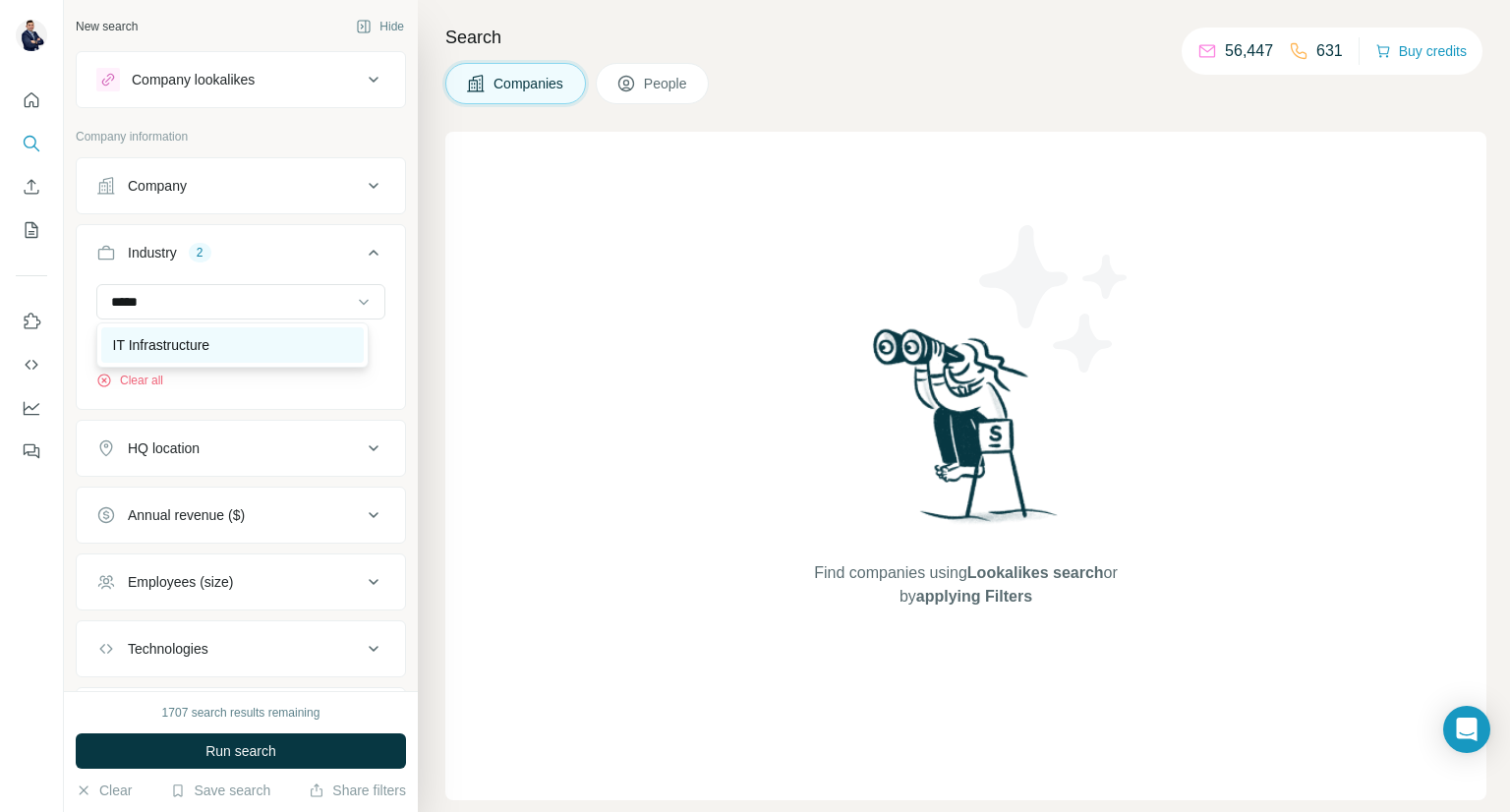
click at [249, 335] on div "IT Infrastructure" at bounding box center [233, 345] width 240 height 20
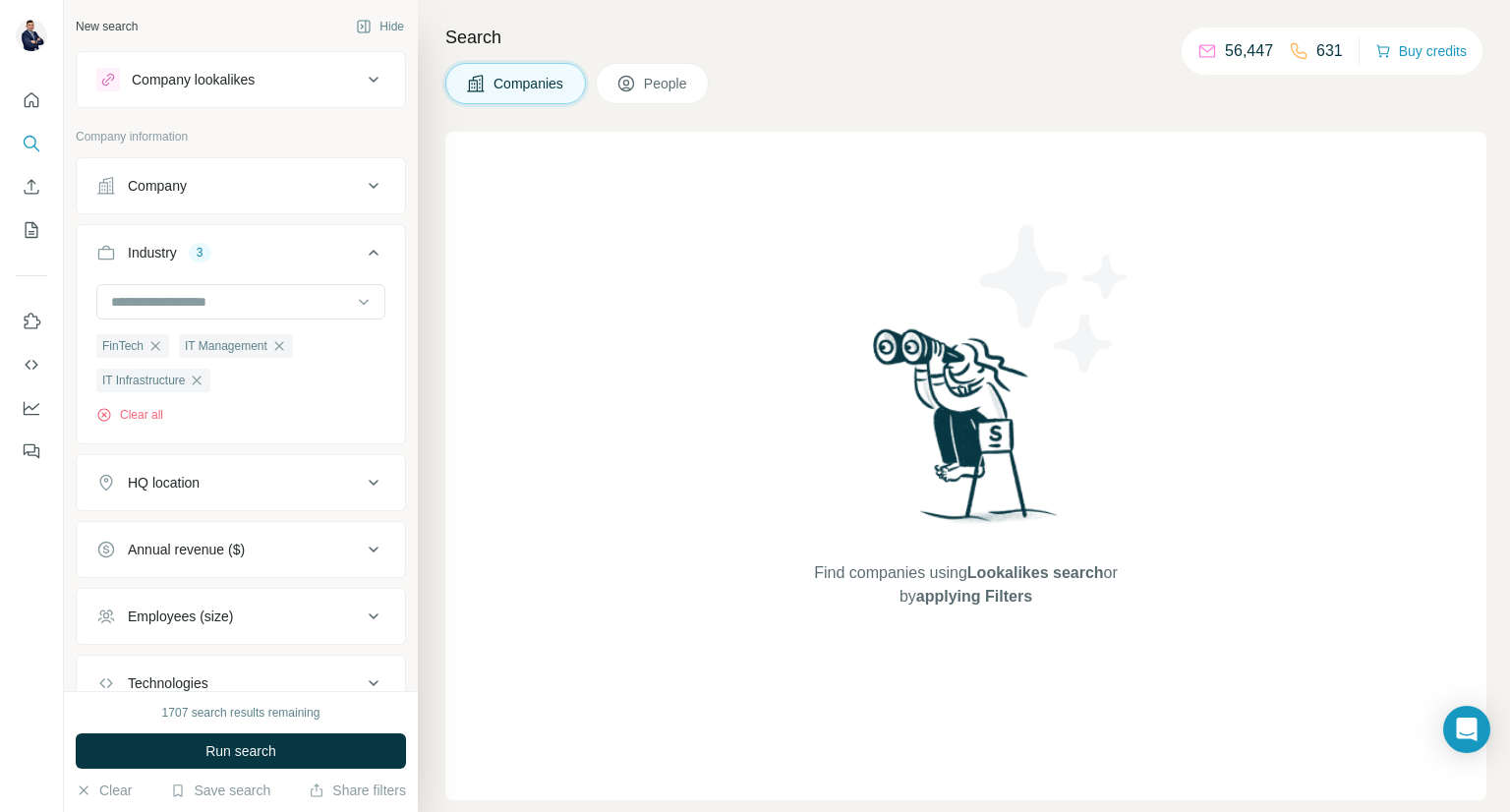
click at [362, 257] on icon at bounding box center [374, 253] width 24 height 24
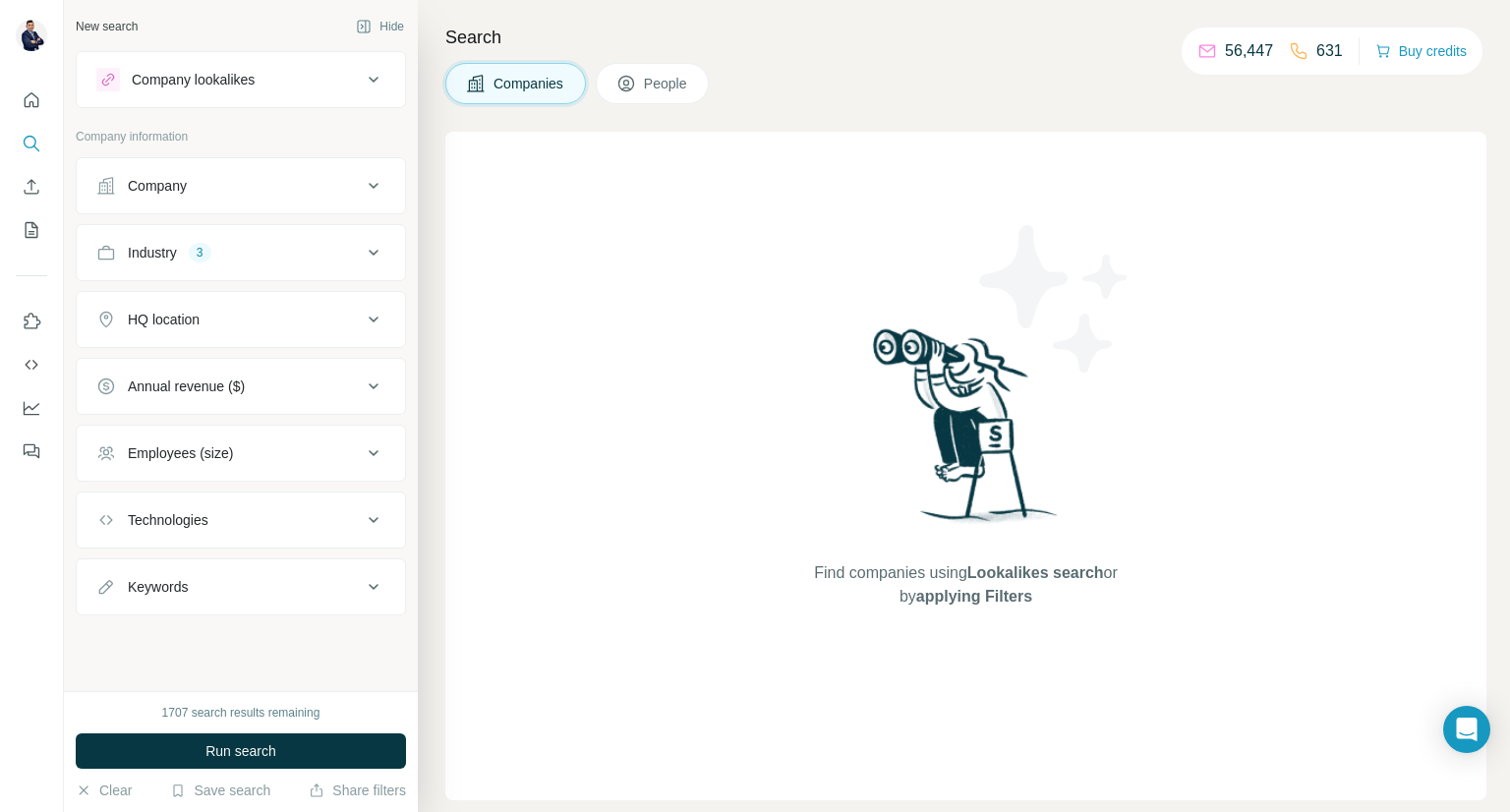
click at [356, 189] on div "Company" at bounding box center [229, 185] width 265 height 20
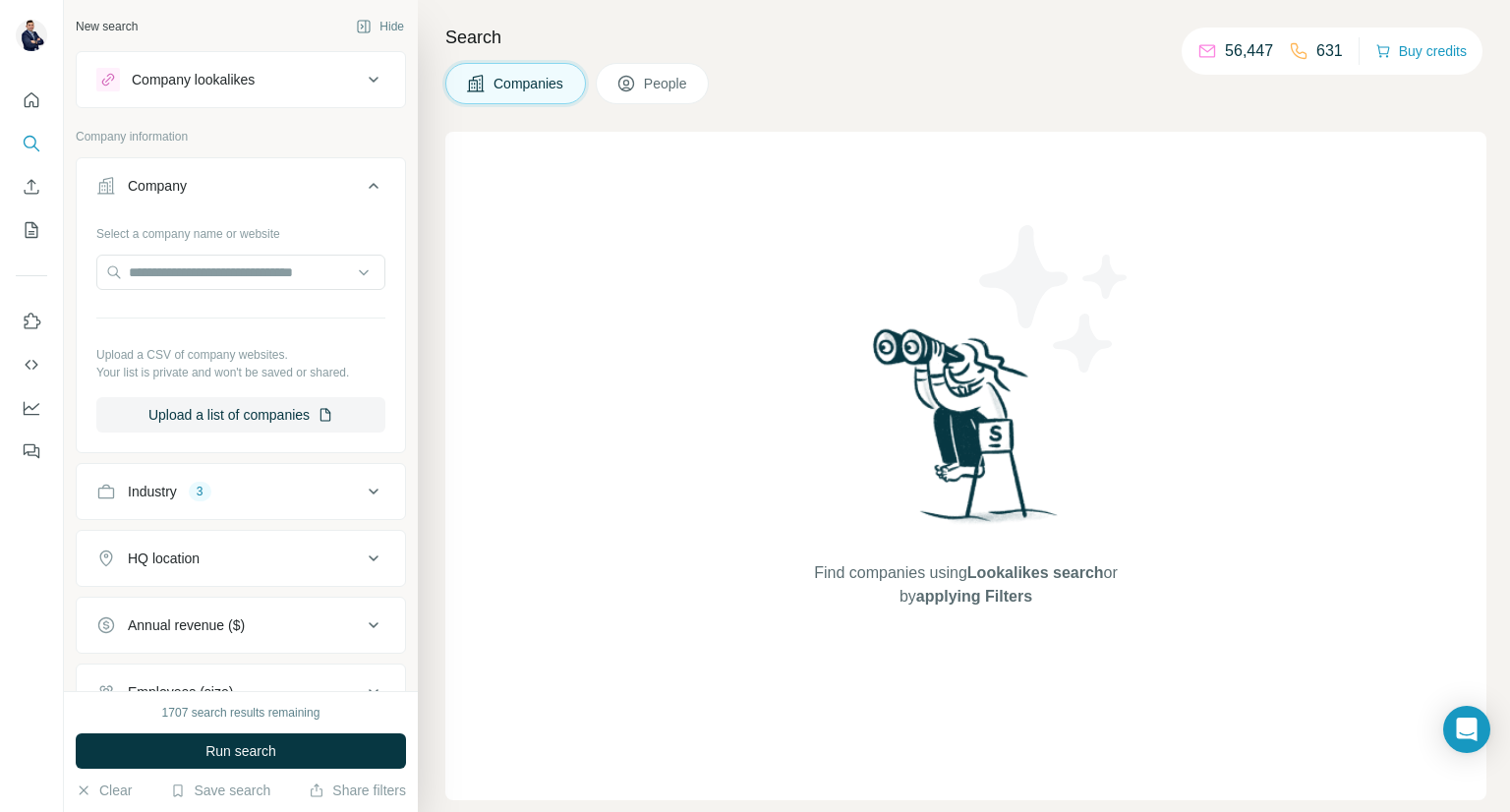
click at [362, 191] on icon at bounding box center [374, 185] width 24 height 24
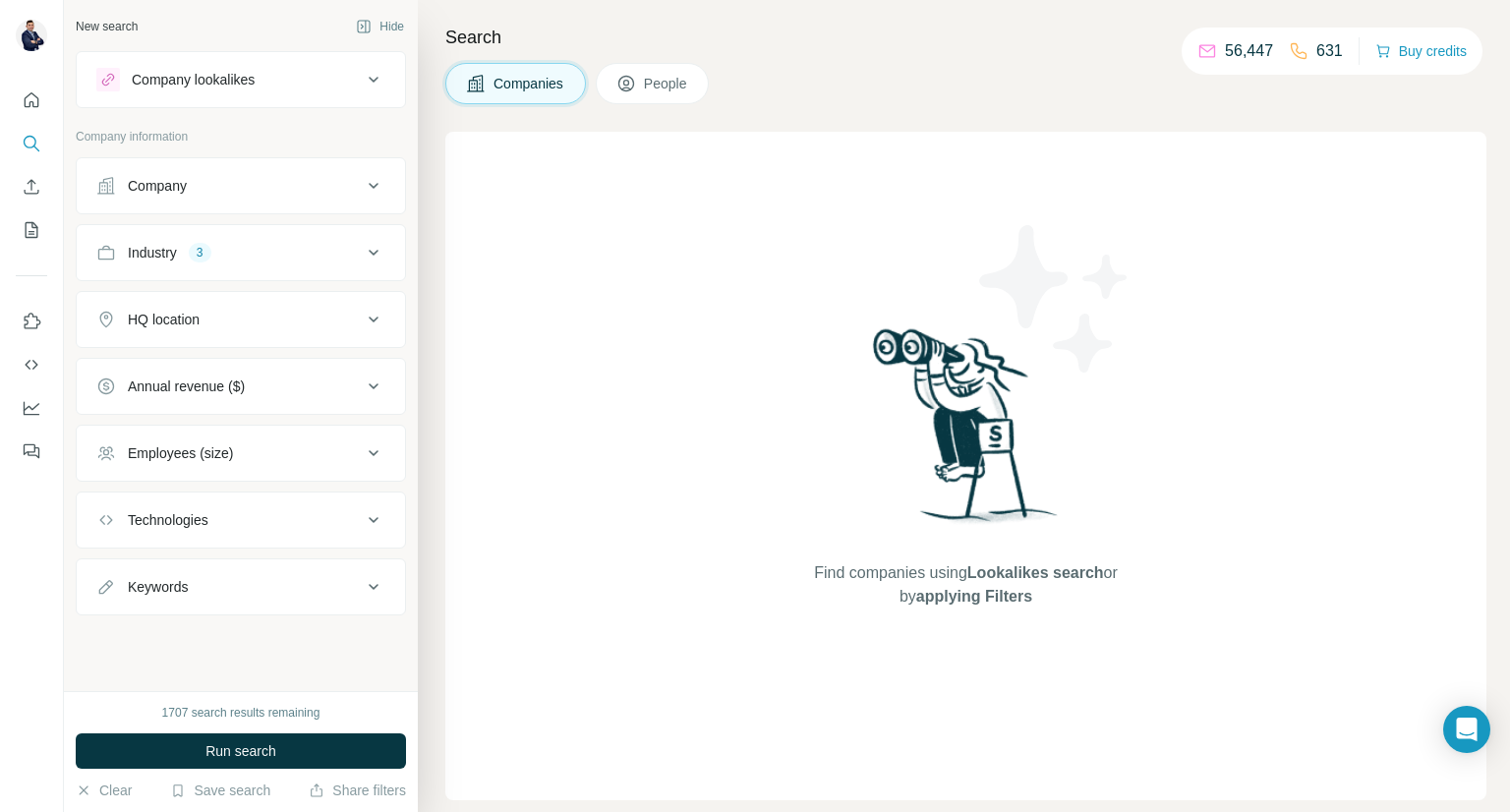
click at [637, 76] on icon at bounding box center [627, 84] width 20 height 20
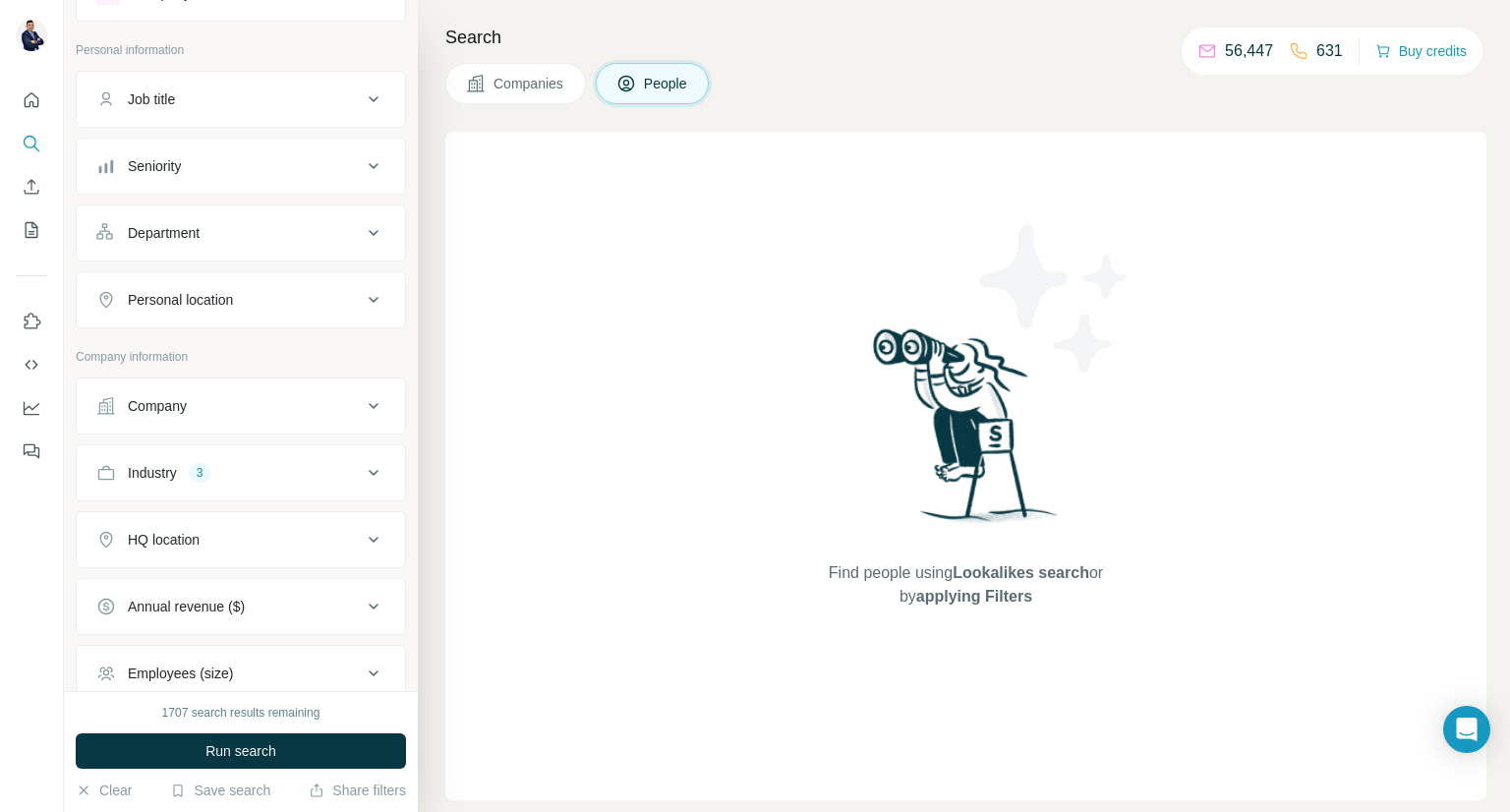
scroll to position [94, 0]
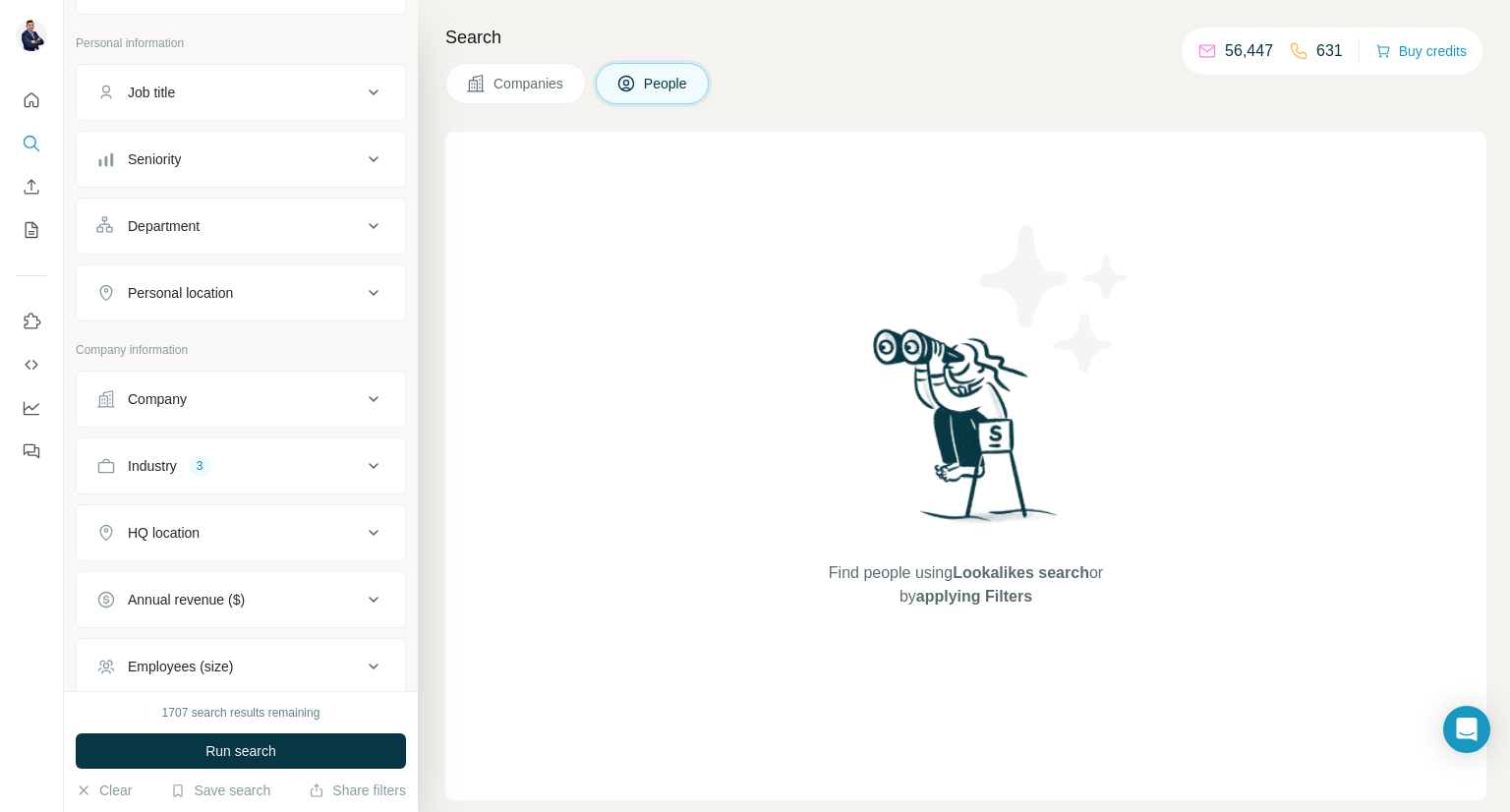
click at [311, 294] on div "Personal location" at bounding box center [229, 293] width 265 height 20
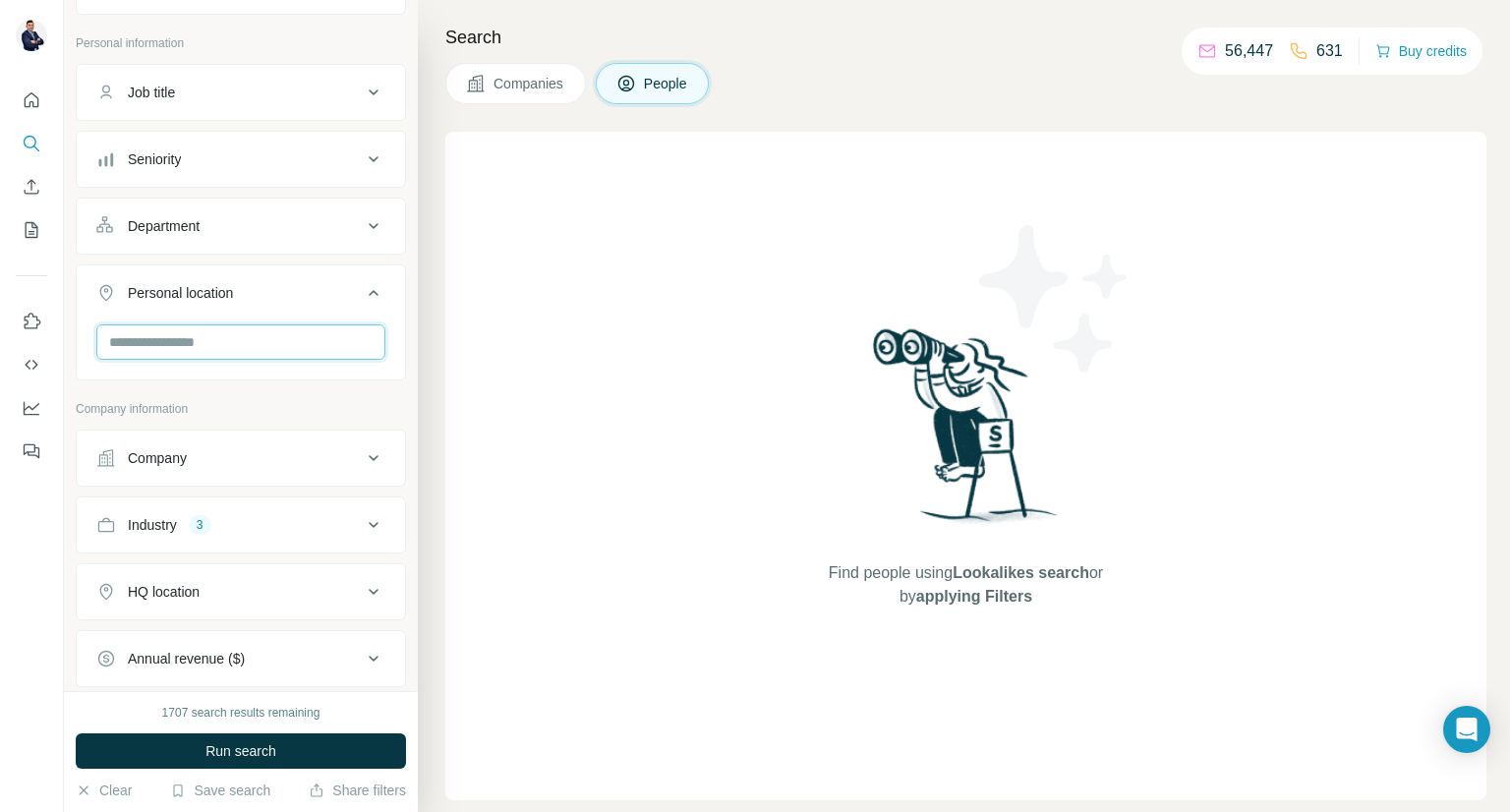
click at [240, 327] on input "text" at bounding box center [241, 342] width 289 height 36
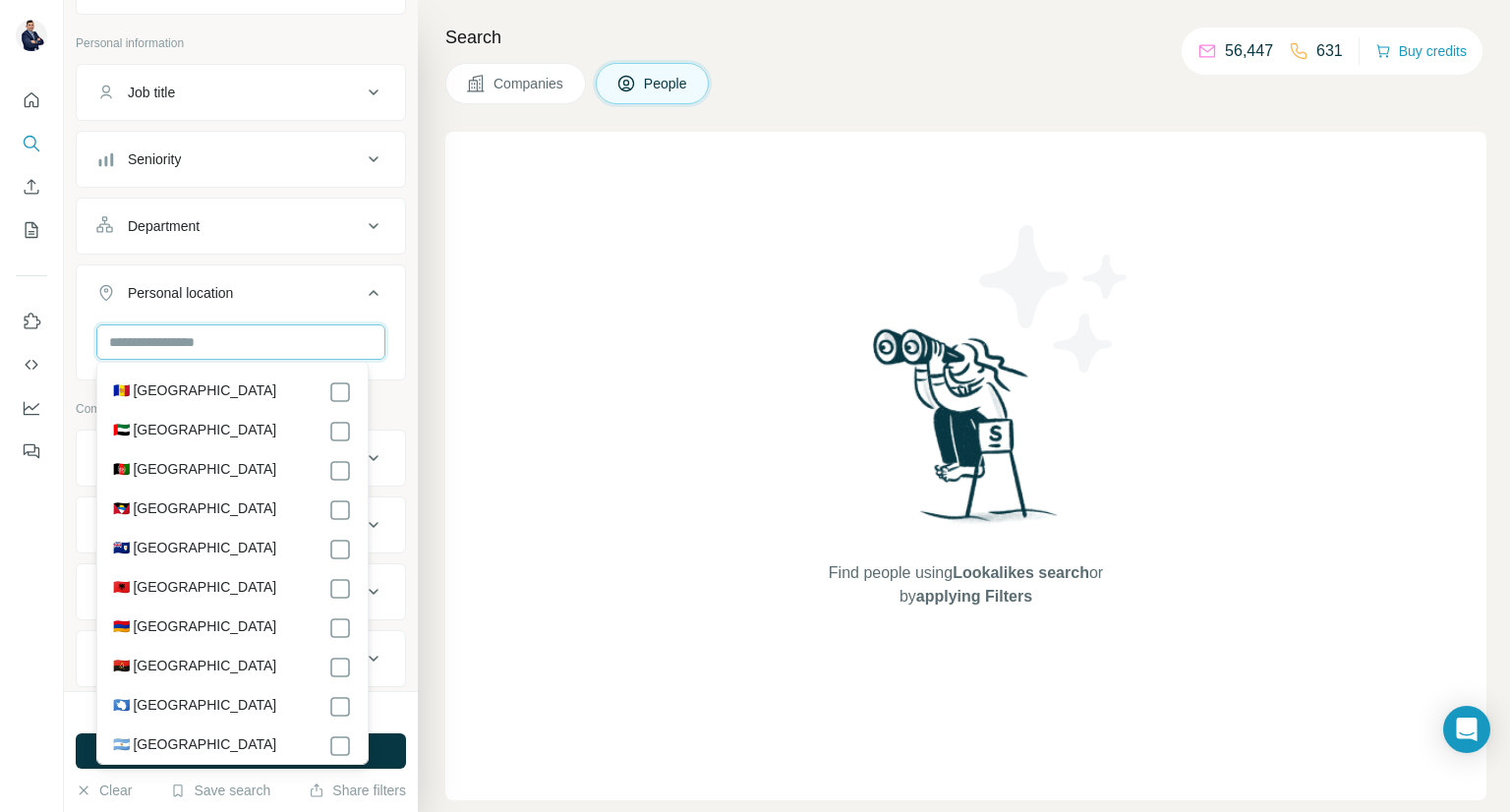
type input "*"
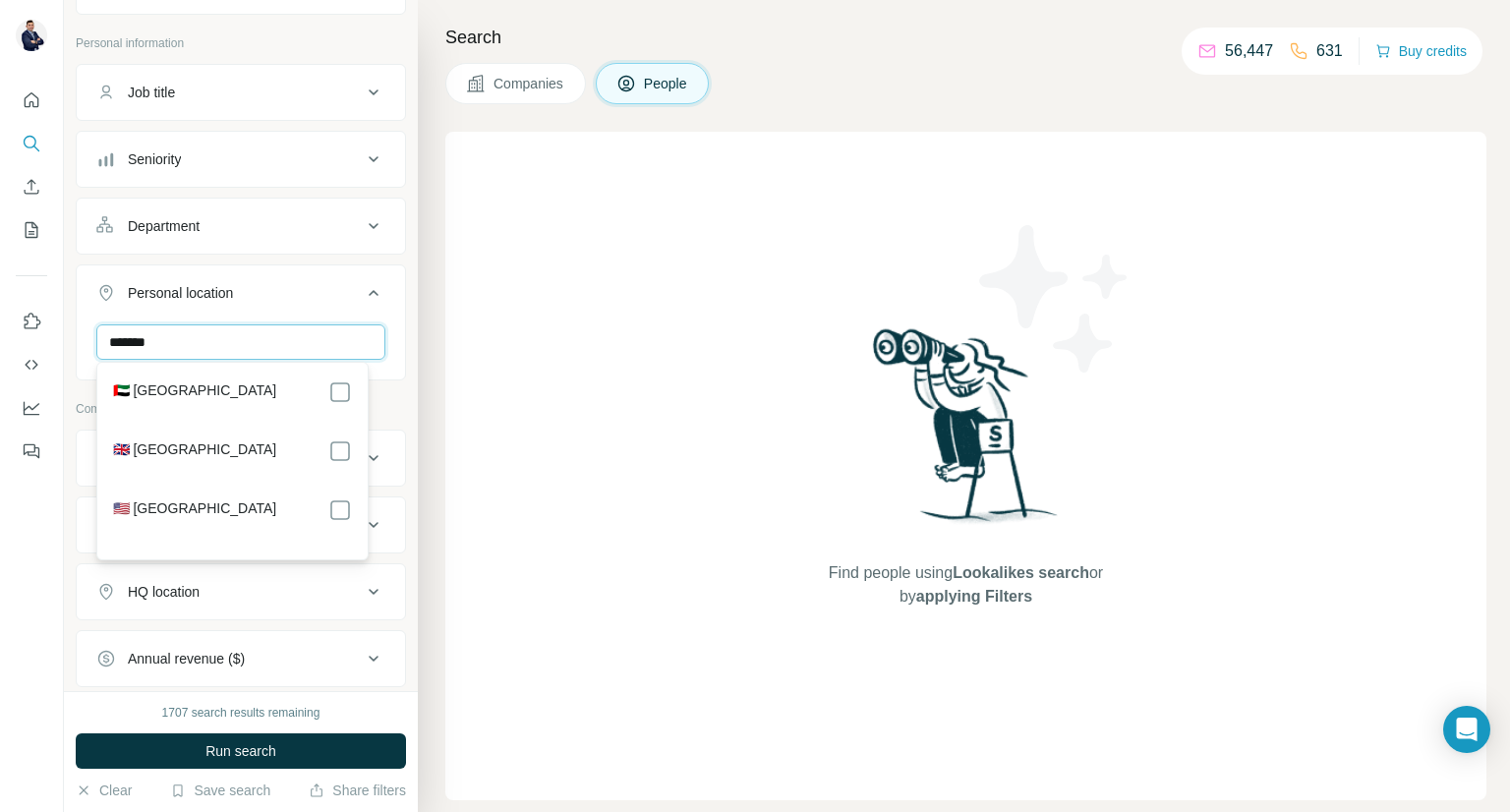
type input "******"
click at [287, 390] on div "🇦🇪 [GEOGRAPHIC_DATA]" at bounding box center [233, 393] width 240 height 24
click at [362, 288] on icon at bounding box center [374, 293] width 24 height 24
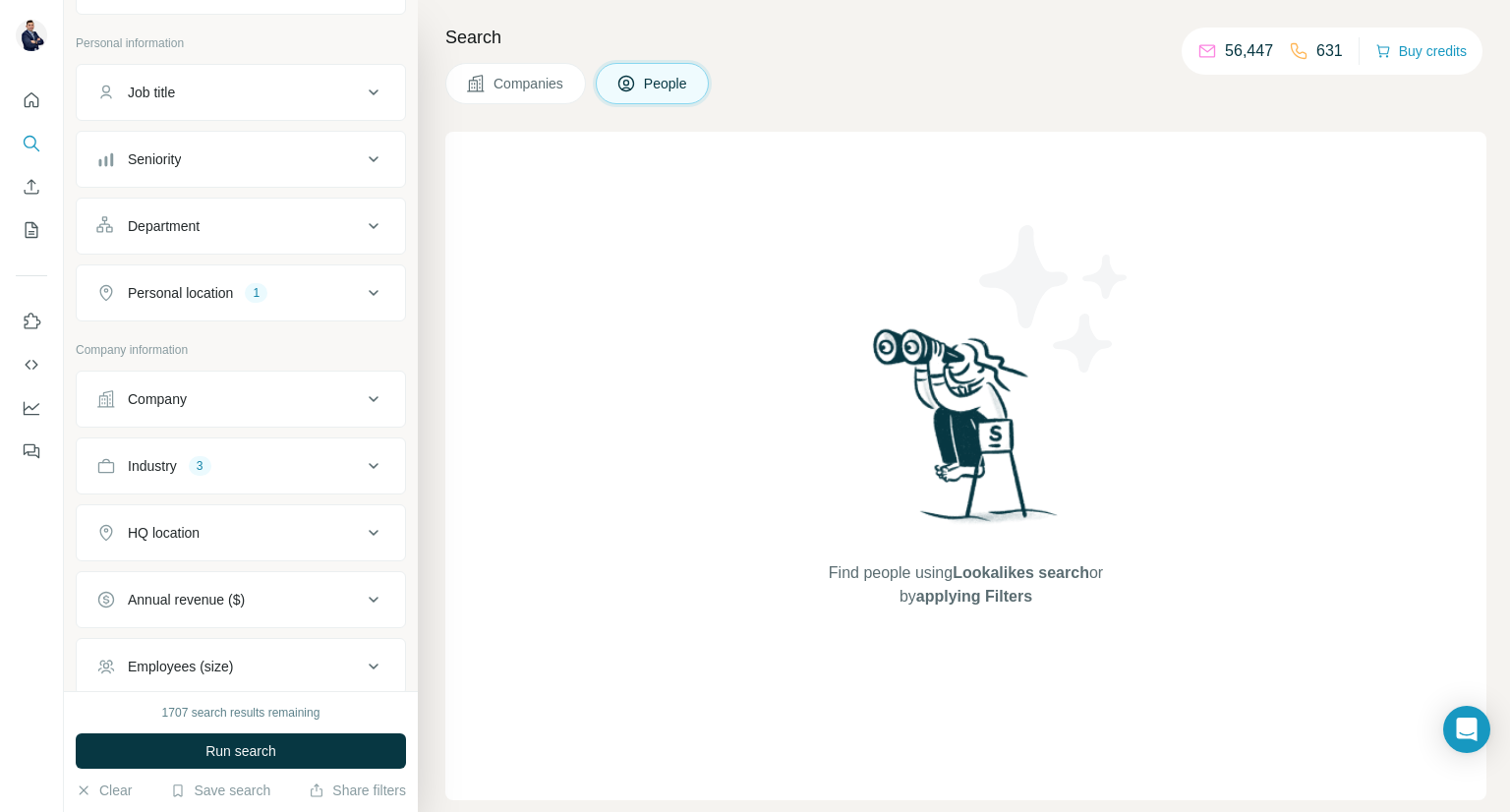
click at [362, 217] on icon at bounding box center [374, 226] width 24 height 24
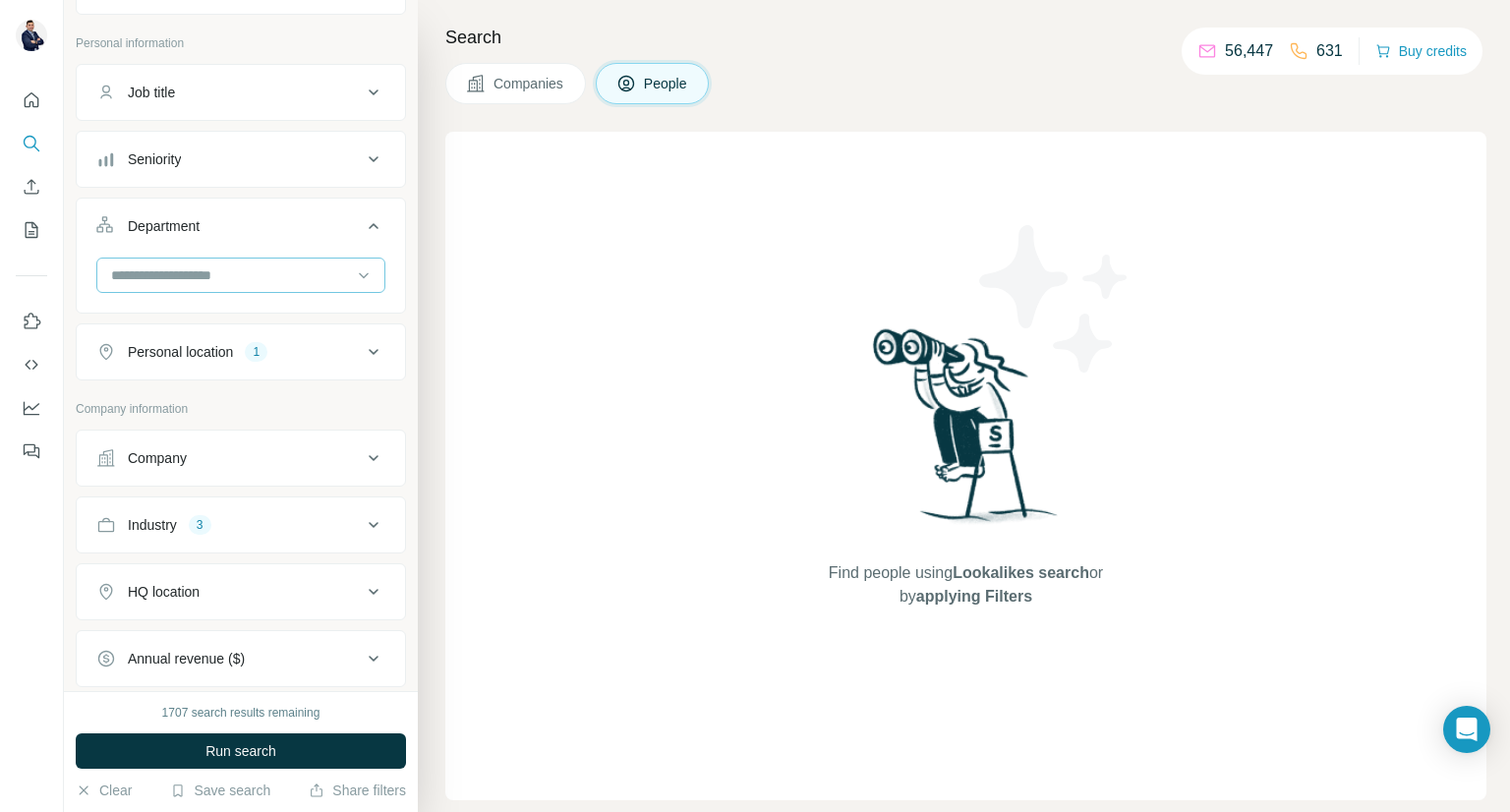
click at [305, 272] on input at bounding box center [231, 275] width 243 height 22
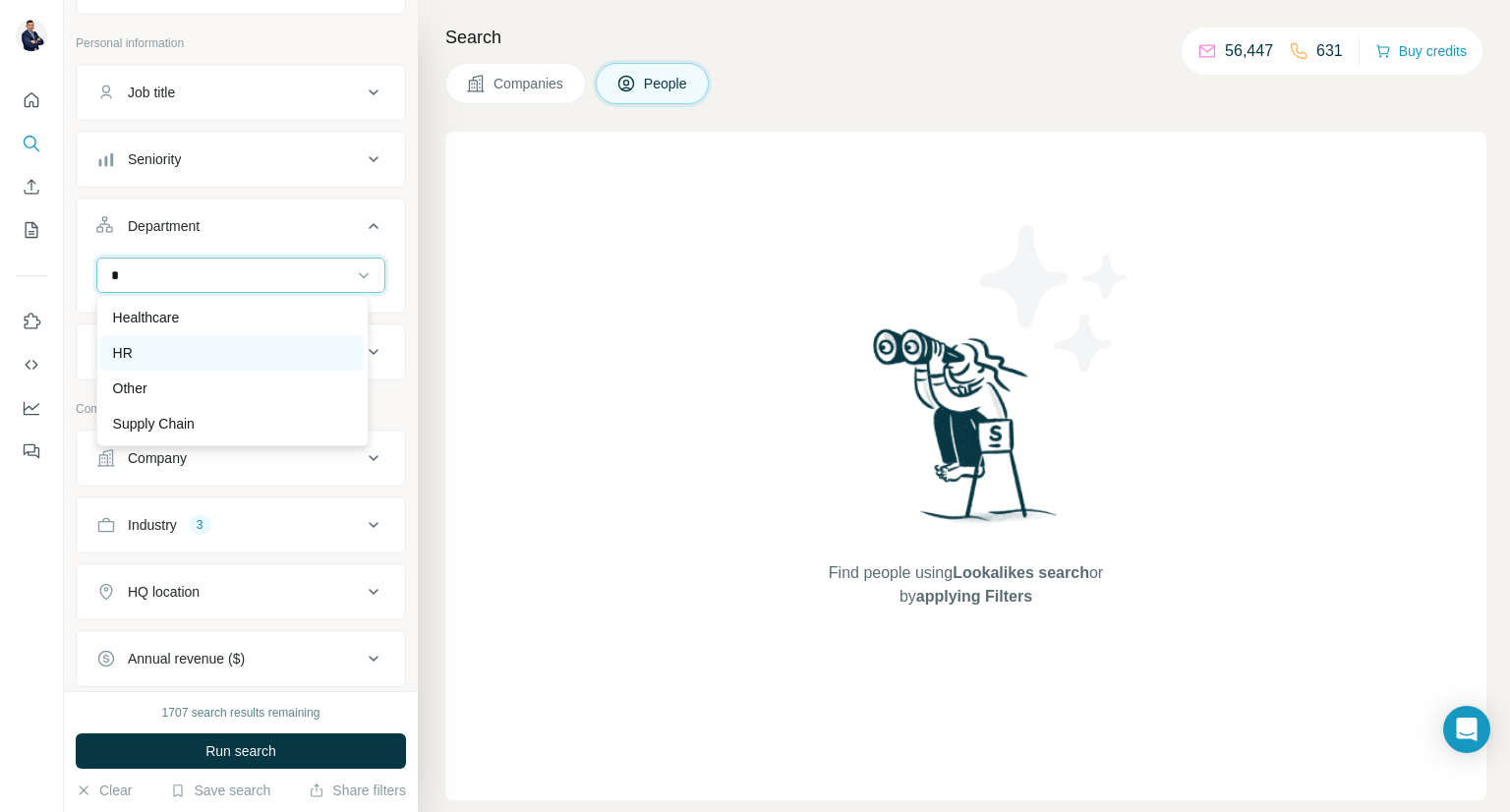
type input "*"
click at [248, 350] on div "HR" at bounding box center [233, 353] width 240 height 20
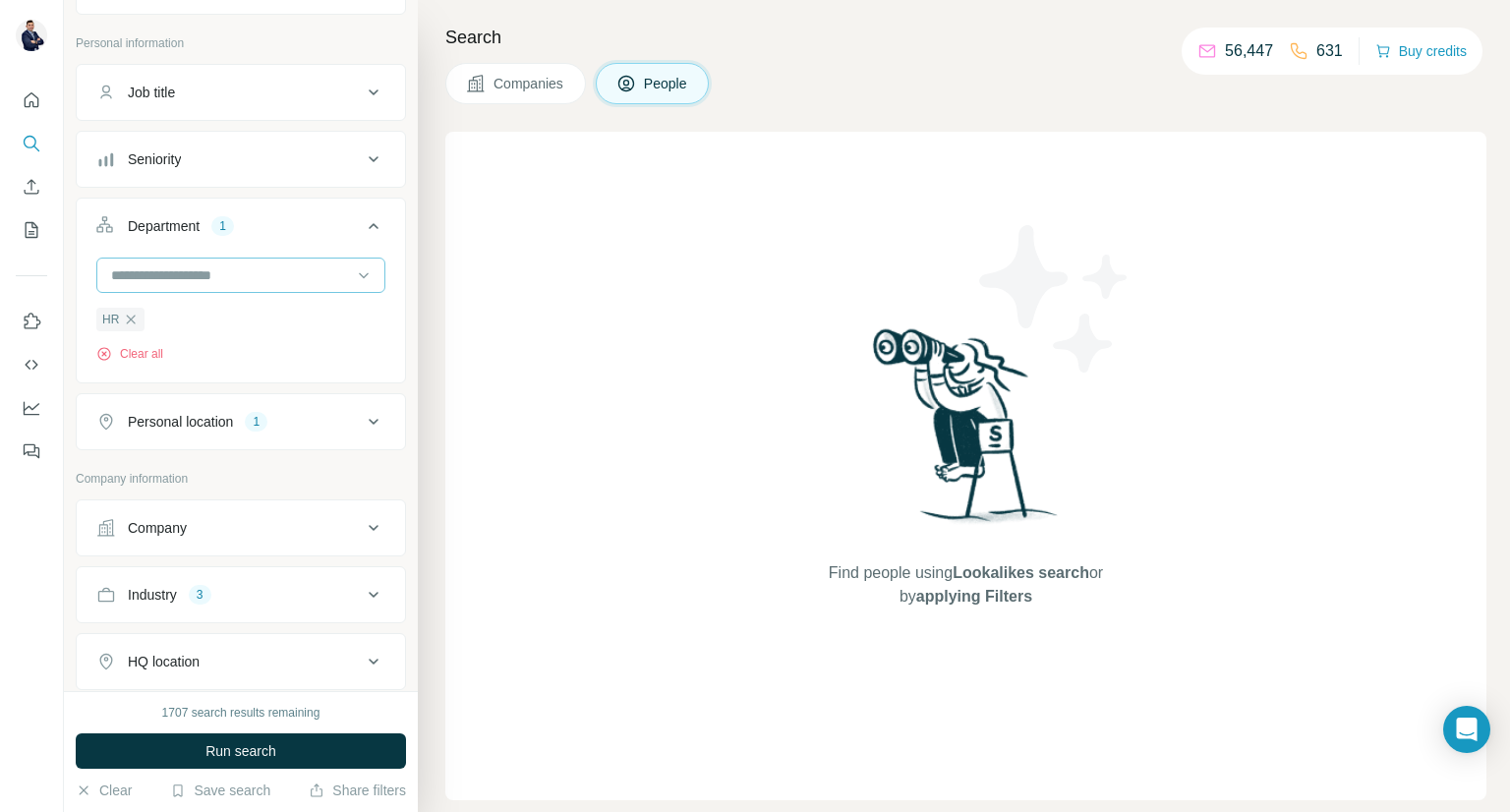
click at [264, 276] on input at bounding box center [231, 275] width 243 height 22
type input "*"
type input "**"
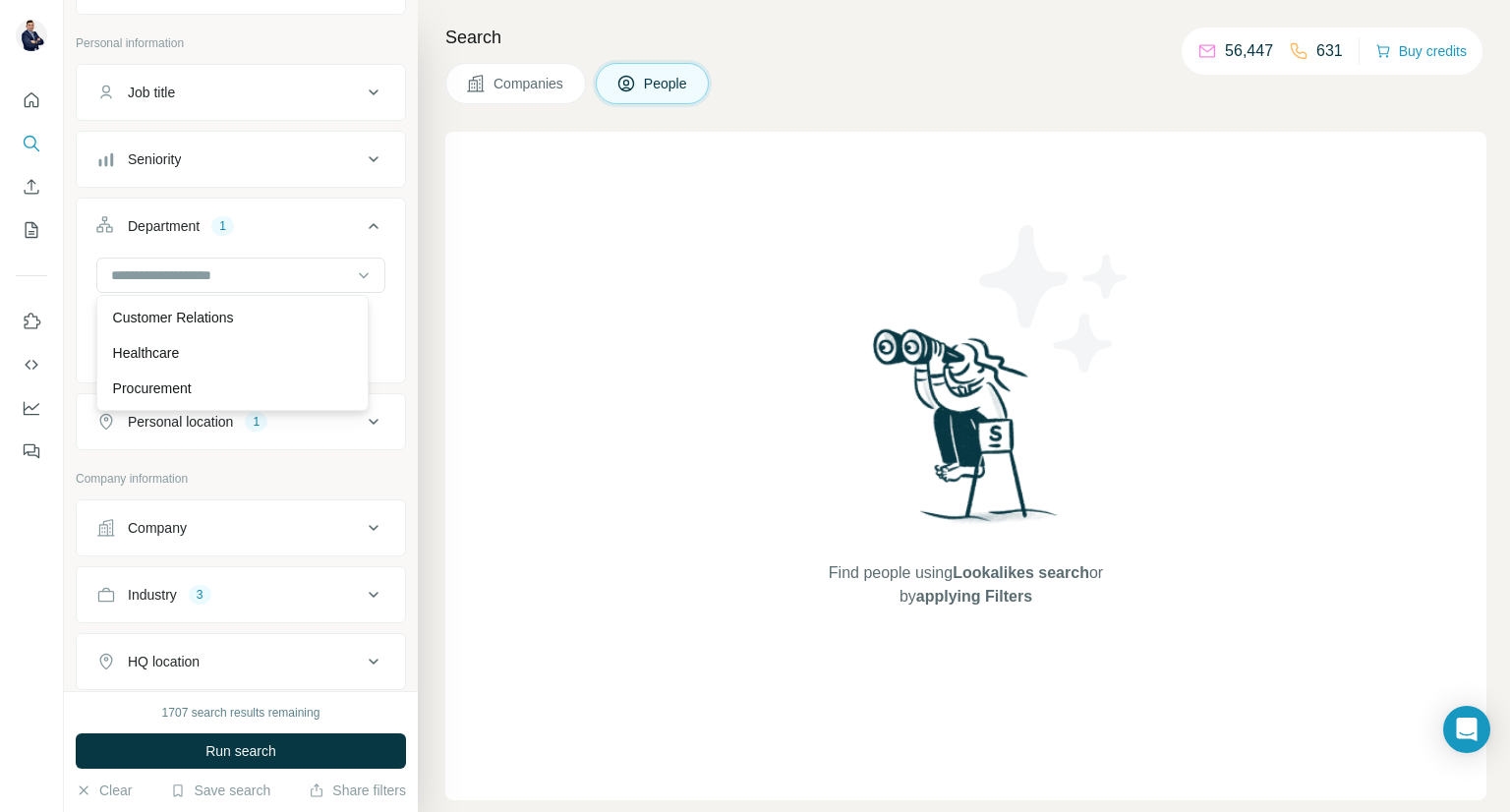
click at [314, 209] on button "Department 1" at bounding box center [241, 230] width 329 height 55
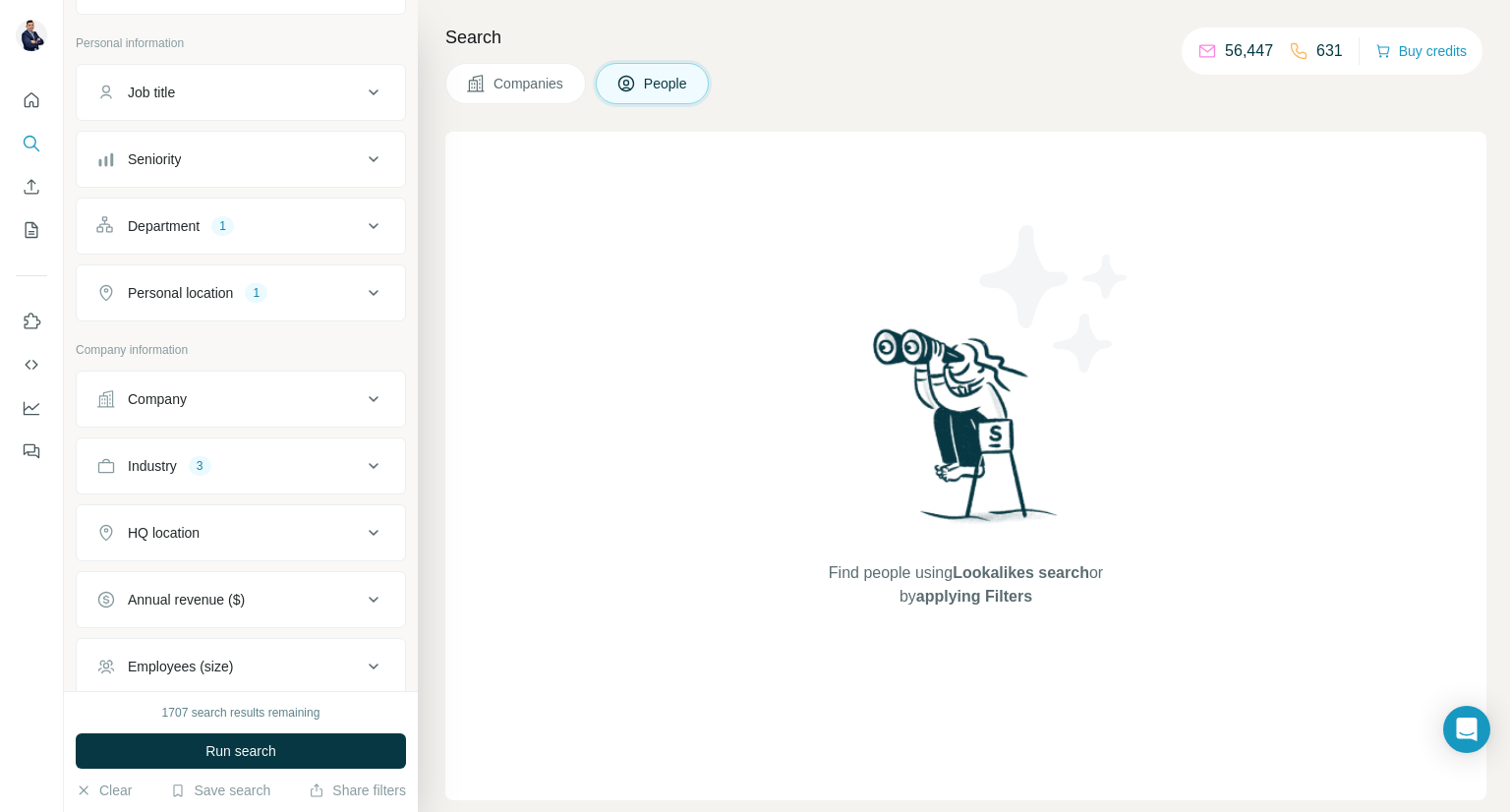
click at [350, 142] on button "Seniority" at bounding box center [241, 159] width 329 height 47
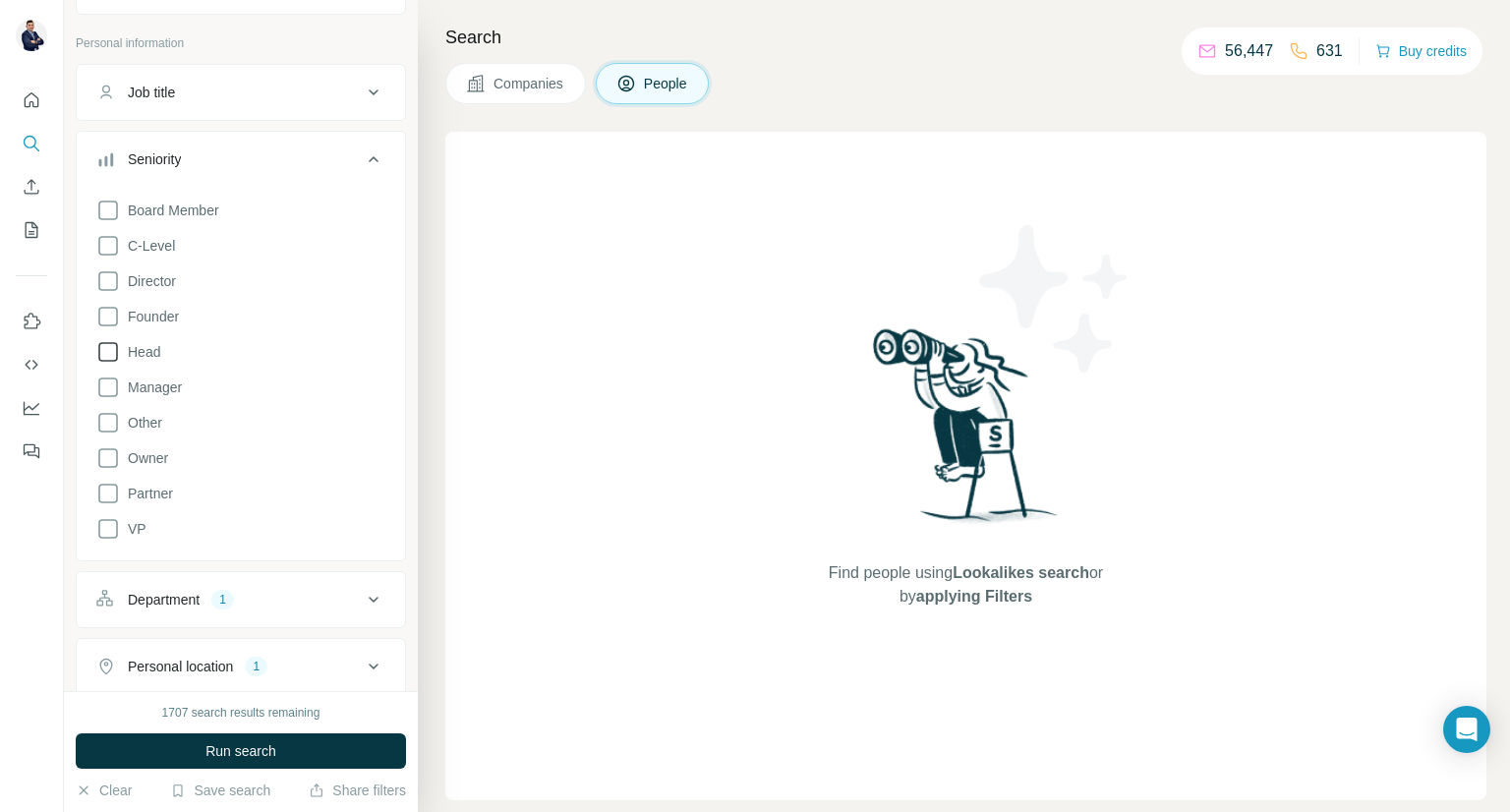
click at [103, 352] on icon at bounding box center [109, 352] width 24 height 24
click at [107, 384] on icon at bounding box center [109, 388] width 24 height 24
click at [362, 169] on icon at bounding box center [374, 159] width 24 height 24
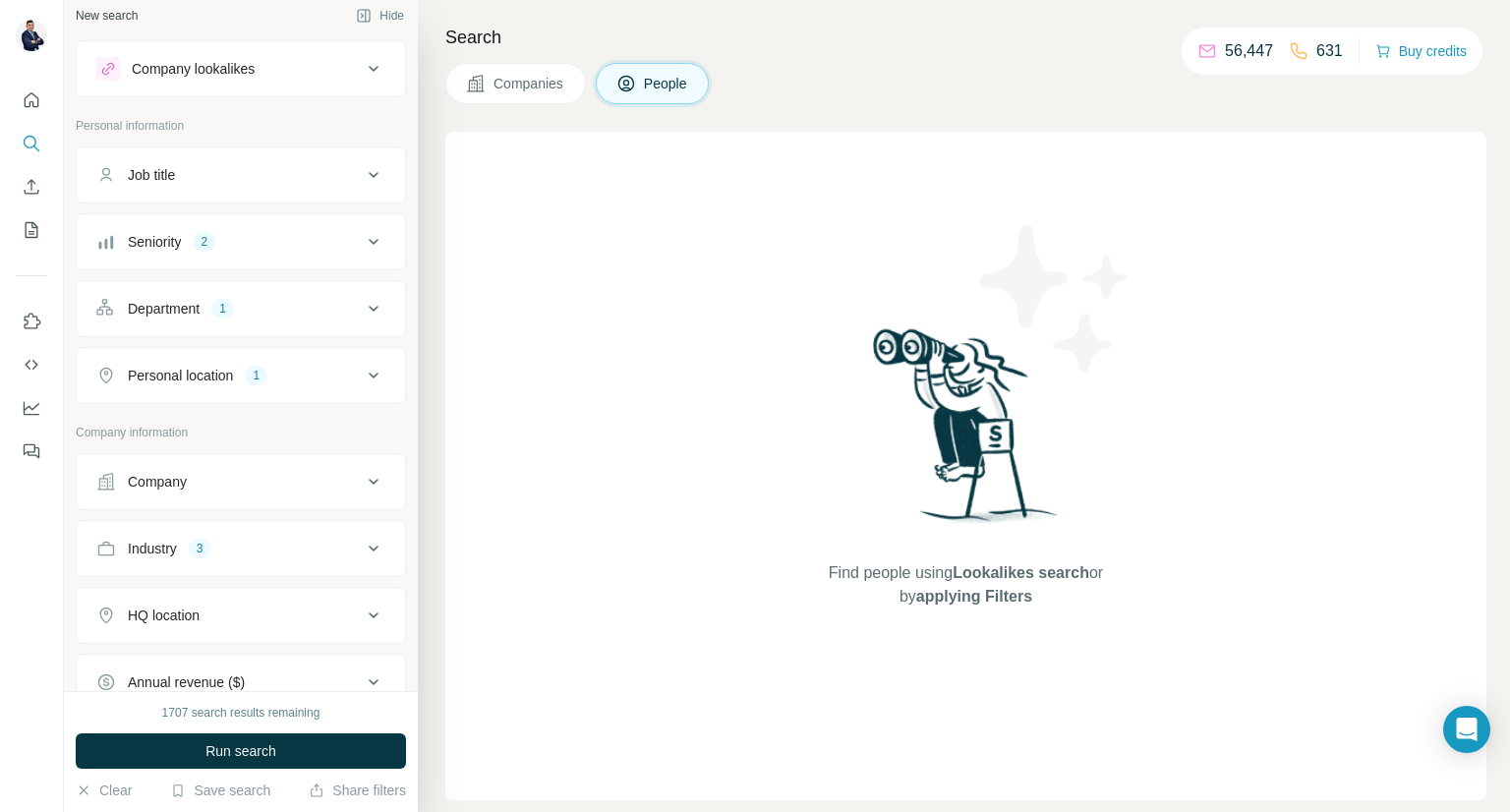
scroll to position [8, 0]
click at [344, 319] on div "Department 1" at bounding box center [229, 312] width 265 height 20
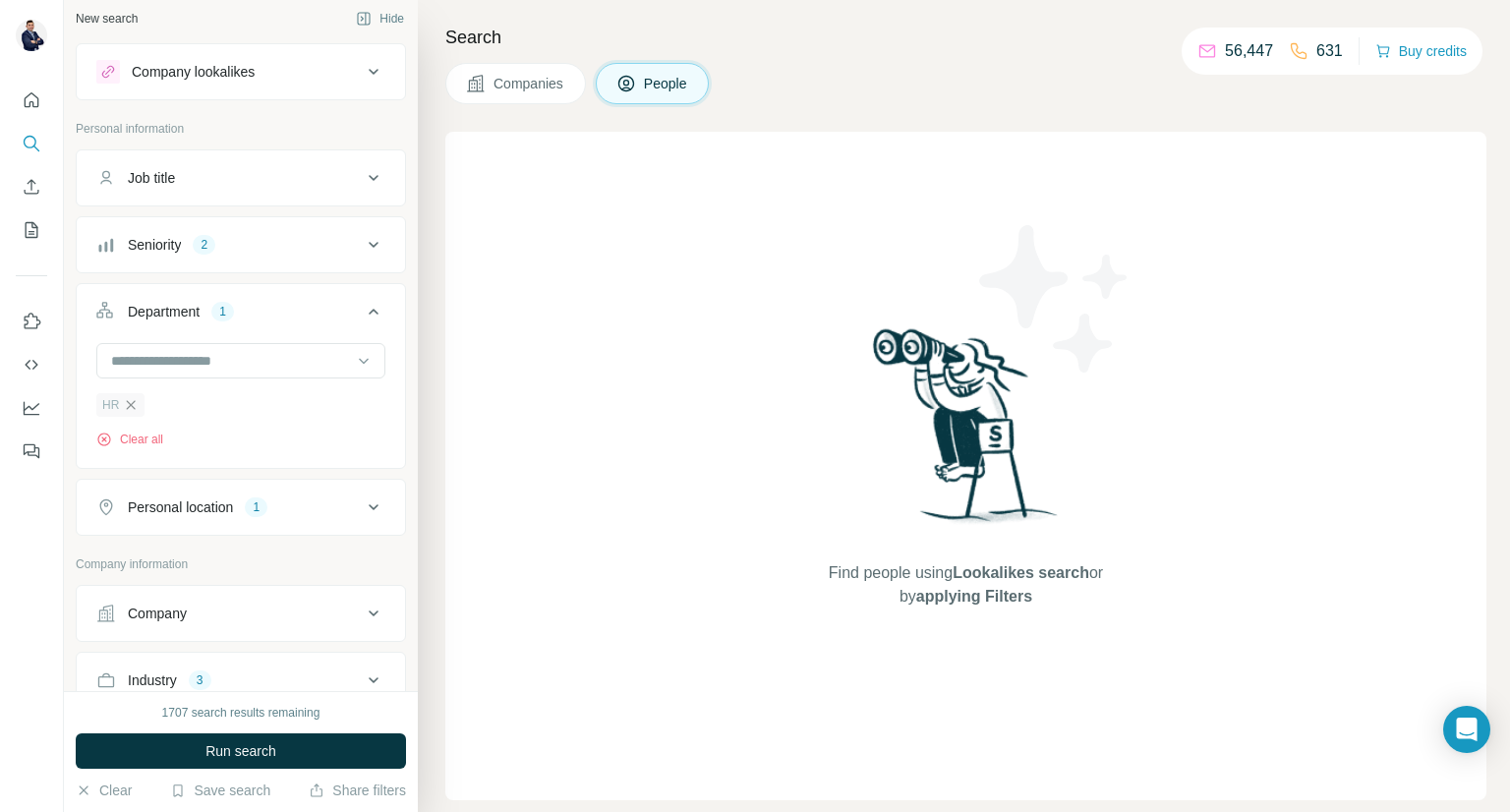
click at [135, 402] on icon "button" at bounding box center [131, 405] width 16 height 16
click at [369, 177] on icon at bounding box center [374, 178] width 10 height 6
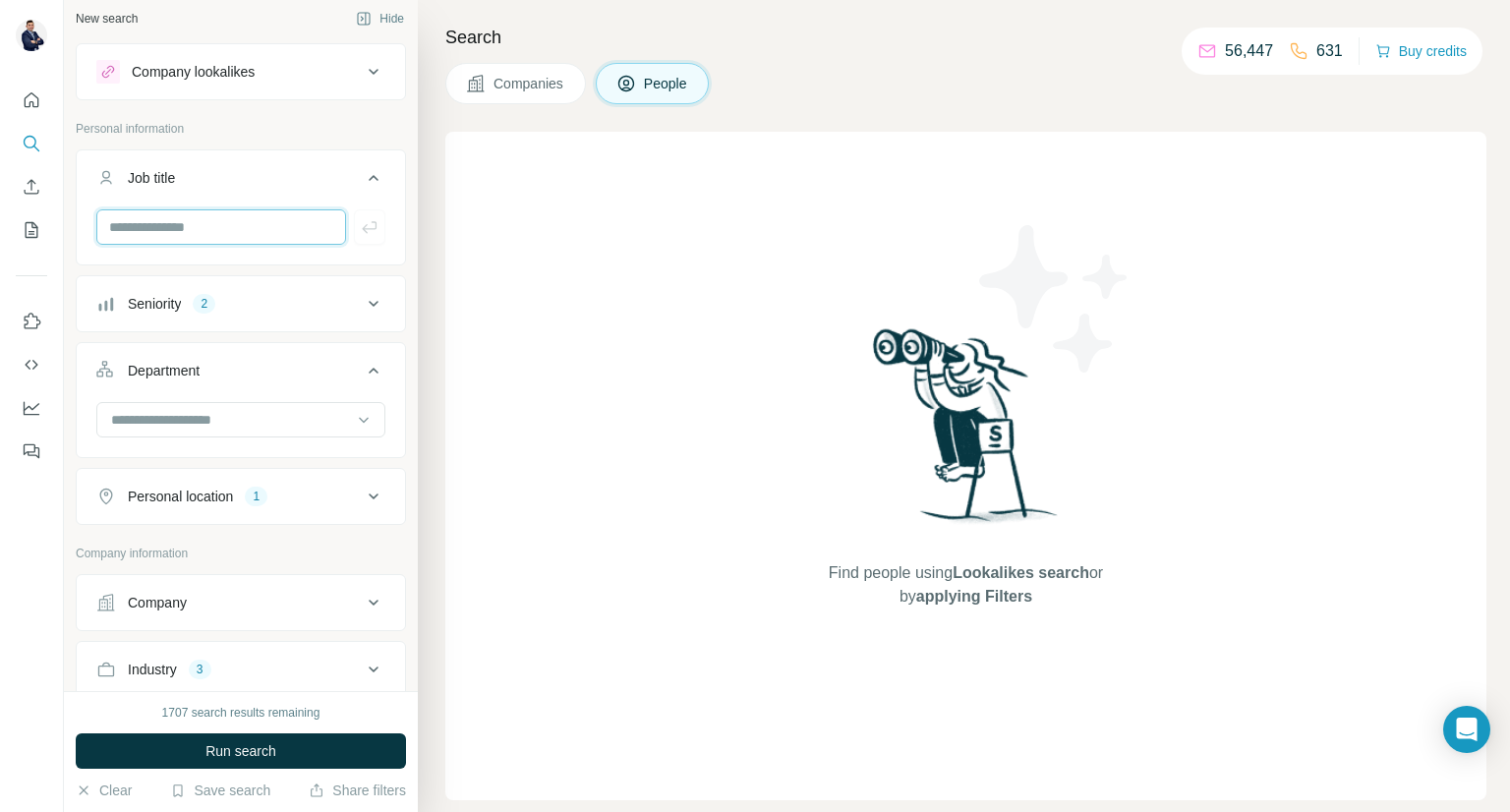
click at [258, 233] on input "text" at bounding box center [221, 227] width 250 height 36
type input "**********"
click at [362, 227] on icon "button" at bounding box center [369, 227] width 15 height 12
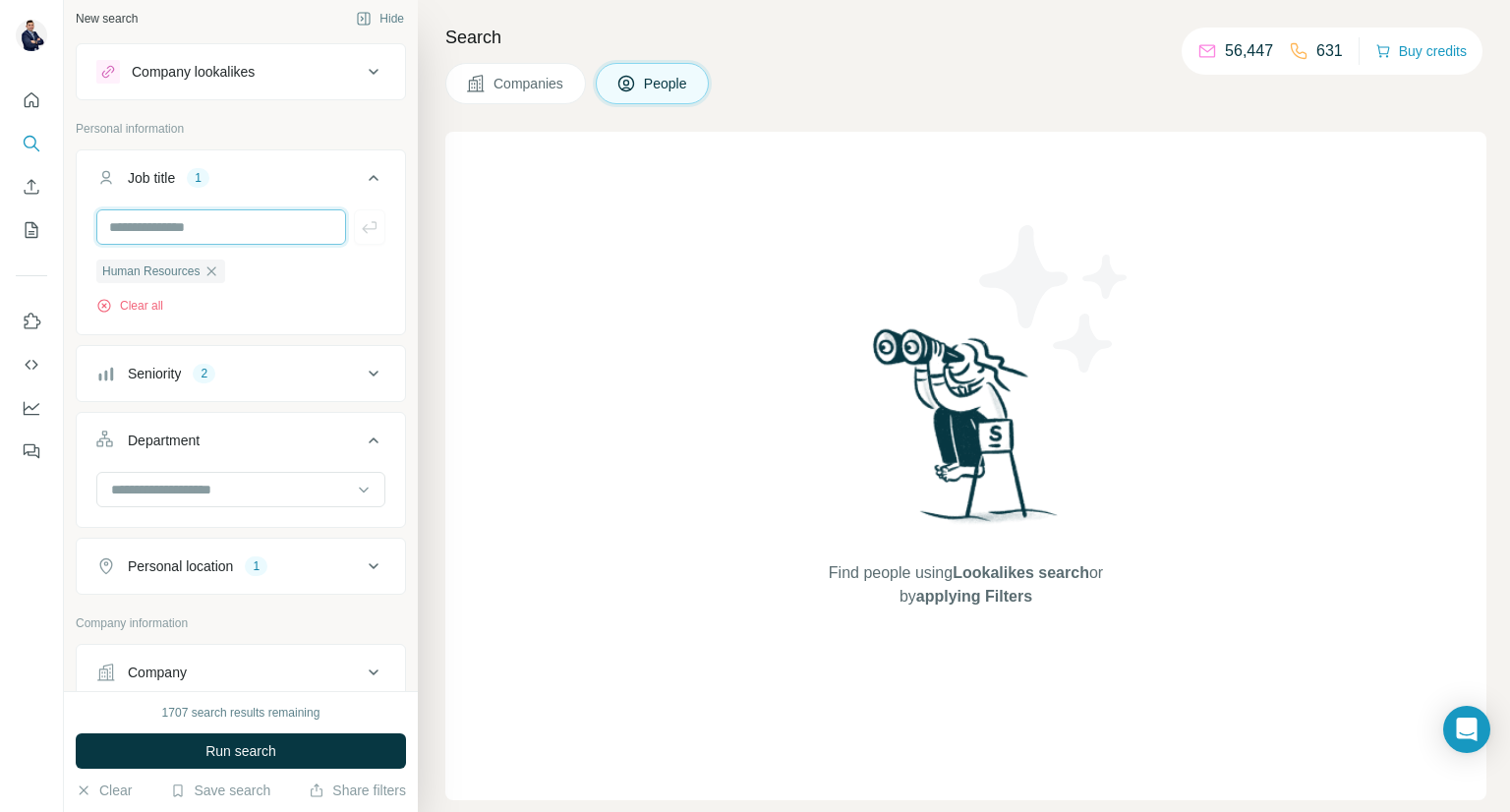
click at [299, 226] on input "text" at bounding box center [221, 227] width 250 height 36
click at [281, 231] on input "text" at bounding box center [221, 227] width 250 height 36
type input "**********"
click at [360, 232] on icon "button" at bounding box center [370, 227] width 20 height 20
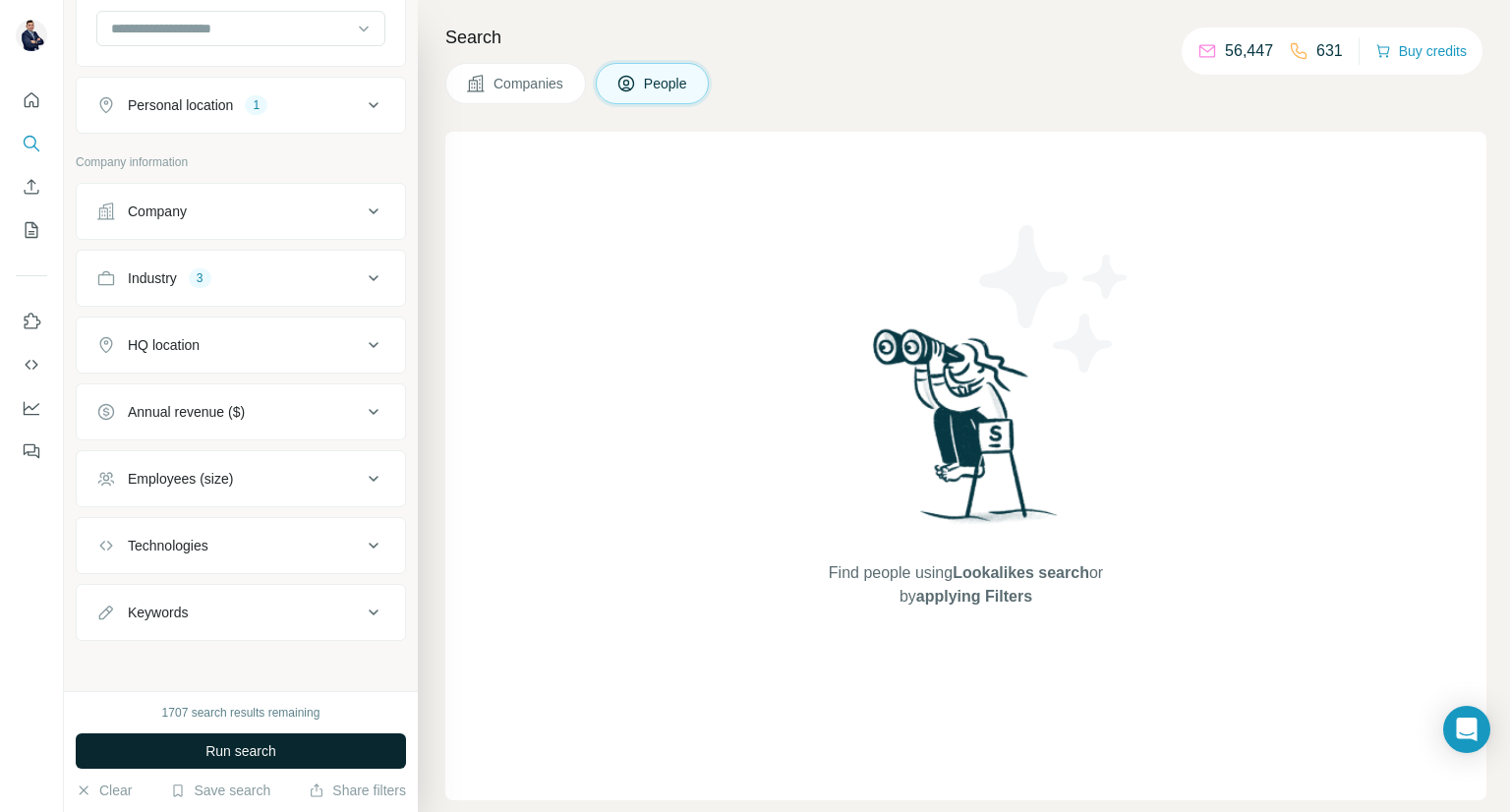
click at [248, 758] on span "Run search" at bounding box center [241, 751] width 71 height 20
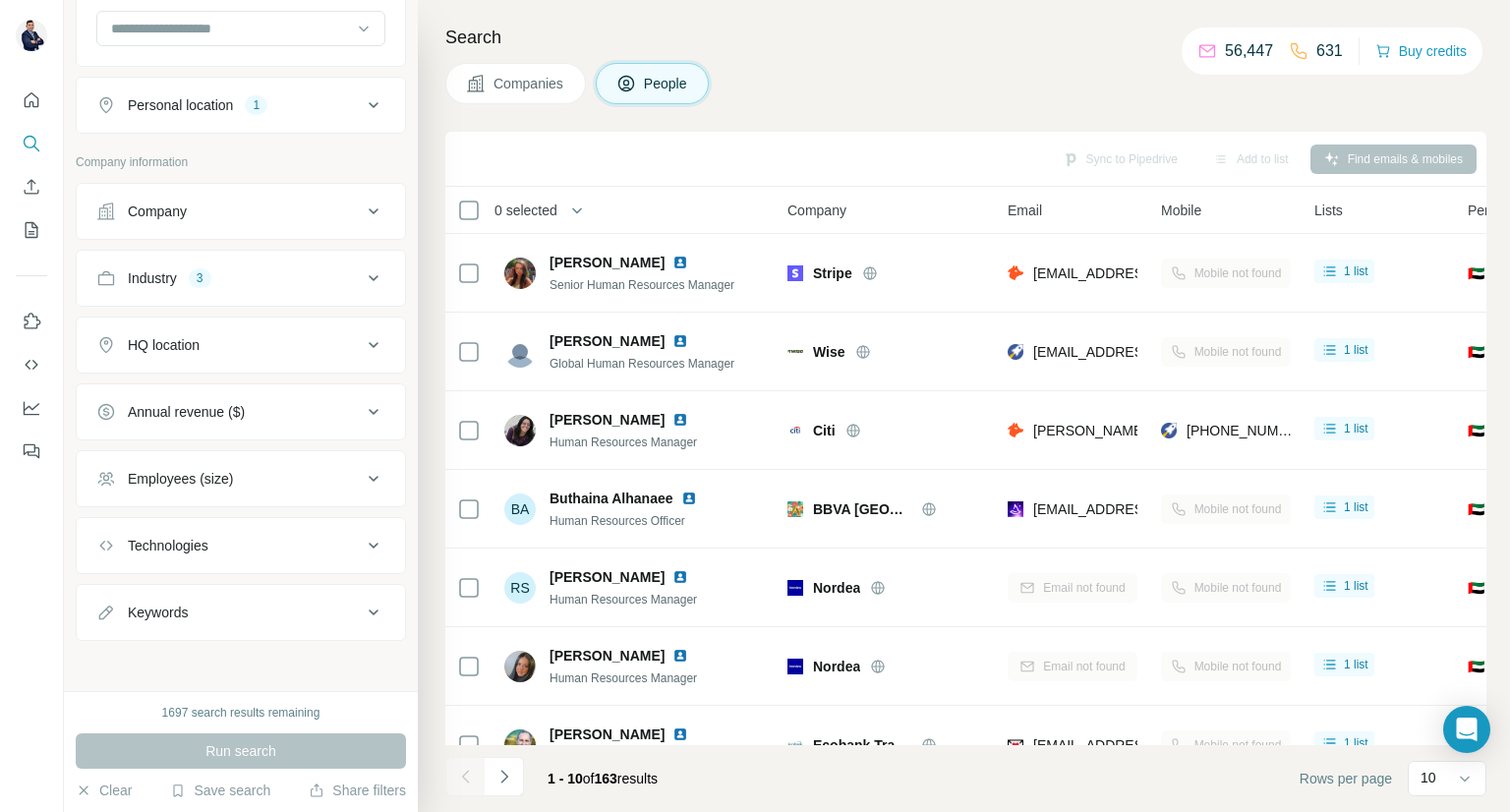
click at [539, 218] on span "0 selected" at bounding box center [526, 210] width 63 height 20
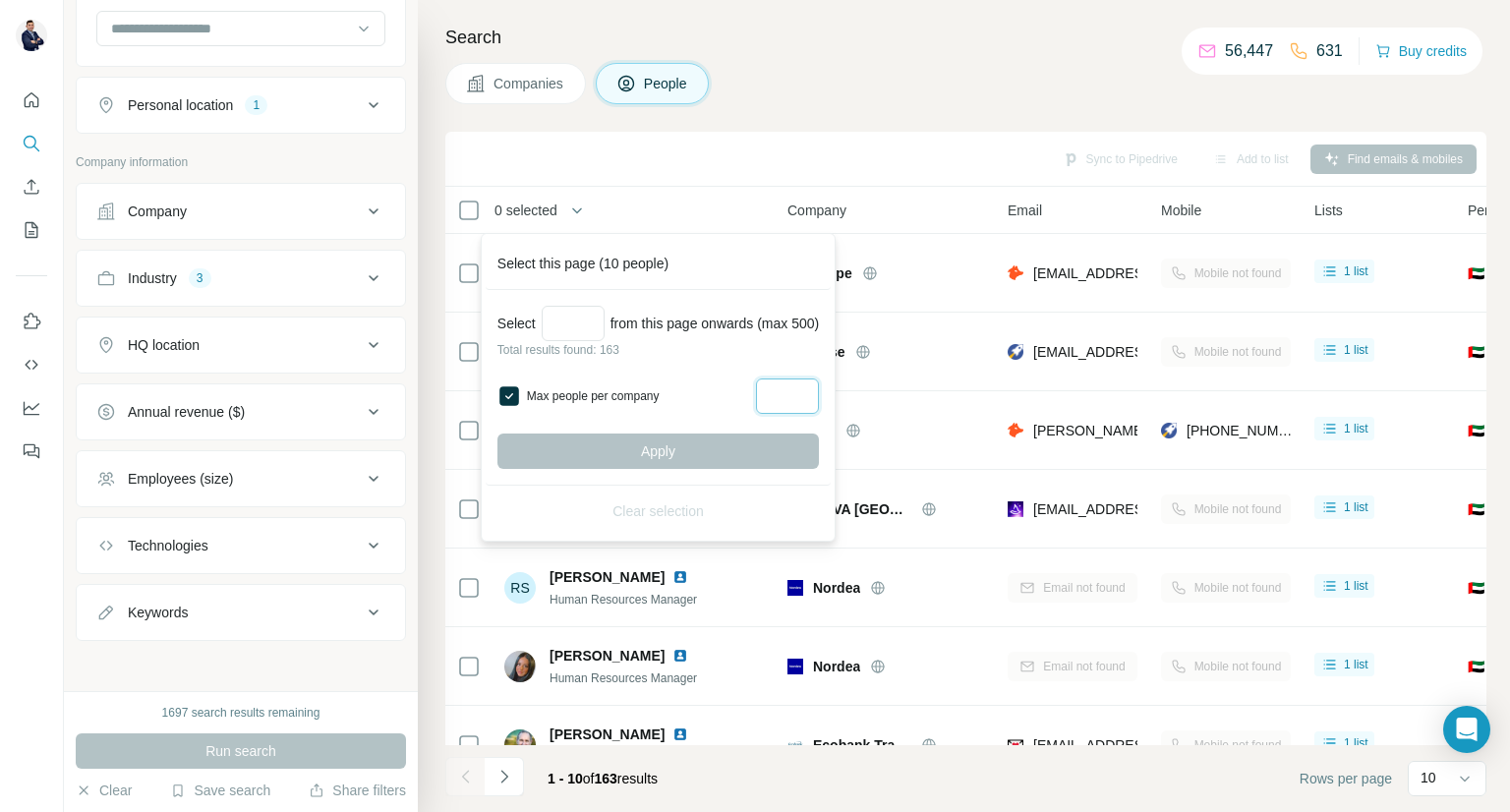
click at [798, 394] on input "Max people per company" at bounding box center [788, 397] width 63 height 36
type input "*"
click at [587, 322] on input "Select a number (up to 500)" at bounding box center [573, 324] width 63 height 36
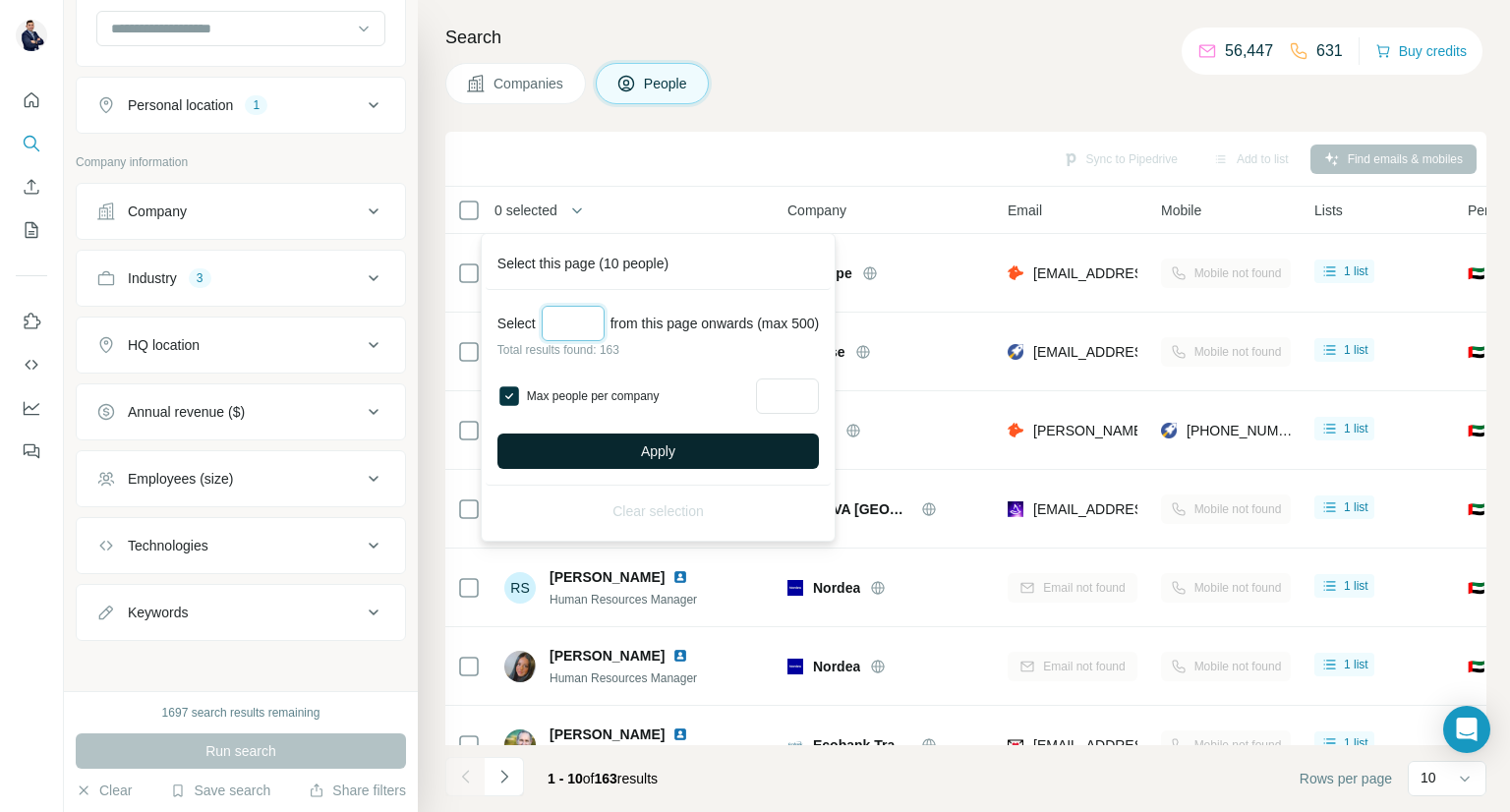
type input "***"
click at [656, 459] on span "Apply" at bounding box center [658, 451] width 35 height 20
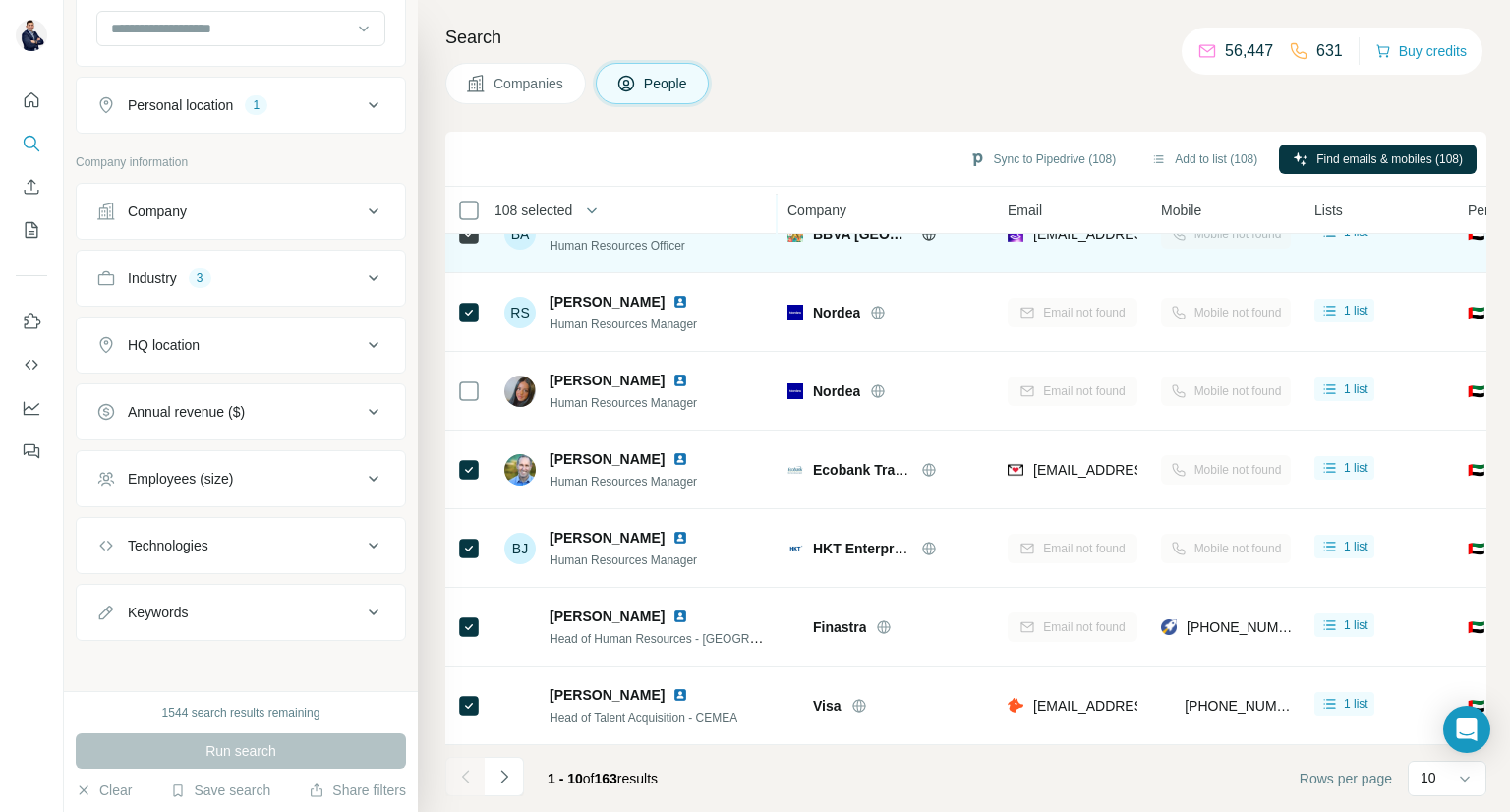
scroll to position [0, 0]
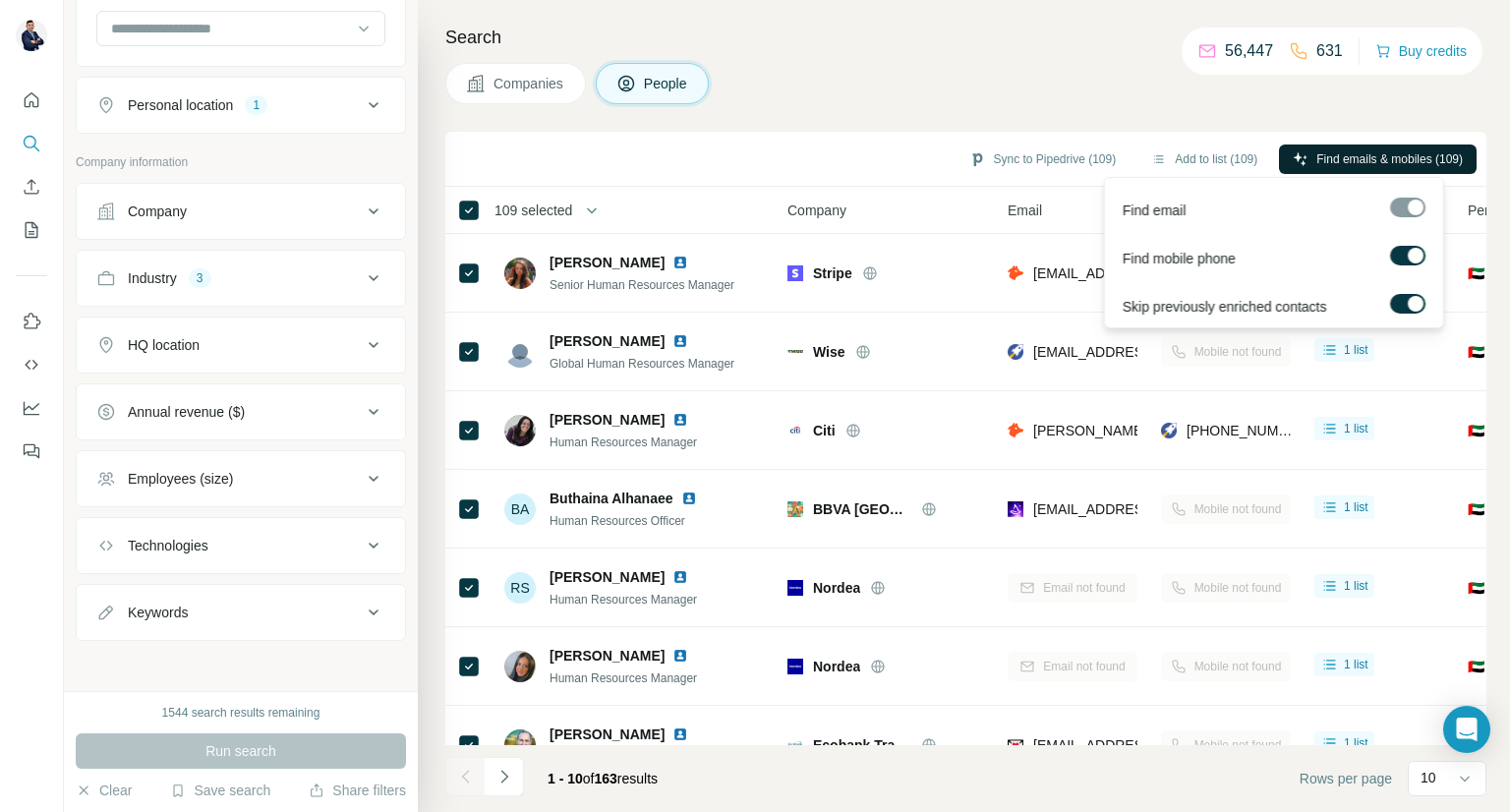
click at [1335, 168] on button "Find emails & mobiles (109)" at bounding box center [1378, 159] width 197 height 30
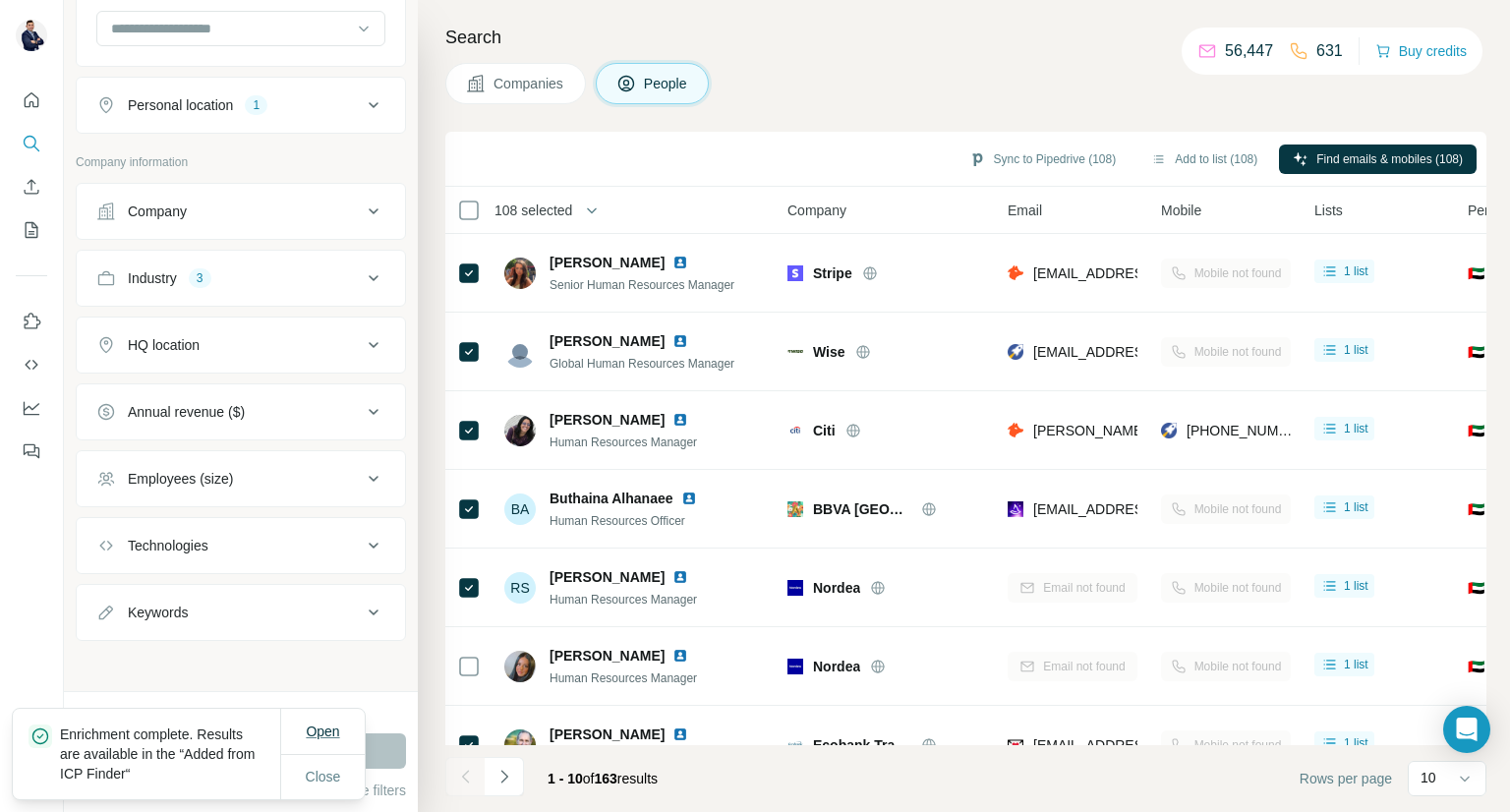
click at [324, 732] on span "Open" at bounding box center [323, 731] width 34 height 16
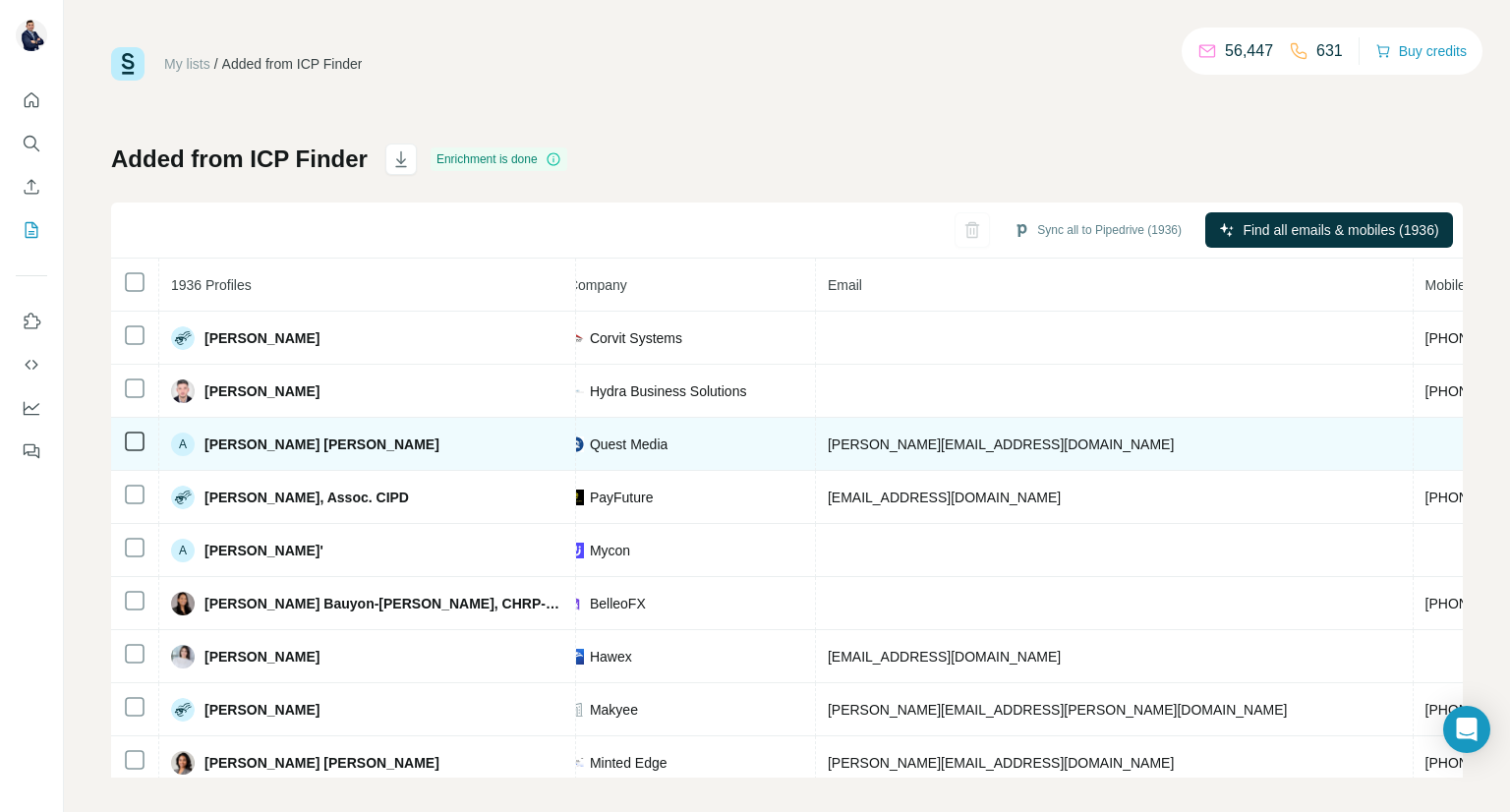
scroll to position [0, 551]
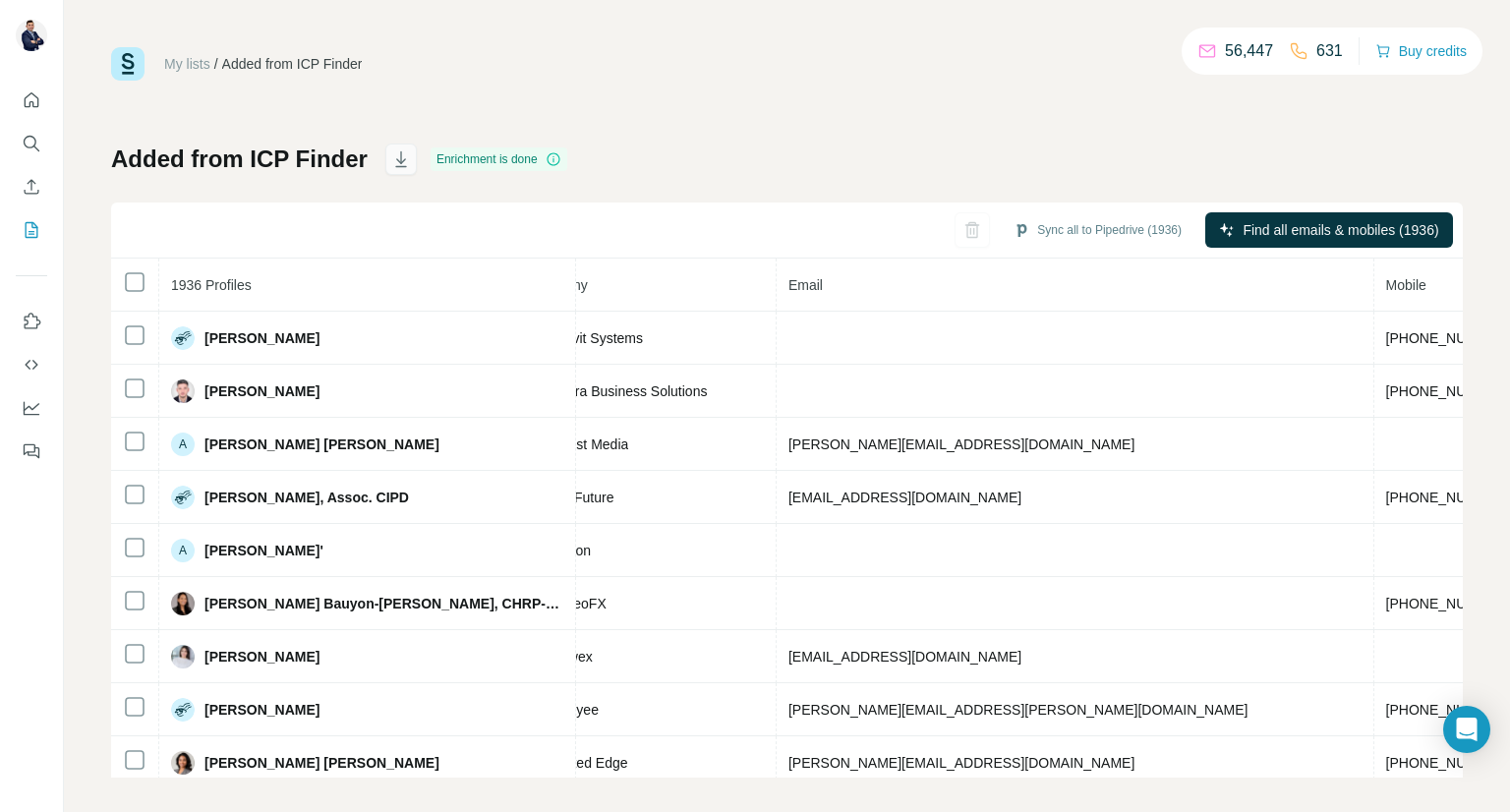
click at [401, 160] on icon "button" at bounding box center [401, 159] width 20 height 20
